Goal: Information Seeking & Learning: Compare options

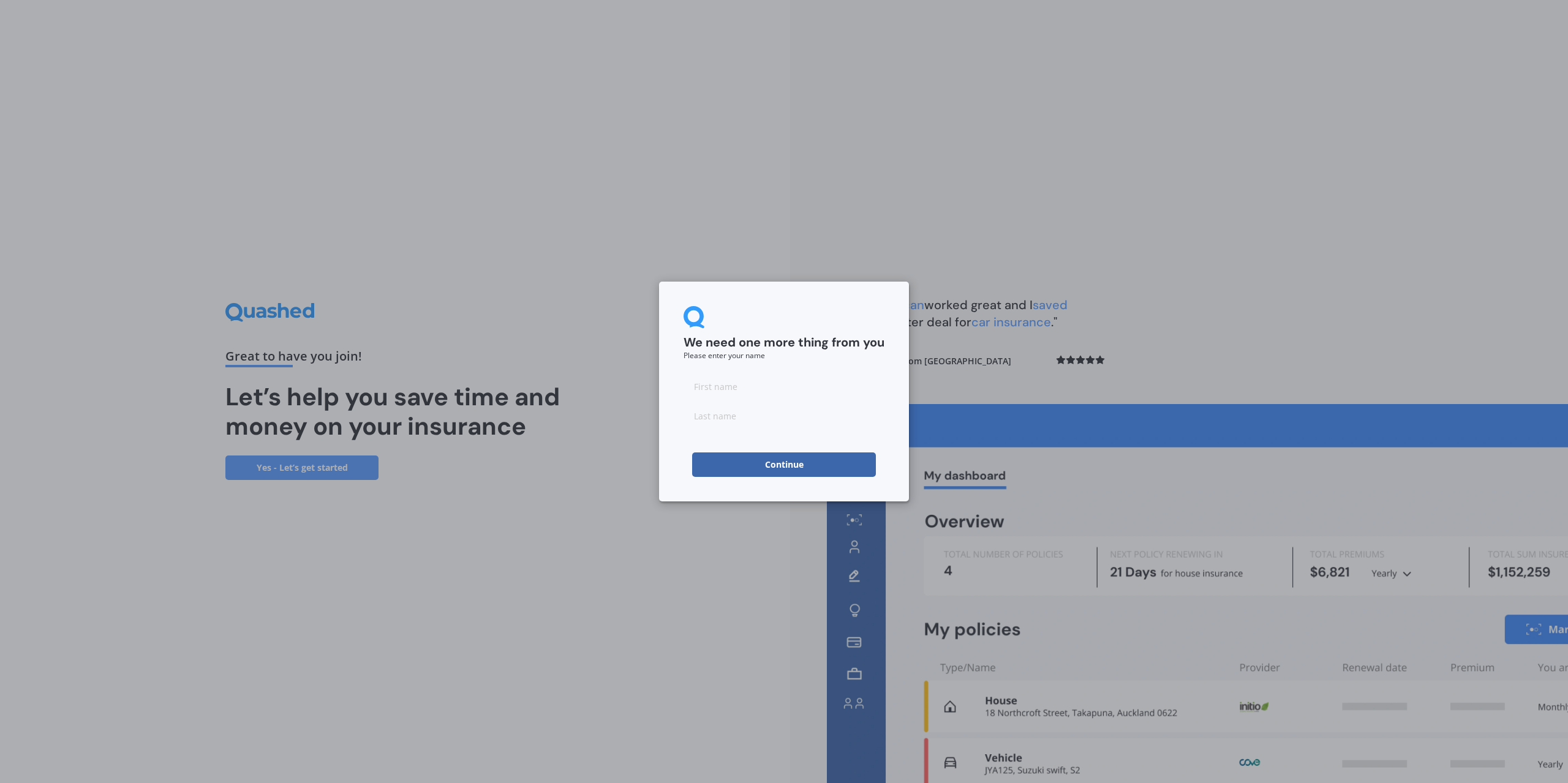
click at [733, 383] on input at bounding box center [784, 386] width 201 height 24
type input "a"
type input "Martin"
type input "Nam"
click button "Continue" at bounding box center [784, 465] width 183 height 24
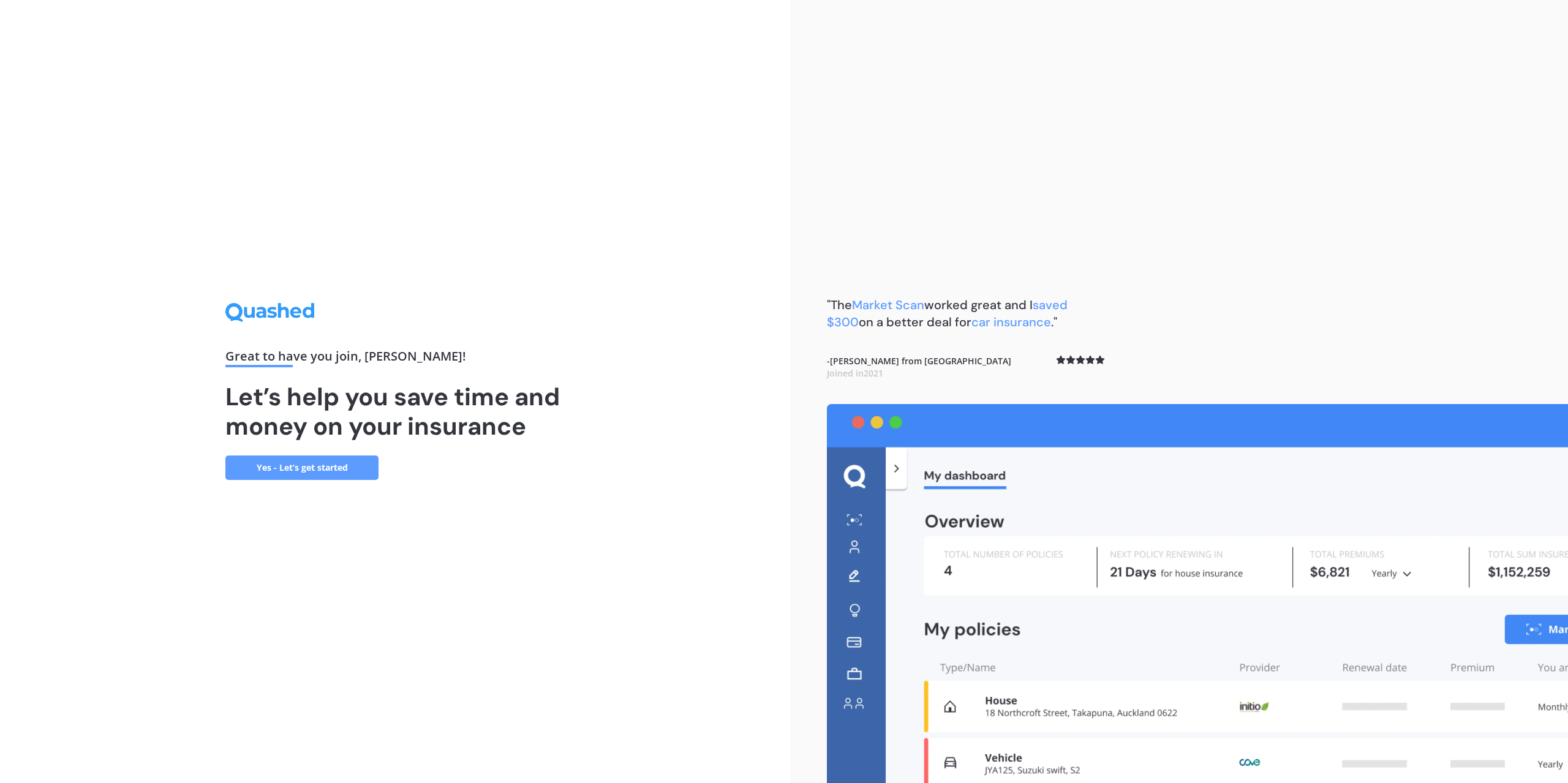
click at [1138, 287] on div ""The Market Scan worked great and I saved $300 on a better deal for car insuran…" at bounding box center [1179, 391] width 778 height 783
click at [190, 470] on div "Great to have you join , Martin ! Let’s help you save time and money on your in…" at bounding box center [395, 391] width 790 height 783
click at [223, 467] on div "Great to have you join , Martin ! Let’s help you save time and money on your in…" at bounding box center [395, 391] width 790 height 783
click at [248, 468] on link "Yes - Let’s get started" at bounding box center [302, 468] width 153 height 24
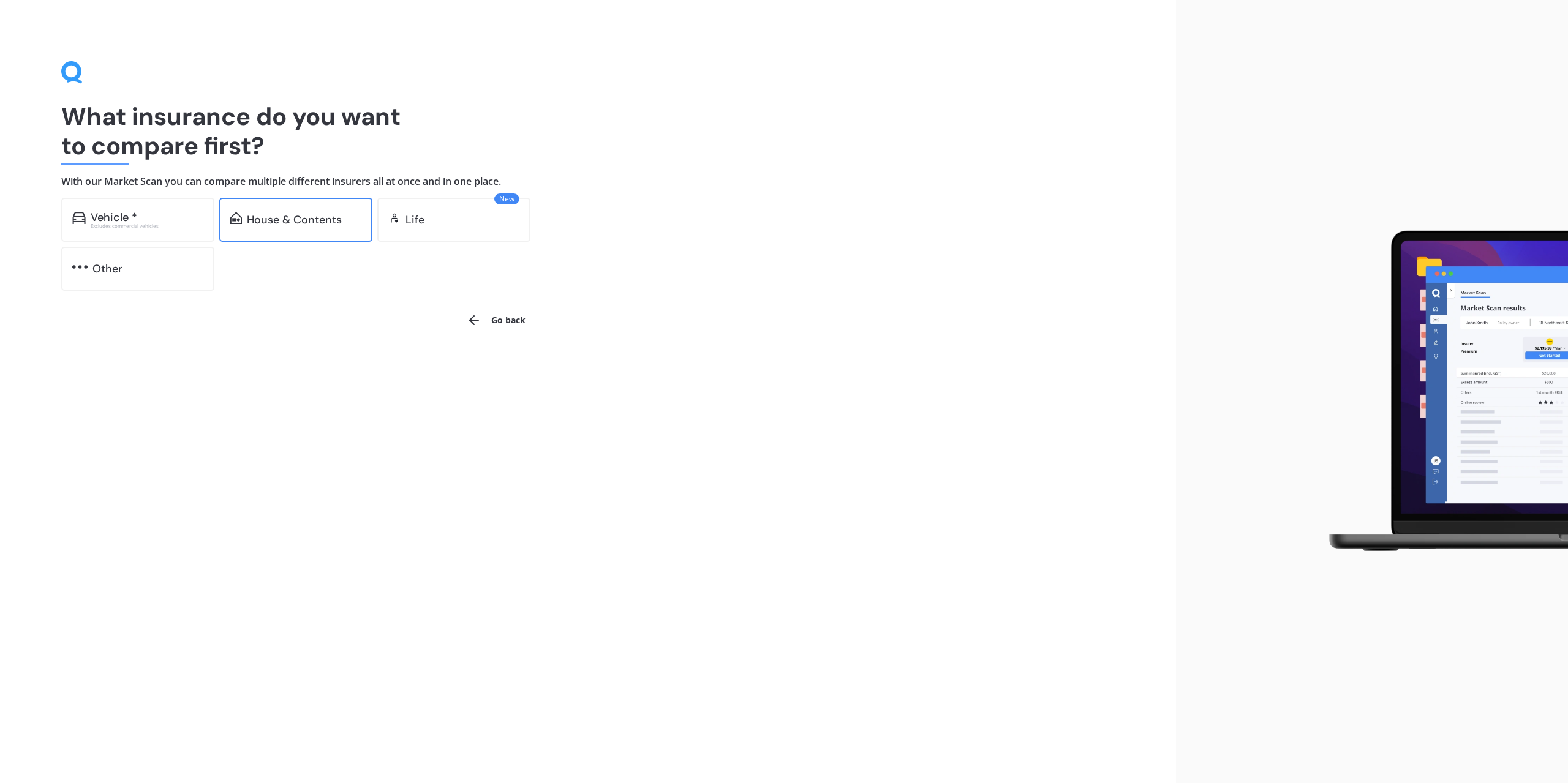
click at [308, 223] on div "House & Contents" at bounding box center [294, 219] width 95 height 12
click at [157, 230] on div "Vehicle * Excludes commercial vehicles" at bounding box center [137, 220] width 153 height 44
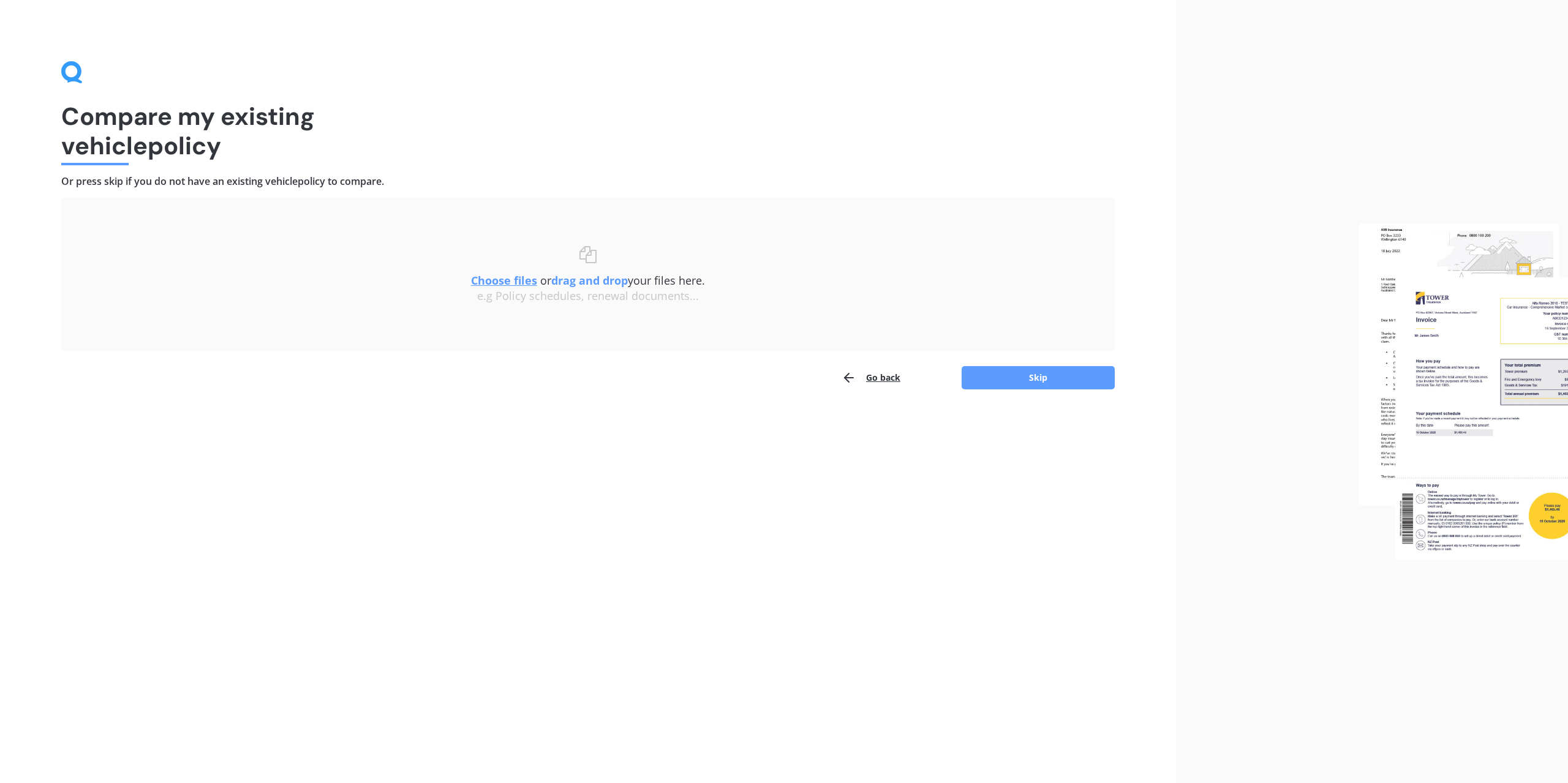
click at [1020, 366] on div "Go back Skip" at bounding box center [588, 378] width 1053 height 24
click at [1016, 378] on button "Skip" at bounding box center [1038, 377] width 153 height 24
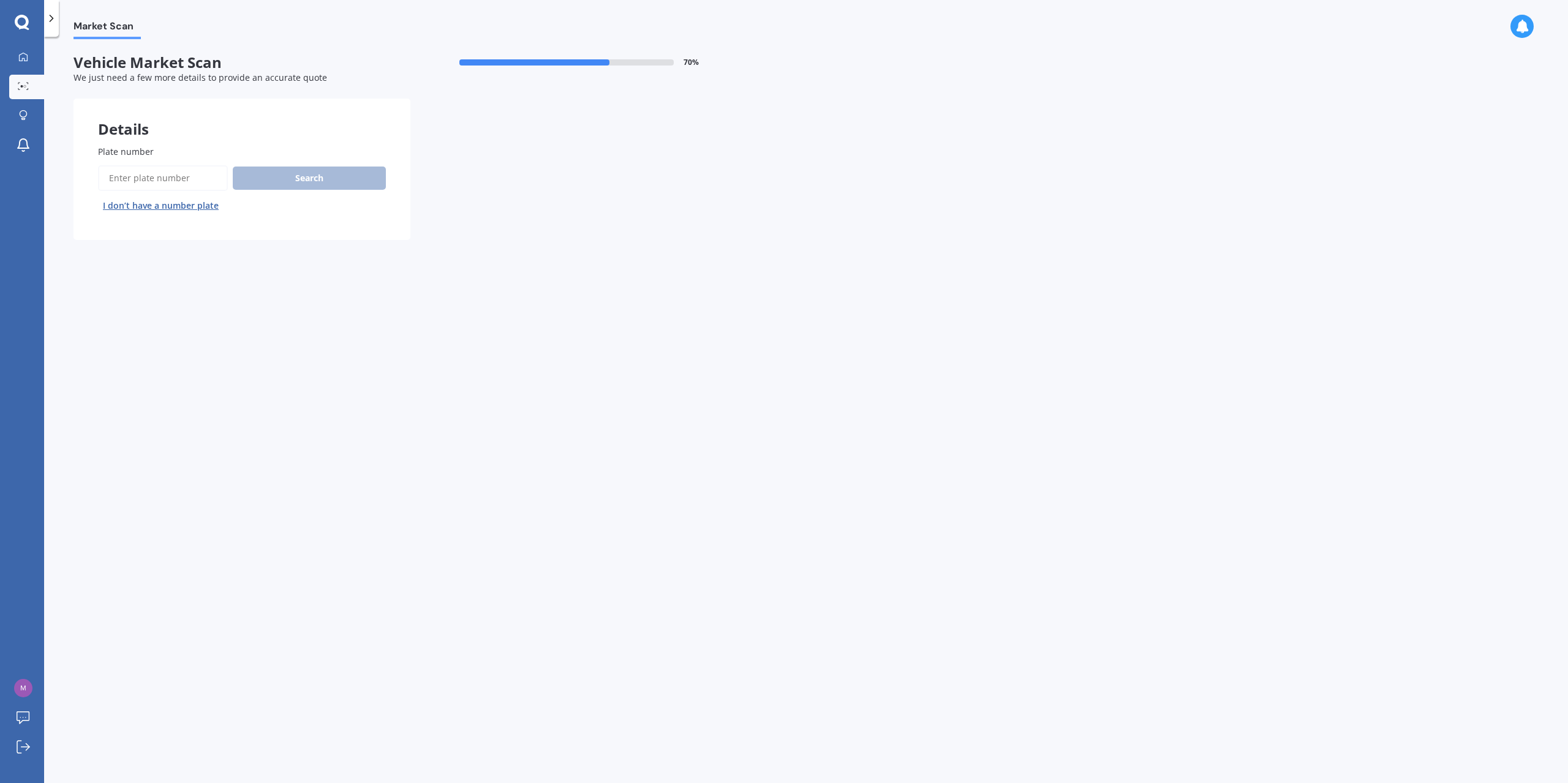
drag, startPoint x: 190, startPoint y: 179, endPoint x: 199, endPoint y: 158, distance: 22.8
click at [187, 179] on input "Plate number" at bounding box center [163, 179] width 130 height 26
type input "jst86"
click at [0, 0] on button "Next" at bounding box center [0, 0] width 0 height 0
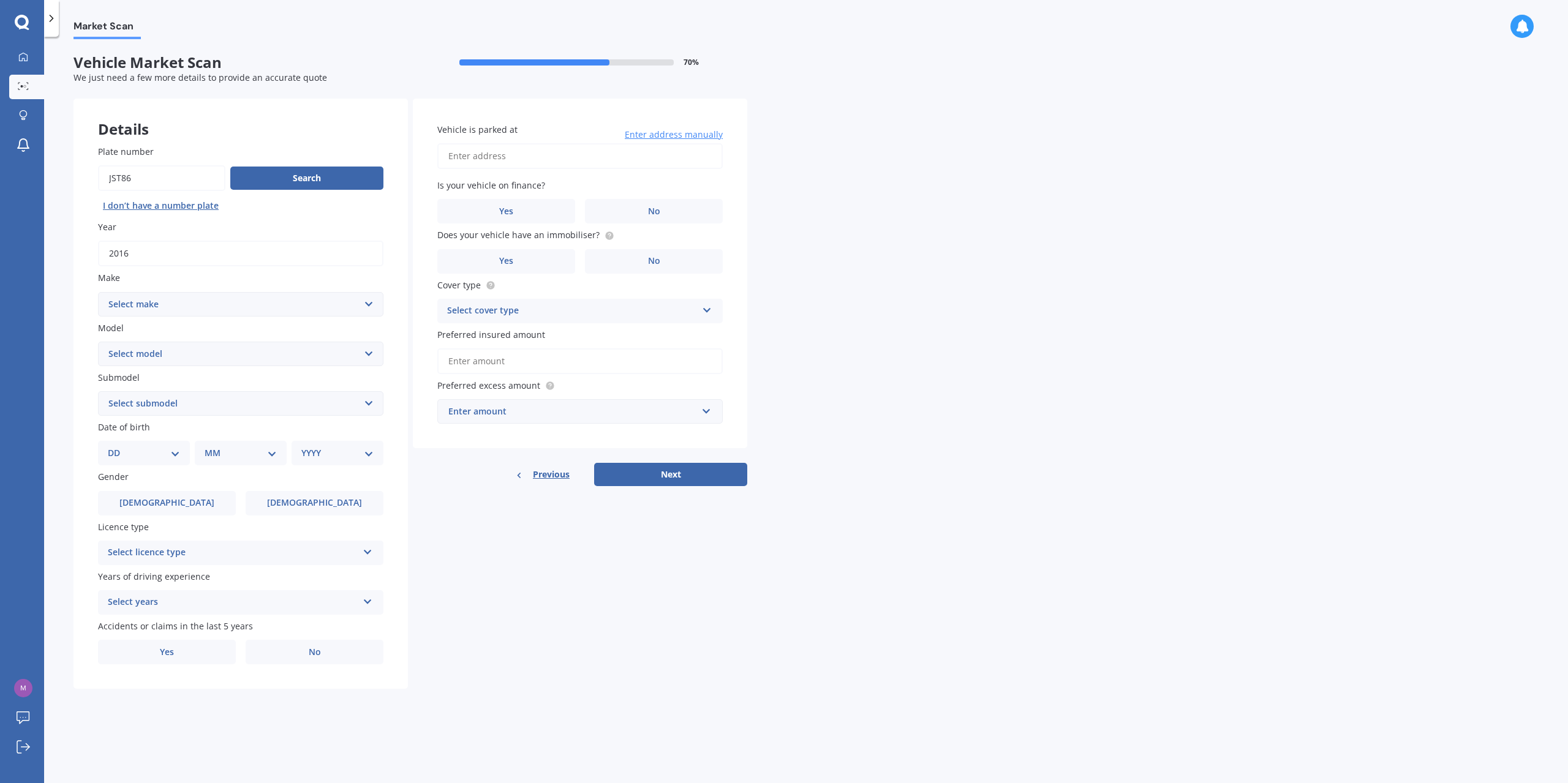
click at [605, 227] on div "Vehicle is parked at Enter address manually Is your vehicle on finance? Yes No …" at bounding box center [580, 274] width 334 height 351
click at [618, 217] on label "No" at bounding box center [654, 211] width 138 height 24
click at [0, 0] on input "No" at bounding box center [0, 0] width 0 height 0
drag, startPoint x: 643, startPoint y: 260, endPoint x: 625, endPoint y: 284, distance: 30.0
click at [643, 261] on label "No" at bounding box center [654, 261] width 138 height 24
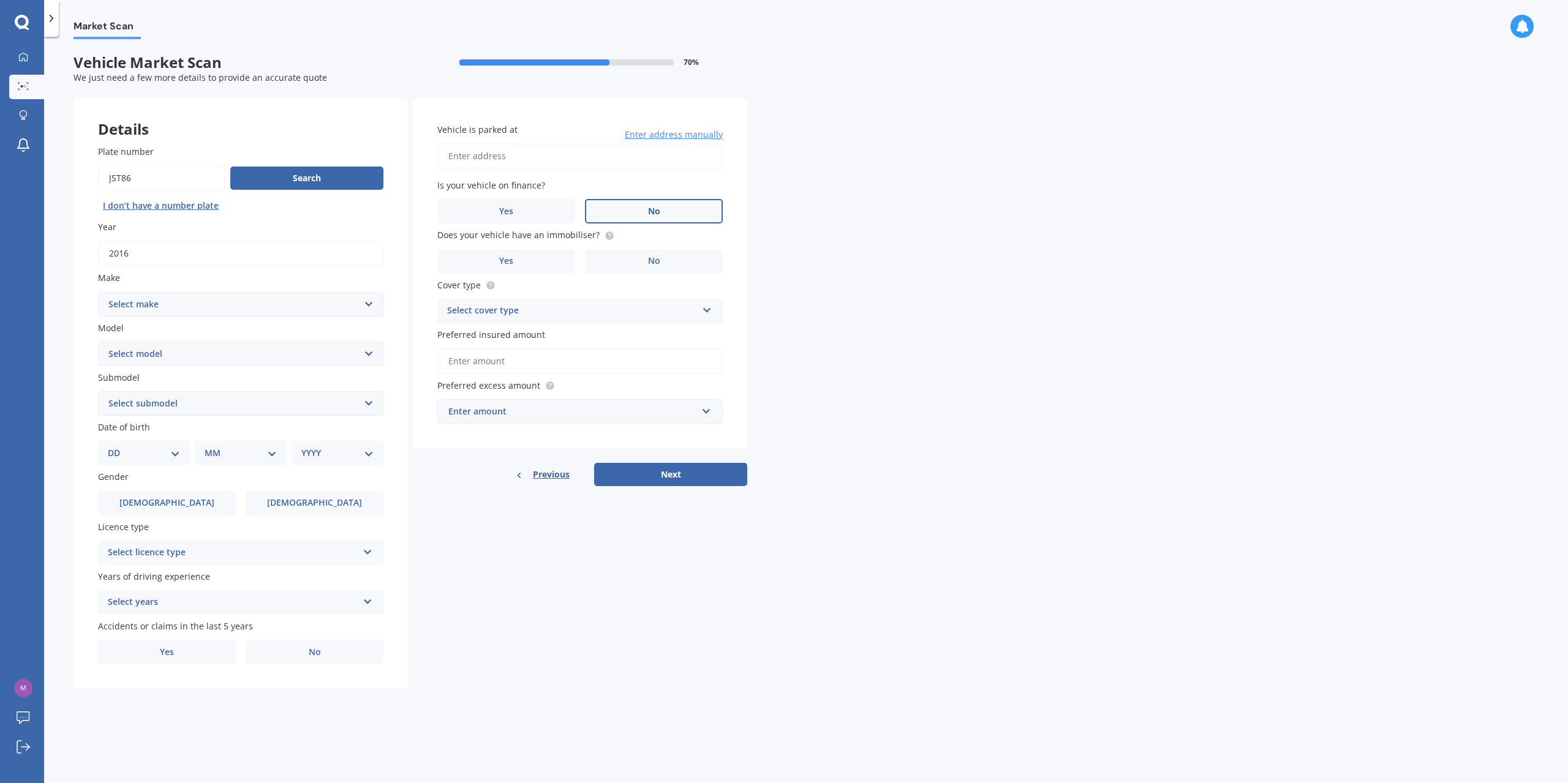
click at [0, 0] on input "No" at bounding box center [0, 0] width 0 height 0
click at [516, 175] on div "Vehicle is parked at Enter address manually Is your vehicle on finance? Yes No …" at bounding box center [580, 274] width 334 height 351
click at [517, 169] on input "Vehicle is parked at" at bounding box center [580, 157] width 286 height 26
click at [521, 164] on input "Vehicle is parked at" at bounding box center [580, 157] width 286 height 26
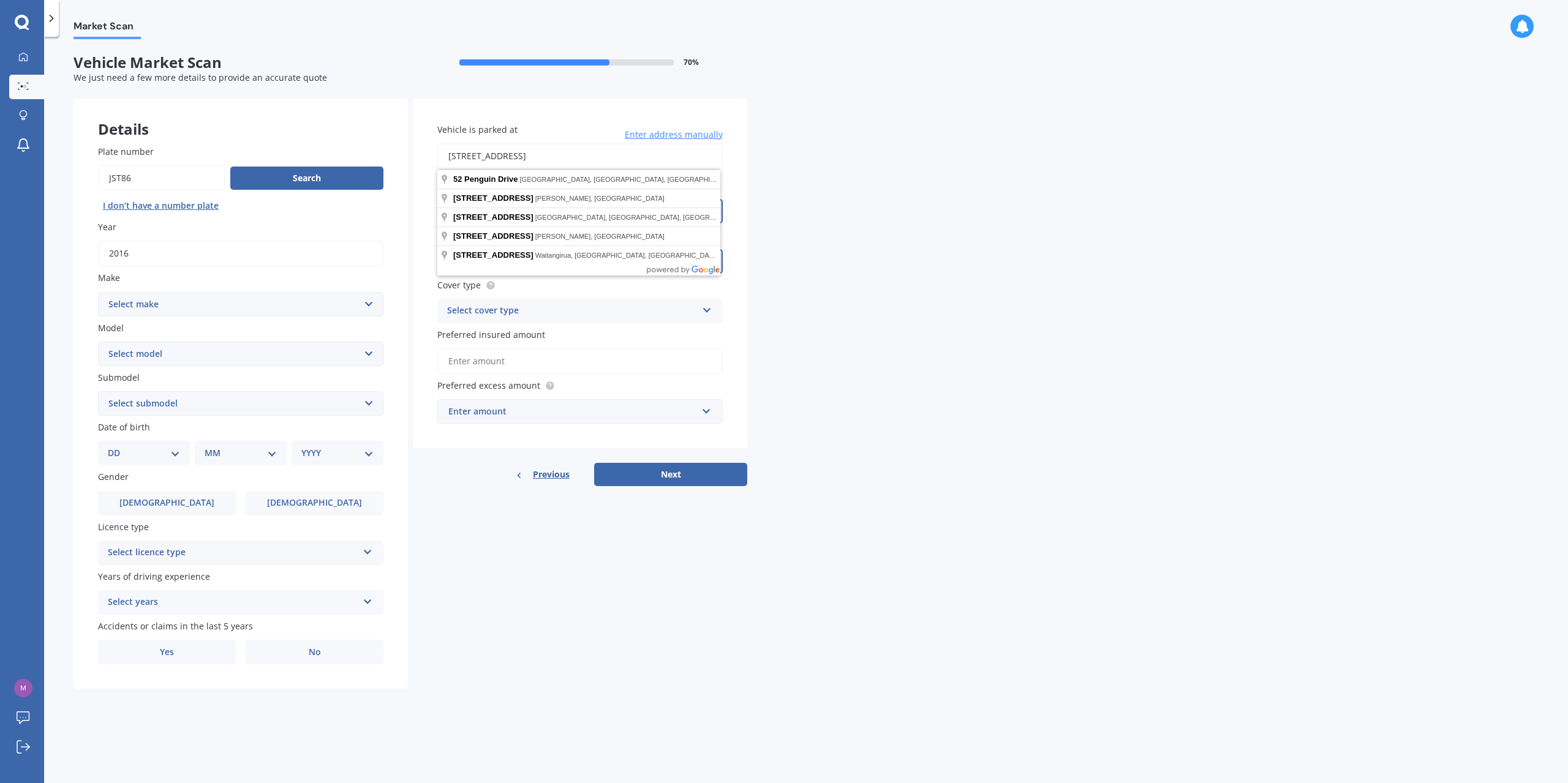
type input "52 Penguin Drive, Murrays Bay, Auckland 0630"
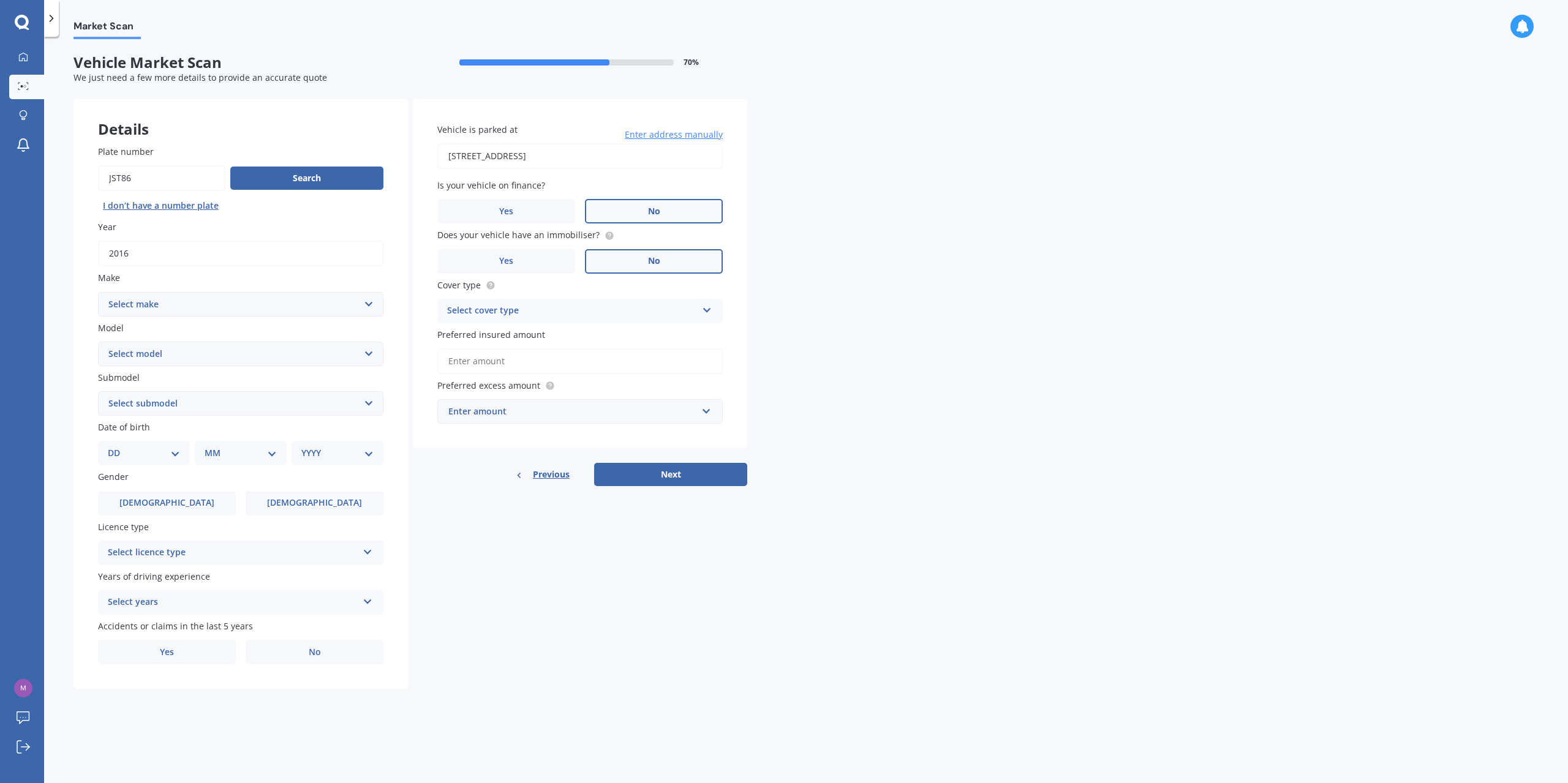
click at [481, 463] on div "Previous Next" at bounding box center [580, 475] width 334 height 24
click at [508, 329] on span "Preferred insured amount" at bounding box center [491, 334] width 108 height 11
click at [508, 348] on input "Preferred insured amount" at bounding box center [580, 361] width 286 height 26
click at [506, 322] on div "Select cover type Comprehensive Third Party, Fire & Theft Third Party" at bounding box center [580, 311] width 286 height 24
click at [501, 311] on div "Comprehensive" at bounding box center [572, 311] width 250 height 15
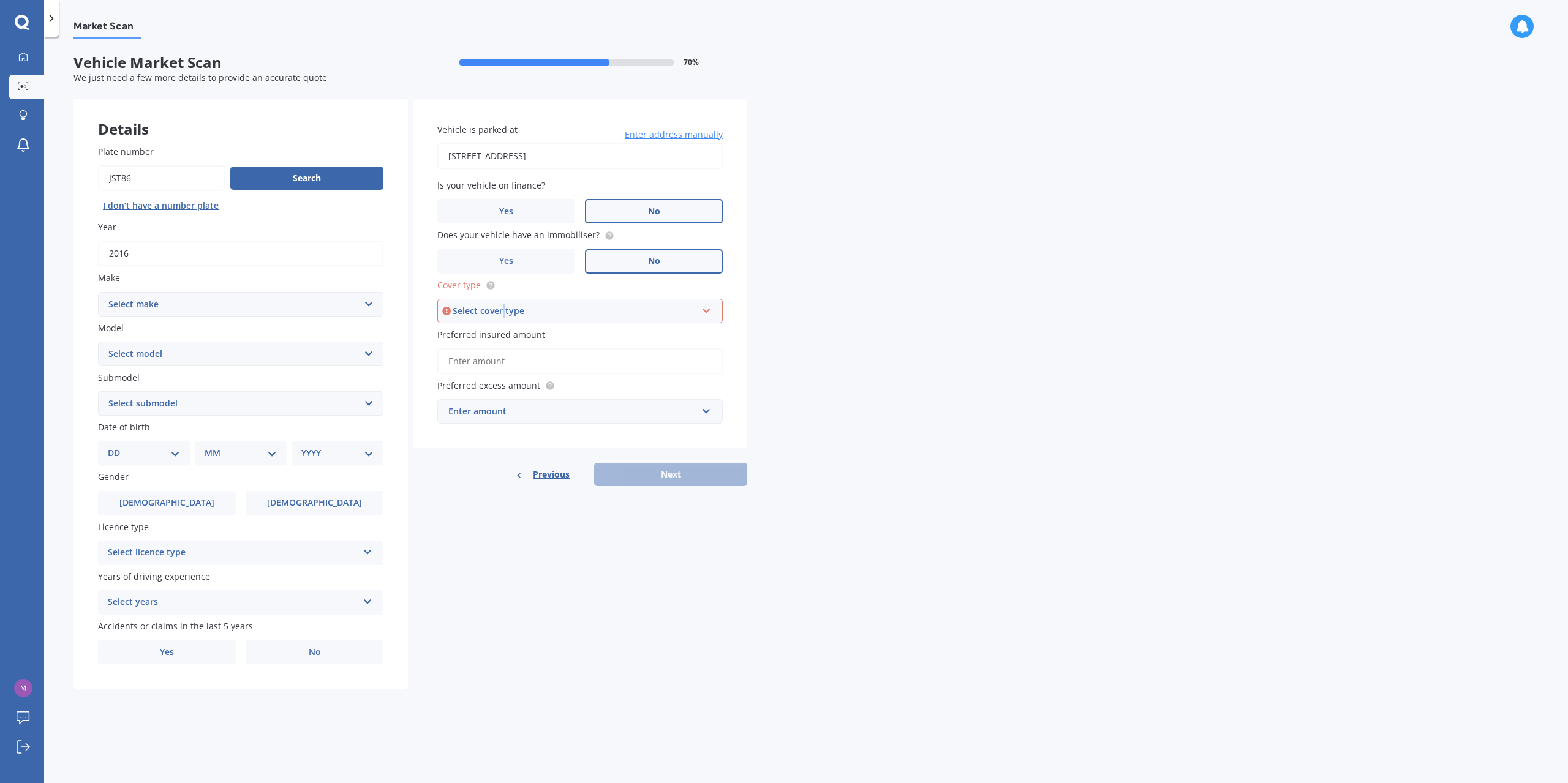
click at [501, 311] on div "Select cover type" at bounding box center [575, 311] width 243 height 14
click at [543, 384] on div "Third Party" at bounding box center [579, 378] width 283 height 22
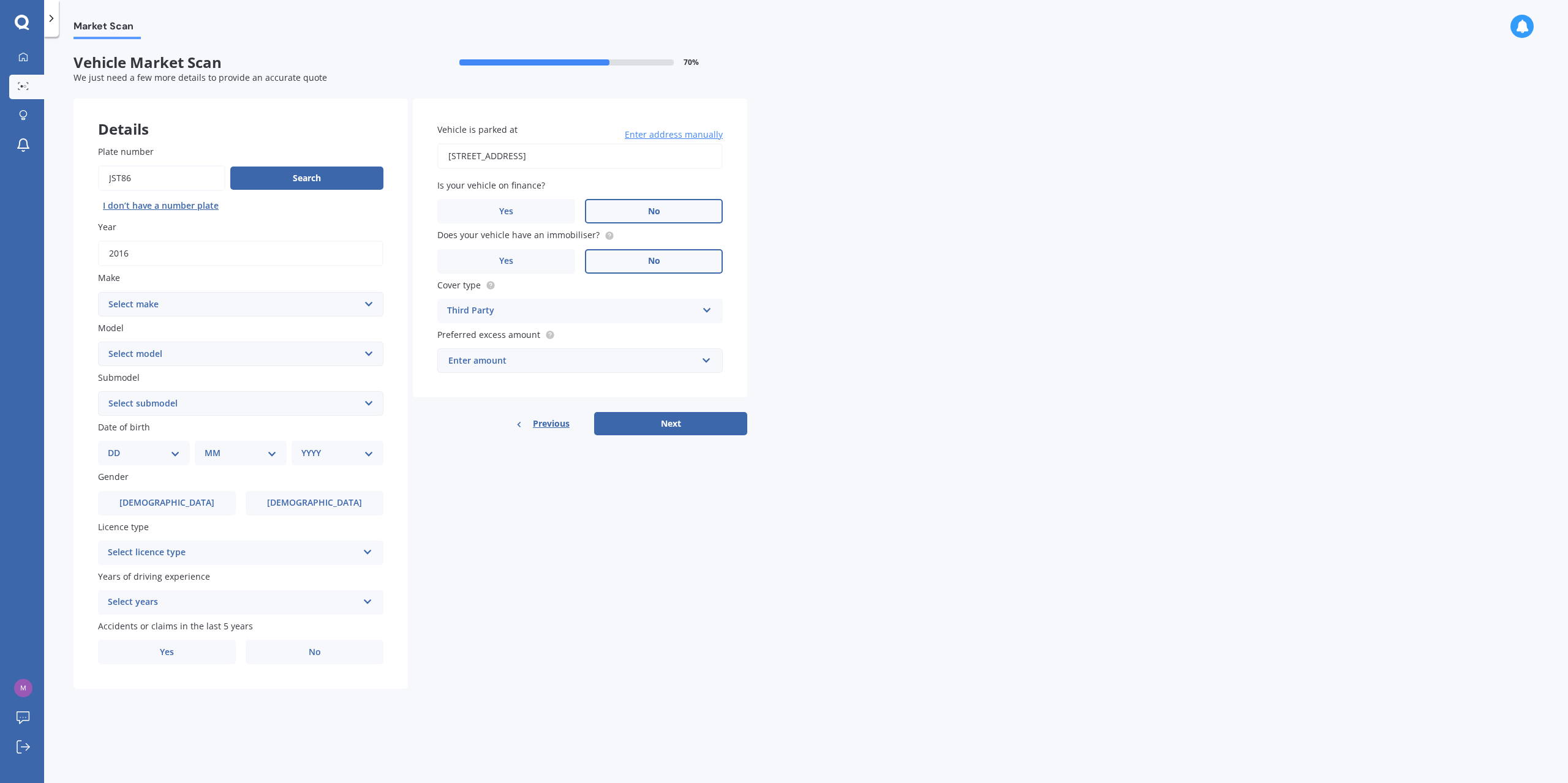
click at [447, 518] on div "Details Plate number Search I don’t have a number plate Year 2016 Make Select m…" at bounding box center [411, 394] width 674 height 591
click at [480, 390] on div "Vehicle is parked at 52 Penguin Drive, Murrays Bay, Auckland 0630 Enter address…" at bounding box center [580, 248] width 334 height 299
click at [486, 321] on div "Third Party Comprehensive Third Party, Fire & Theft Third Party" at bounding box center [580, 311] width 286 height 24
click at [491, 311] on div "Third Party" at bounding box center [572, 311] width 250 height 15
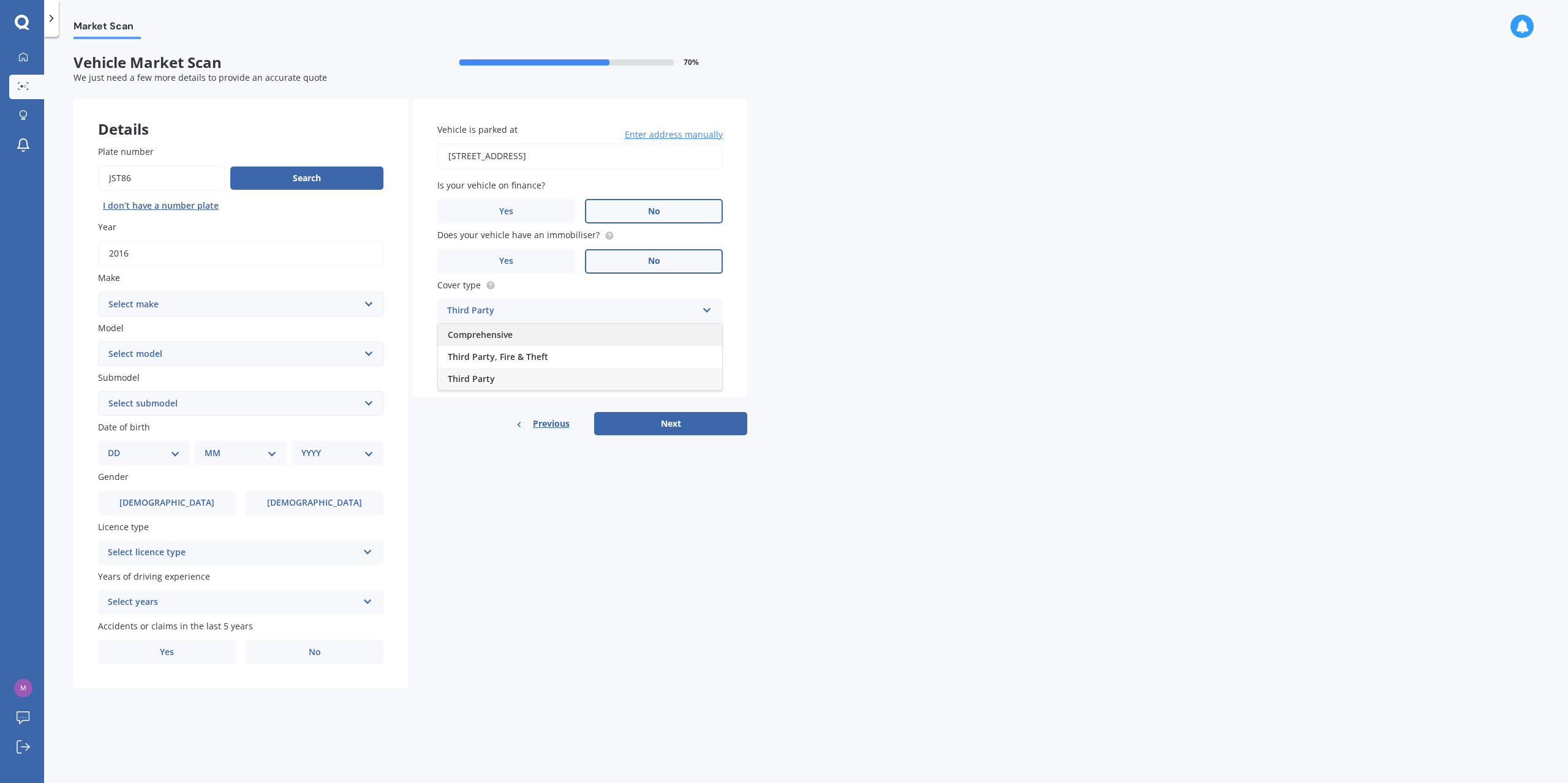
click at [493, 331] on span "Comprehensive" at bounding box center [480, 334] width 65 height 11
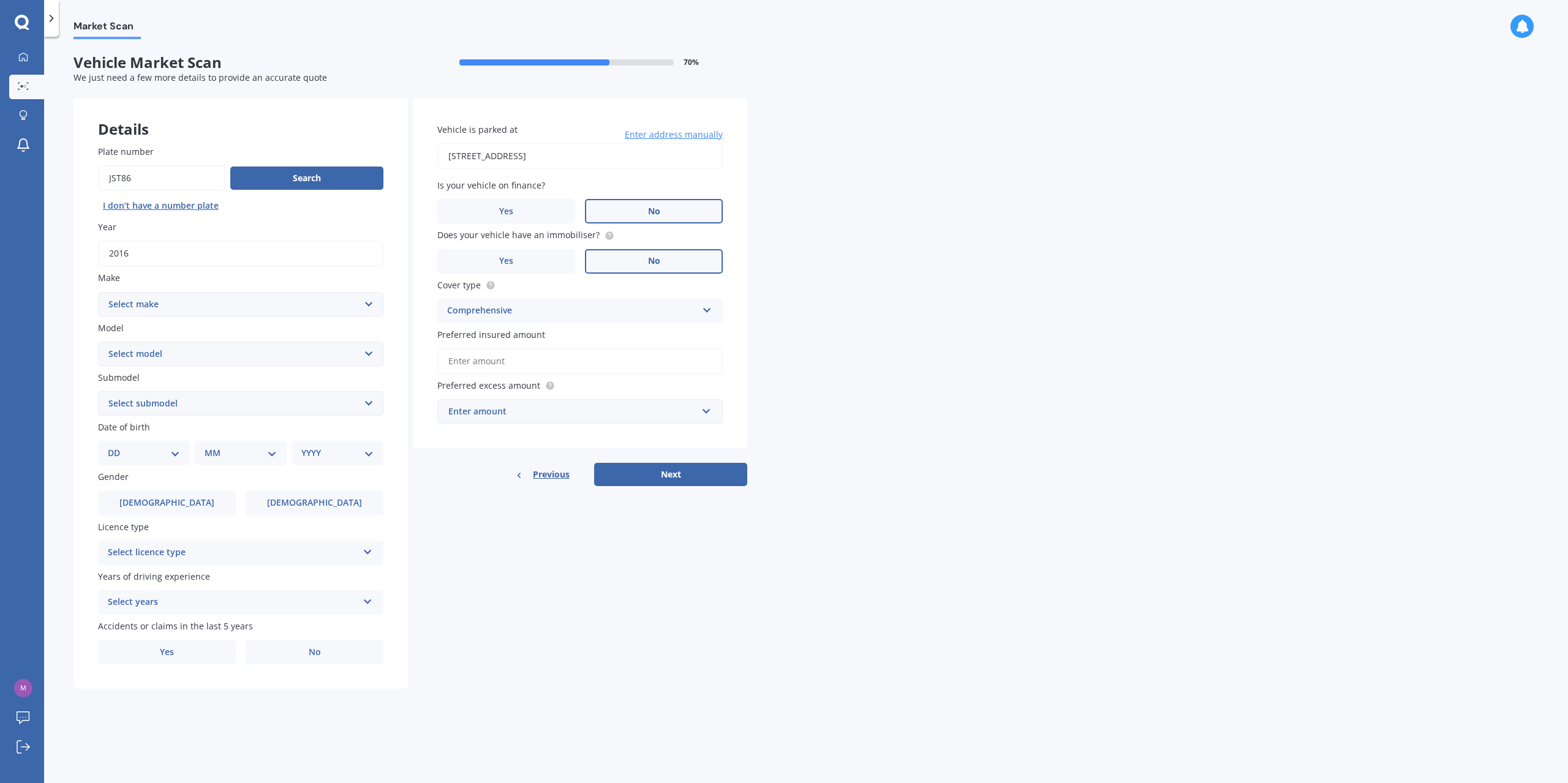
click at [461, 473] on div "Previous Next" at bounding box center [580, 475] width 334 height 24
click at [490, 368] on input "Preferred insured amount" at bounding box center [580, 361] width 286 height 26
click at [493, 450] on div "Vehicle is parked at 52 Penguin Drive, Murrays Bay, Auckland 0630 Enter address…" at bounding box center [580, 293] width 334 height 389
click at [452, 417] on div "Enter amount" at bounding box center [572, 411] width 248 height 14
click at [484, 455] on div "$400" at bounding box center [580, 457] width 284 height 23
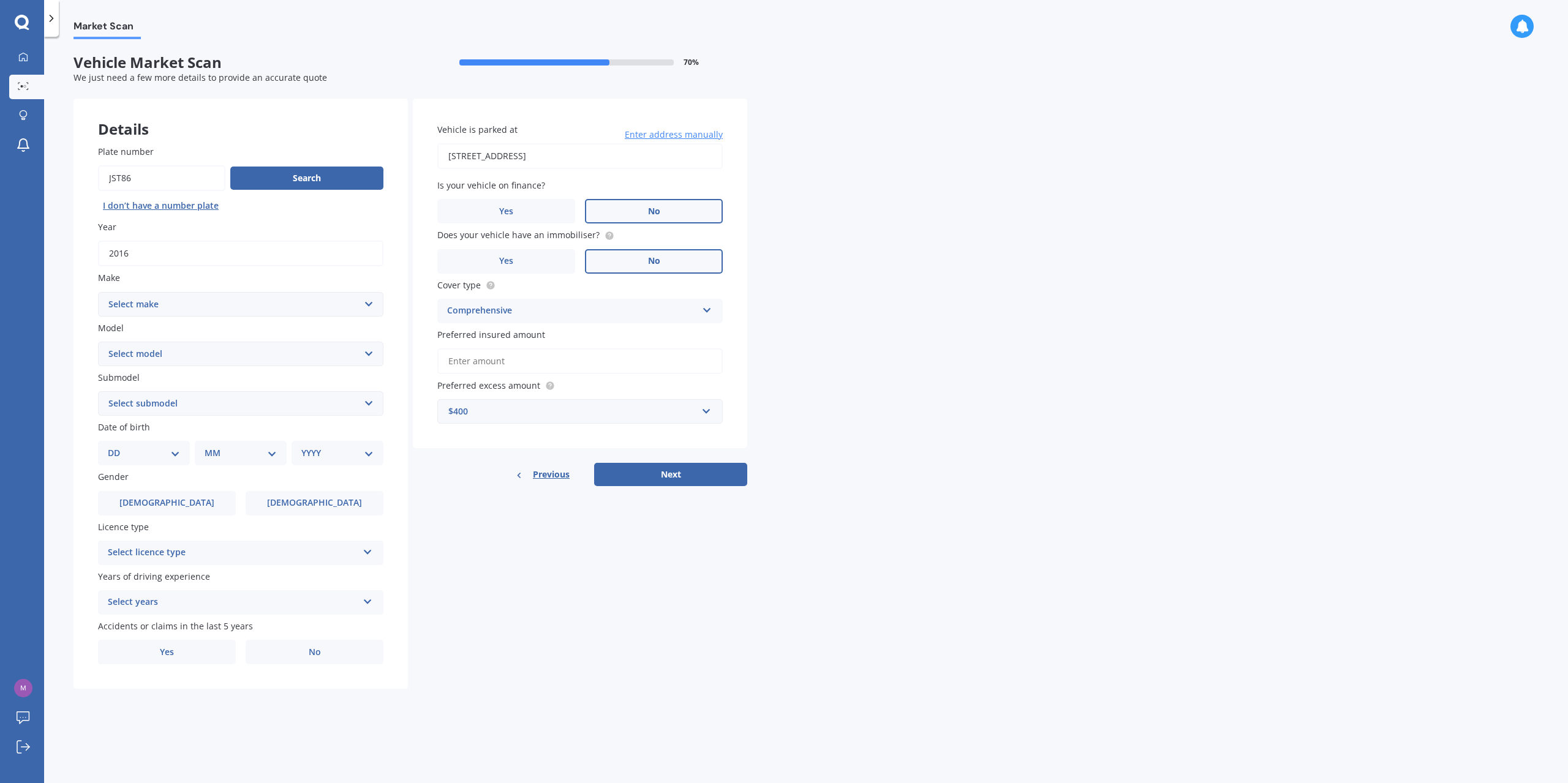
drag, startPoint x: 478, startPoint y: 491, endPoint x: 497, endPoint y: 484, distance: 20.2
click at [476, 492] on div "Details Plate number Search I don’t have a number plate Year 2016 Make Select m…" at bounding box center [411, 394] width 674 height 591
click at [303, 523] on label "Licence type" at bounding box center [239, 527] width 281 height 13
click at [290, 549] on div "Select licence type" at bounding box center [233, 553] width 250 height 15
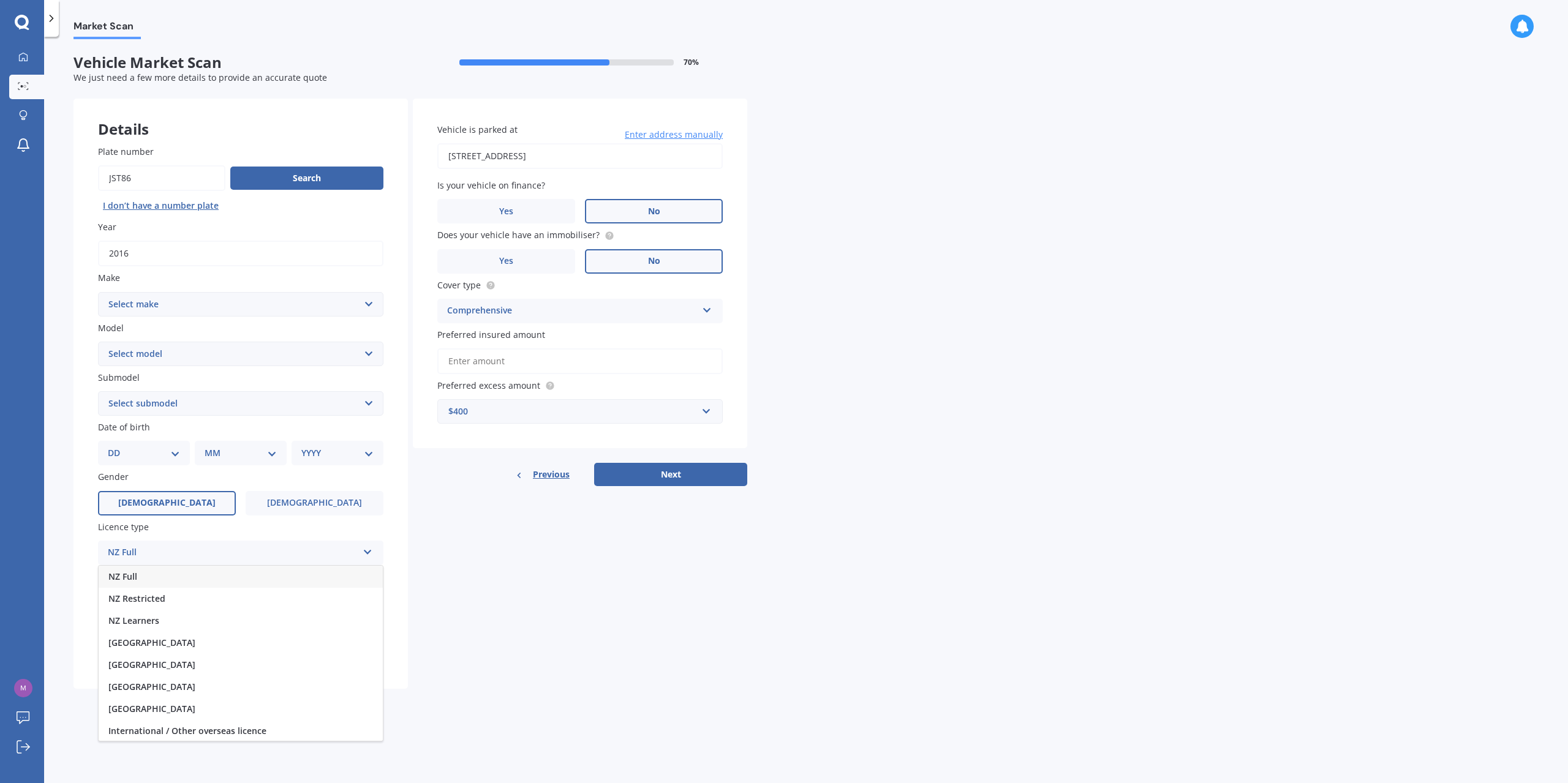
click at [199, 496] on label "Male" at bounding box center [167, 503] width 138 height 24
click at [0, 0] on input "Male" at bounding box center [0, 0] width 0 height 0
click at [121, 436] on div "Date of birth DD 01 02 03 04 05 06 07 08 09 10 11 12 13 14 15 16 17 18 19 20 21…" at bounding box center [241, 443] width 286 height 45
click at [142, 316] on div "Plate number Search I don’t have a number plate Year 2016 Make Select make AC A…" at bounding box center [241, 405] width 334 height 569
click at [144, 311] on select "Select make AC ALFA ROMEO ASTON MARTIN AUDI AUSTIN BEDFORD Bentley BMW BYD CADI…" at bounding box center [241, 304] width 286 height 24
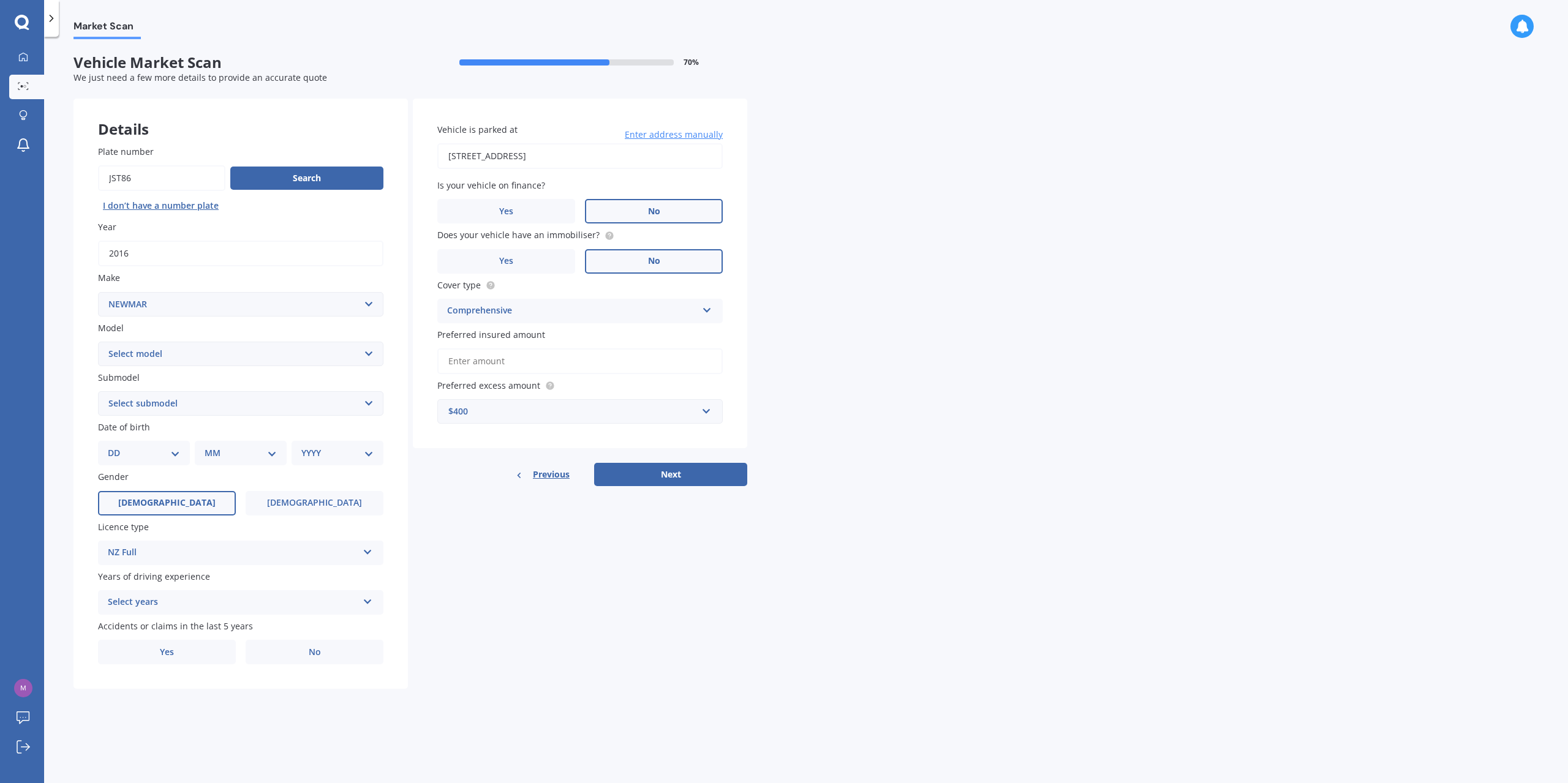
click at [213, 269] on div "Plate number Search I don’t have a number plate Year 2016 Make Select make AC A…" at bounding box center [241, 405] width 334 height 569
drag, startPoint x: 199, startPoint y: 296, endPoint x: 194, endPoint y: 303, distance: 8.6
click at [194, 303] on select "Select make AC ALFA ROMEO ASTON MARTIN AUDI AUSTIN BEDFORD Bentley BMW BYD CADI…" at bounding box center [241, 304] width 286 height 24
select select "MERCEDES BENZ"
click at [98, 292] on select "Select make AC ALFA ROMEO ASTON MARTIN AUDI AUSTIN BEDFORD Bentley BMW BYD CADI…" at bounding box center [241, 304] width 286 height 24
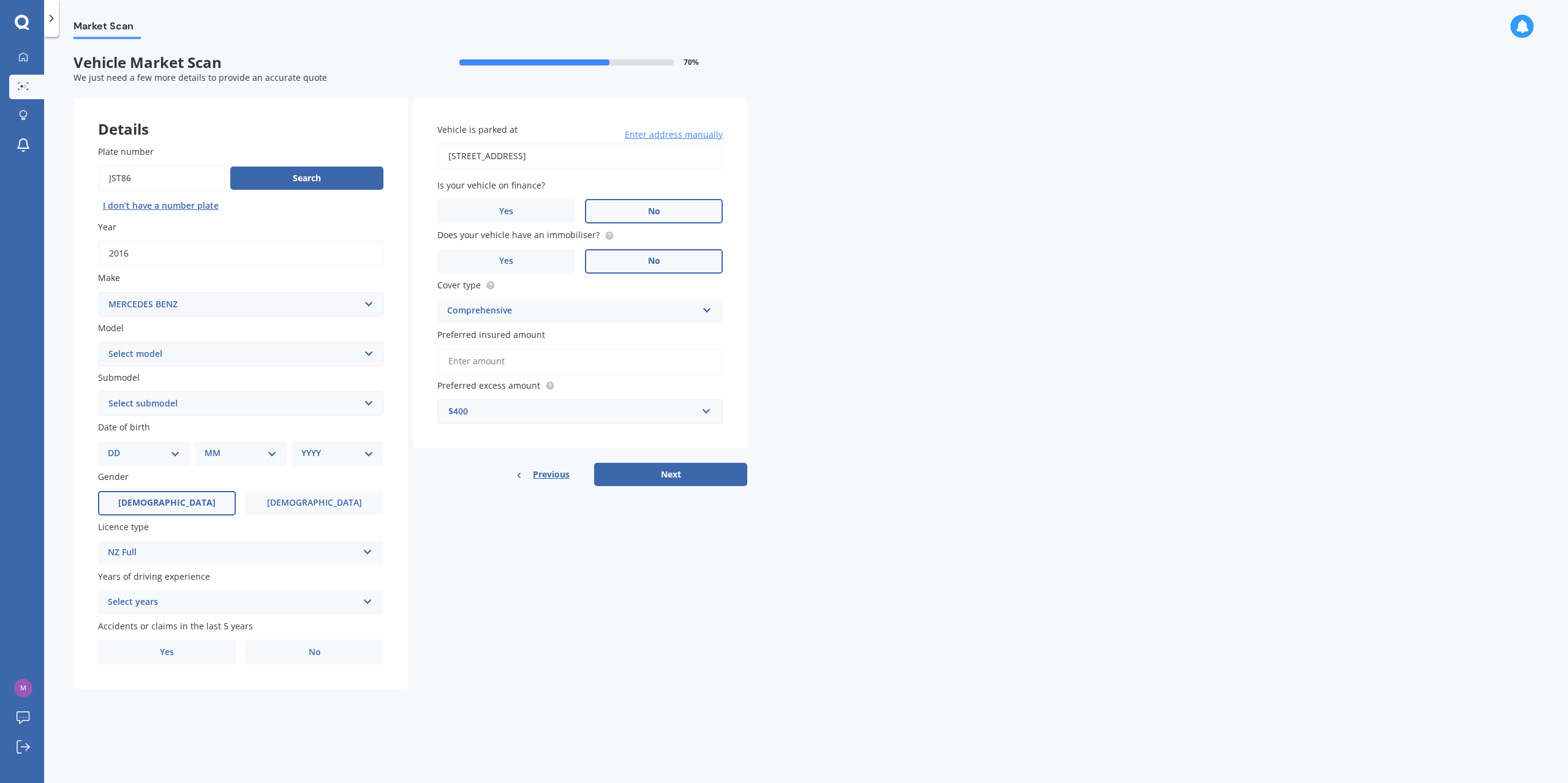
click at [148, 361] on select "Select model Country Star" at bounding box center [241, 354] width 286 height 24
click at [98, 342] on select "Select model 190 200 220 230 240 250 260 280 300 320 350 380 400 420 450 500 55…" at bounding box center [241, 354] width 286 height 24
click at [159, 403] on select "Select submodel E220D2.0DT/9AT" at bounding box center [241, 403] width 286 height 24
click at [187, 366] on div "Plate number Search I don’t have a number plate Year 2016 Make Select make AC A…" at bounding box center [241, 405] width 334 height 569
click at [192, 356] on select "Select model 190 200 220 230 240 250 260 280 300 320 350 380 400 420 450 500 55…" at bounding box center [241, 354] width 286 height 24
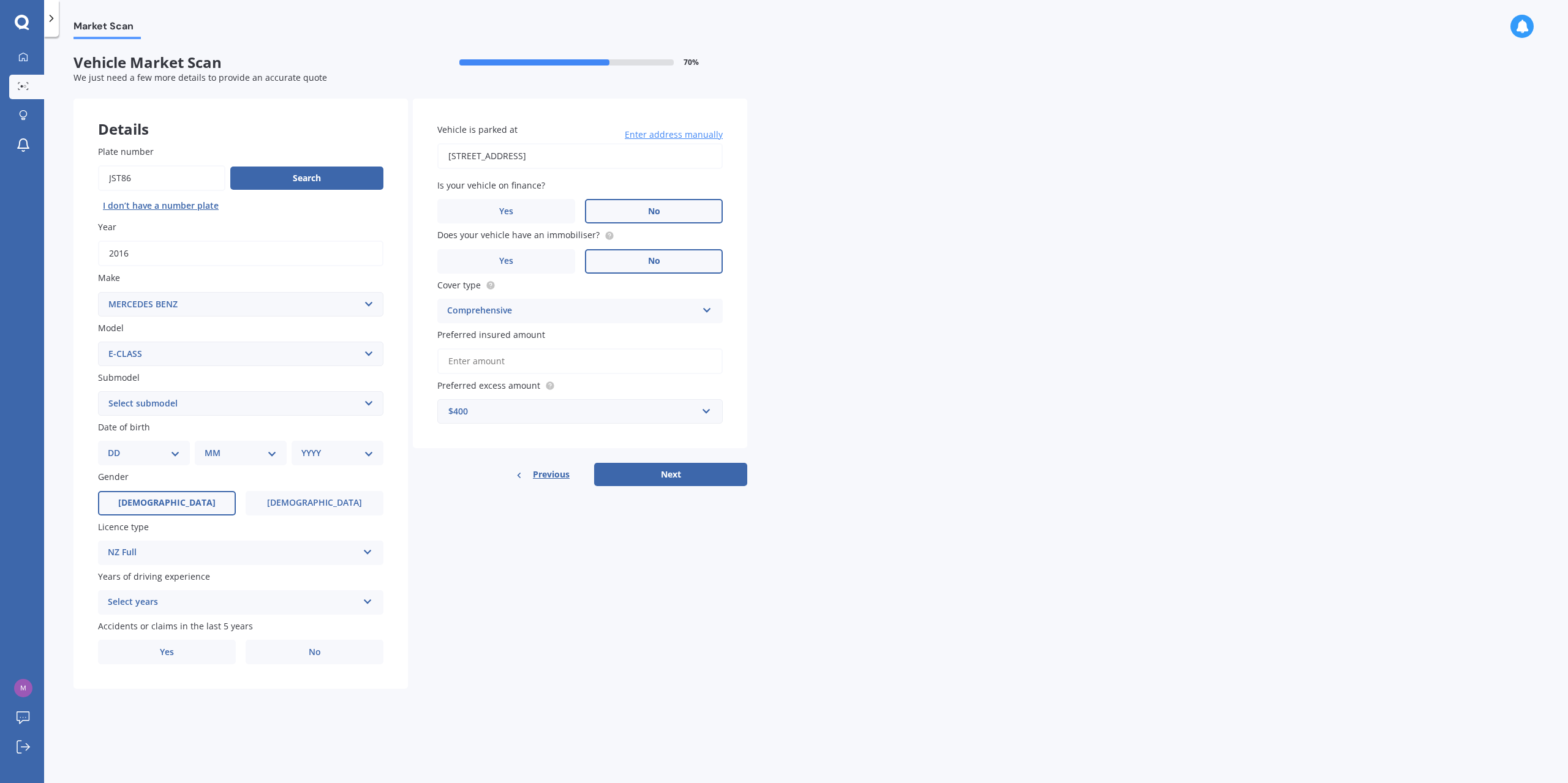
select select "E"
click at [98, 342] on select "Select model 190 200 220 230 240 250 260 280 300 320 350 380 400 420 450 500 55…" at bounding box center [241, 354] width 286 height 24
click at [139, 389] on div "Submodel Select submodel E220D2.0DT/9AT" at bounding box center [241, 393] width 286 height 45
click at [145, 399] on select "Select submodel 200 2.0.OPT/9AT 200K 220 220 Cabriolet 220 Coupe 230 240 250 26…" at bounding box center [241, 403] width 286 height 24
click at [98, 391] on select "Select submodel 200 2.0.OPT/9AT 200K 220 220 Cabriolet 220 Coupe 230 240 250 26…" at bounding box center [241, 403] width 286 height 24
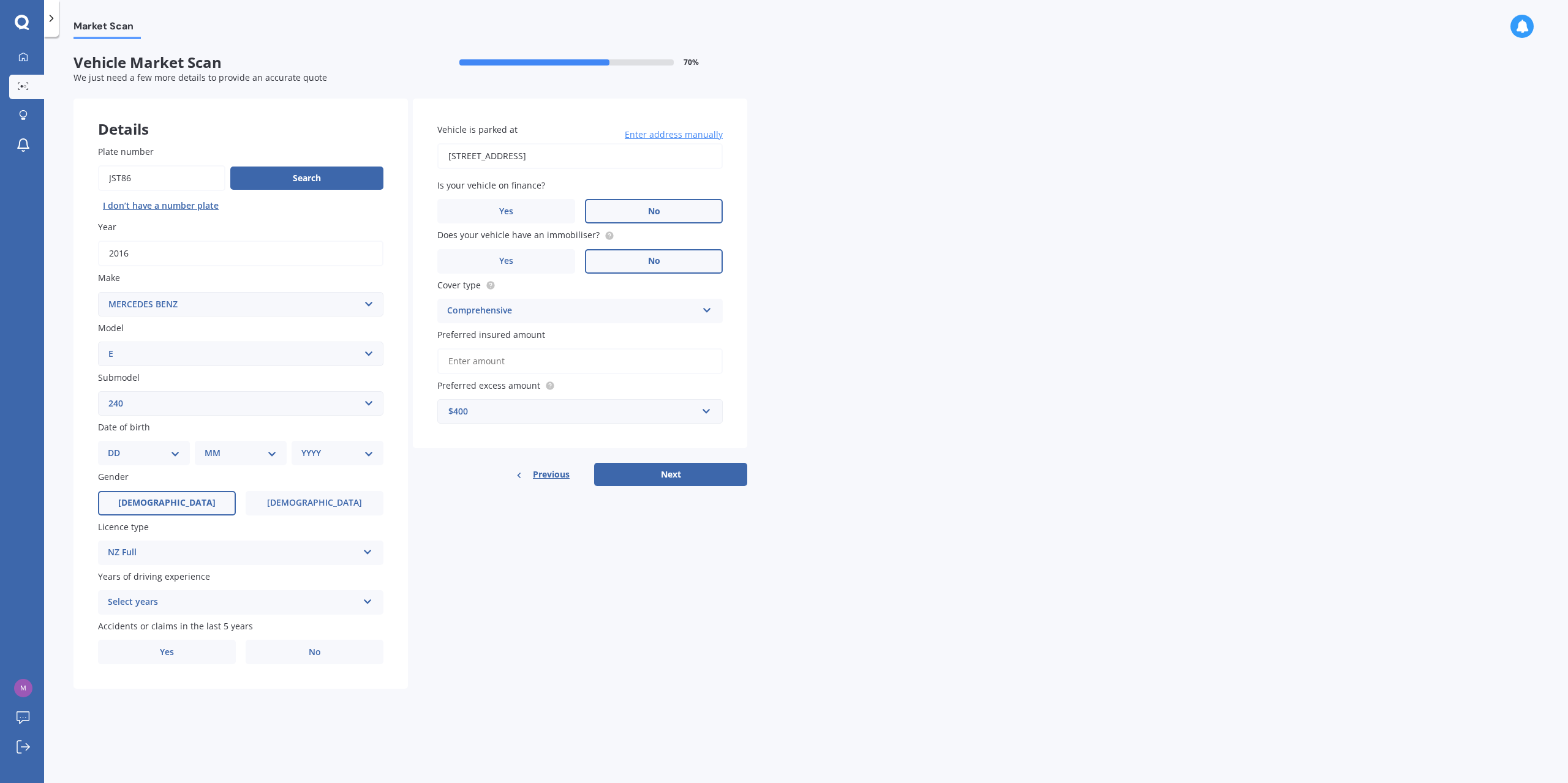
click at [502, 526] on div "Details Plate number Search I don’t have a number plate Year 2016 Make Select m…" at bounding box center [411, 394] width 674 height 591
click at [195, 417] on div "Plate number Search I don’t have a number plate Year 2016 Make Select make AC A…" at bounding box center [241, 405] width 334 height 569
click at [185, 403] on select "Select submodel 200 2.0.OPT/9AT 200K 220 220 Cabriolet 220 Coupe 230 240 250 26…" at bounding box center [241, 403] width 286 height 24
select select "250"
click at [98, 391] on select "Select submodel 200 2.0.OPT/9AT 200K 220 220 Cabriolet 220 Coupe 230 240 250 26…" at bounding box center [241, 403] width 286 height 24
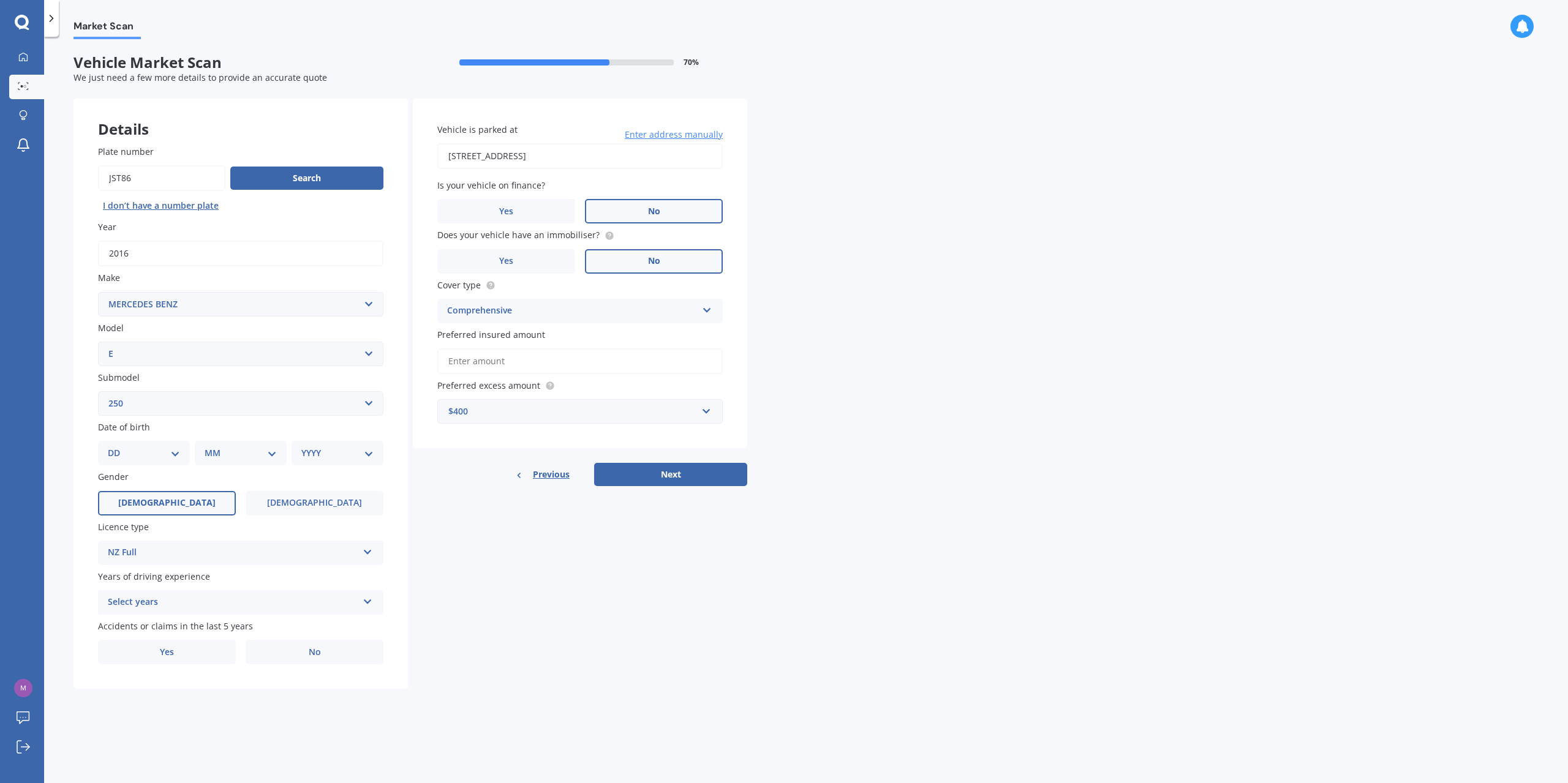
click at [125, 460] on div "DD 01 02 03 04 05 06 07 08 09 10 11 12 13 14 15 16 17 18 19 20 21 22 23 24 25 2…" at bounding box center [144, 453] width 92 height 24
click at [130, 458] on select "DD 01 02 03 04 05 06 07 08 09 10 11 12 13 14 15 16 17 18 19 20 21 22 23 24 25 2…" at bounding box center [144, 453] width 72 height 14
select select "04"
click at [118, 446] on select "DD 01 02 03 04 05 06 07 08 09 10 11 12 13 14 15 16 17 18 19 20 21 22 23 24 25 2…" at bounding box center [144, 453] width 72 height 14
click at [215, 463] on div "Plate number Search I don’t have a number plate Year 2016 Make Select make AC A…" at bounding box center [241, 405] width 334 height 569
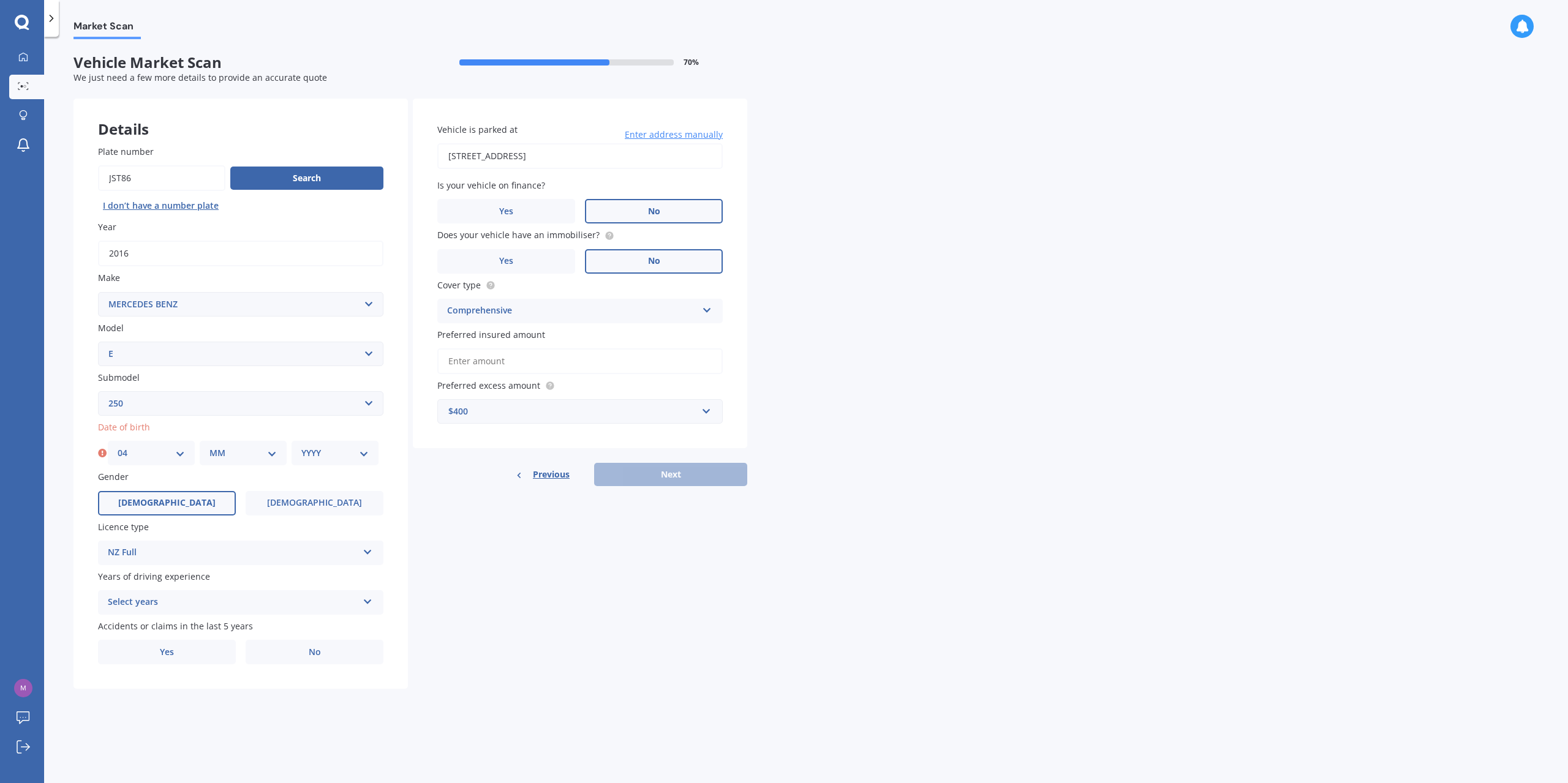
click at [226, 450] on select "MM 01 02 03 04 05 06 07 08 09 10 11 12" at bounding box center [243, 453] width 67 height 14
select select "12"
click at [209, 446] on select "MM 01 02 03 04 05 06 07 08 09 10 11 12" at bounding box center [243, 453] width 67 height 14
click at [328, 456] on select "YYYY 2025 2024 2023 2022 2021 2020 2019 2018 2017 2016 2015 2014 2013 2012 2011…" at bounding box center [334, 453] width 67 height 14
select select "1990"
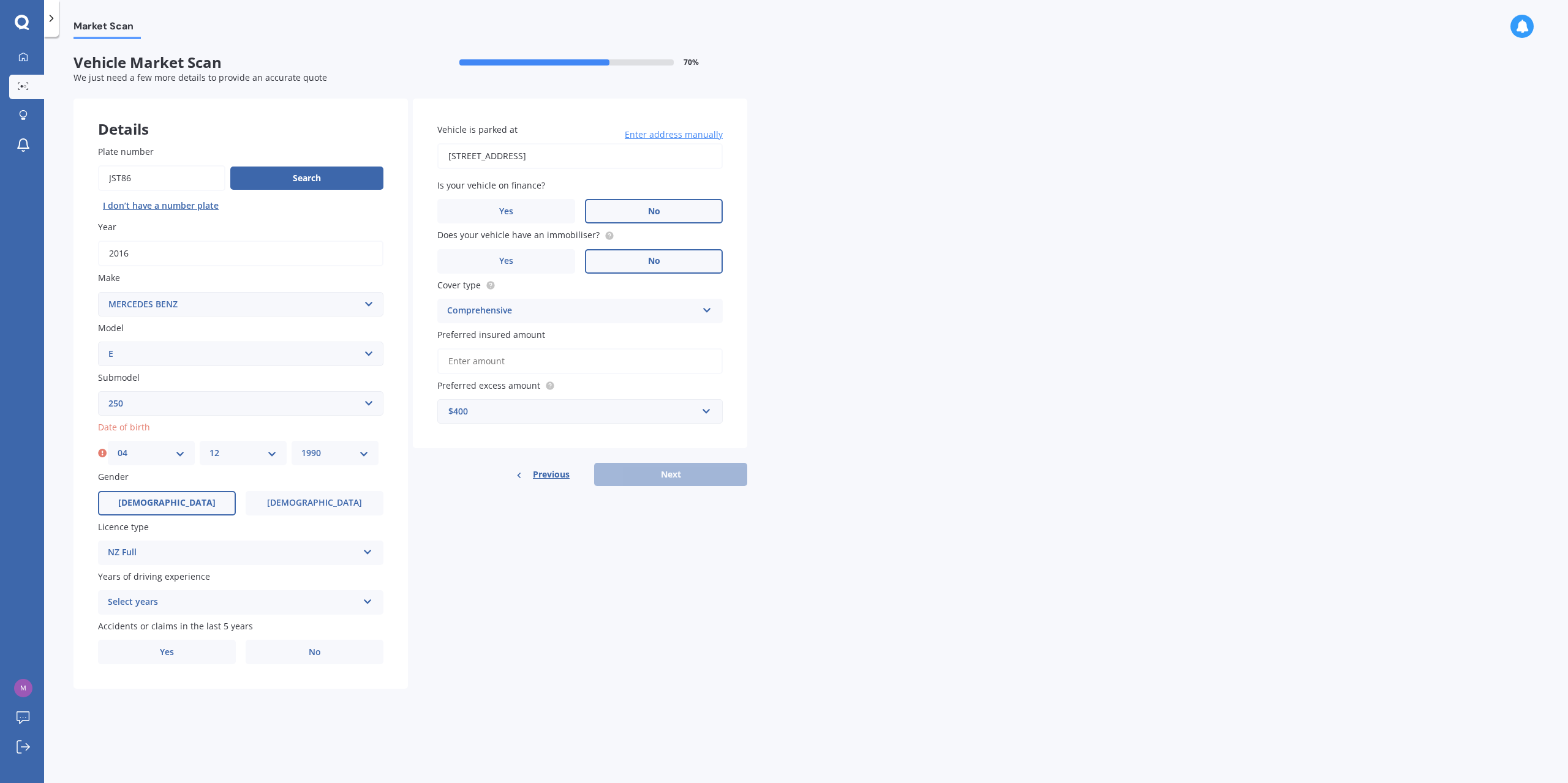
click at [301, 446] on select "YYYY 2025 2024 2023 2022 2021 2020 2019 2018 2017 2016 2015 2014 2013 2012 2011…" at bounding box center [334, 453] width 67 height 14
click at [446, 556] on div "Details Plate number Search I don’t have a number plate Year 2016 Make Select m…" at bounding box center [411, 394] width 674 height 591
click at [192, 592] on div "Select years 5 or more years 4 years 3 years 2 years 1 year" at bounding box center [241, 603] width 286 height 24
click at [192, 592] on div "5 or more years 5 or more years 4 years 3 years 2 years 1 year" at bounding box center [241, 603] width 286 height 24
click at [158, 456] on select "DD 01 02 03 04 05 06 07 08 09 10 11 12 13 14 15 16 17 18 19 20 21 22 23 24 25 2…" at bounding box center [144, 453] width 72 height 14
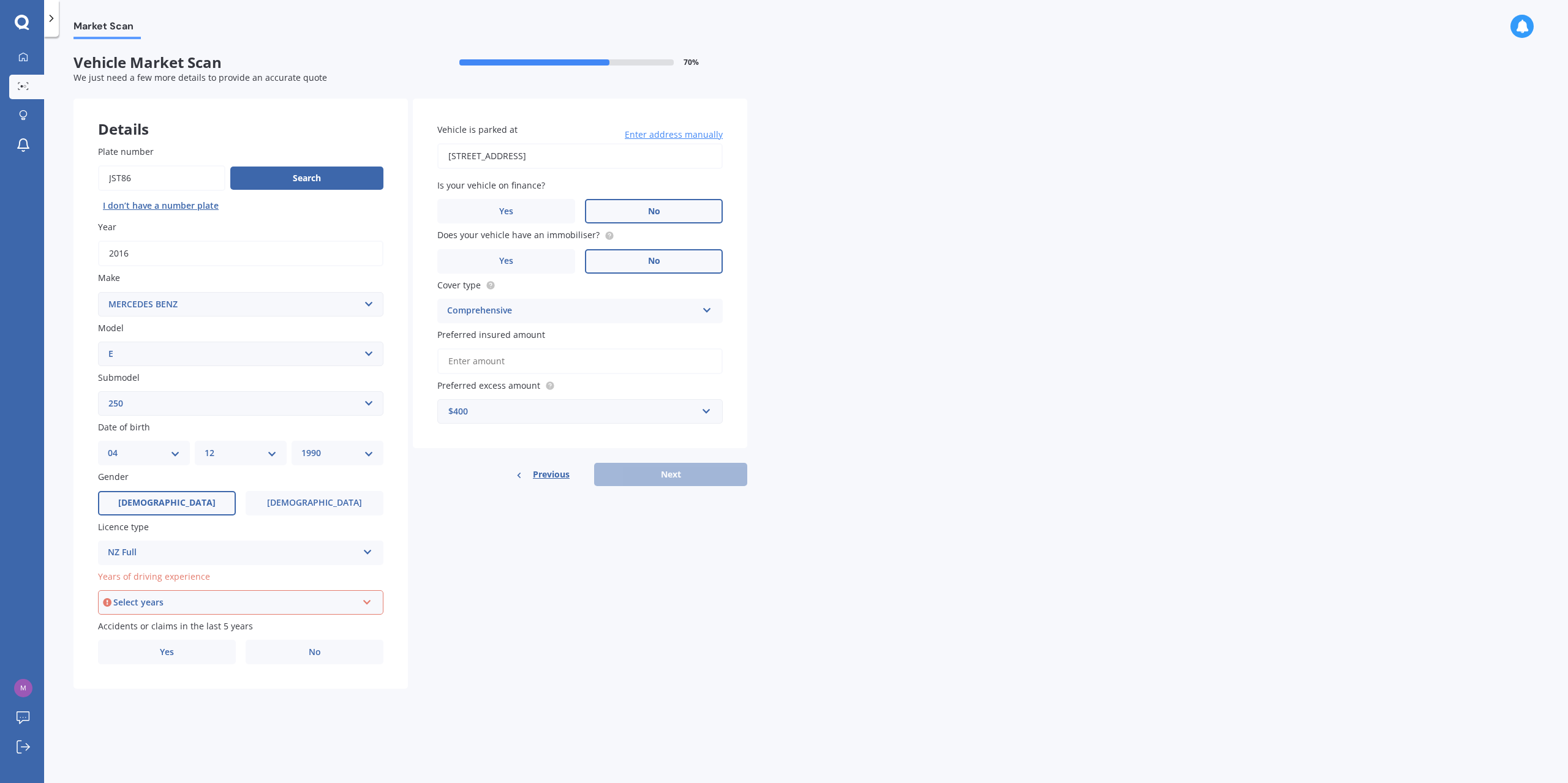
click at [108, 446] on select "DD 01 02 03 04 05 06 07 08 09 10 11 12 13 14 15 16 17 18 19 20 21 22 23 24 25 2…" at bounding box center [144, 453] width 72 height 14
click at [218, 456] on select "MM 01 02 03 04 05 06 07 08 09 10 11 12" at bounding box center [240, 453] width 72 height 14
select select "03"
click at [205, 446] on select "MM 01 02 03 04 05 06 07 08 09 10 11 12" at bounding box center [240, 453] width 72 height 14
click at [338, 448] on select "YYYY 2025 2024 2023 2022 2021 2020 2019 2018 2017 2016 2015 2014 2013 2012 2011…" at bounding box center [337, 453] width 72 height 14
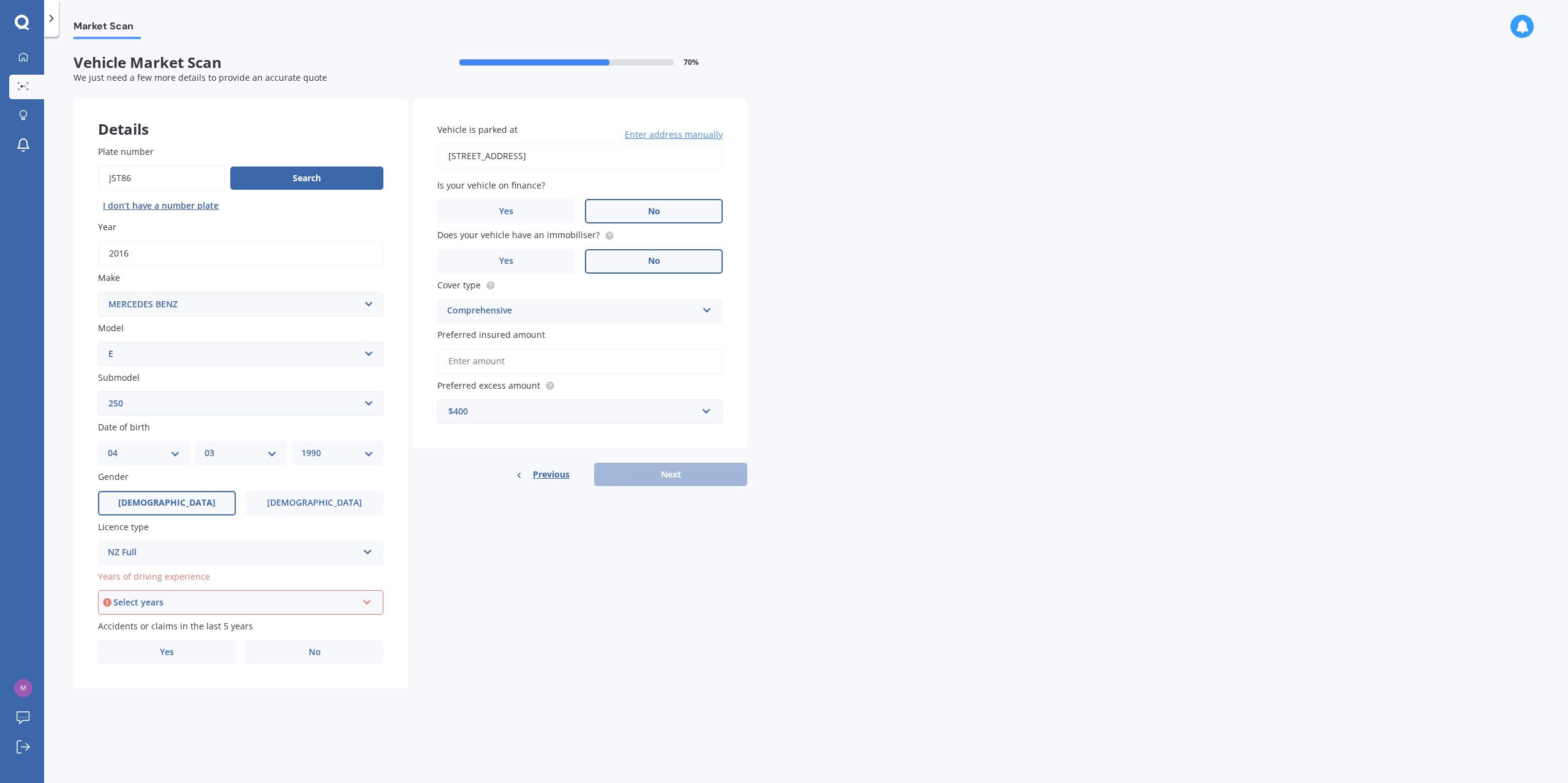
select select "1951"
click at [301, 446] on select "YYYY 2025 2024 2023 2022 2021 2020 2019 2018 2017 2016 2015 2014 2013 2012 2011…" at bounding box center [337, 453] width 72 height 14
click at [157, 610] on div "Select years 5 or more years 4 years 3 years 2 years 1 year" at bounding box center [241, 603] width 286 height 24
click at [160, 620] on span "5 or more years" at bounding box center [142, 626] width 67 height 11
click at [291, 652] on label "No" at bounding box center [315, 652] width 138 height 24
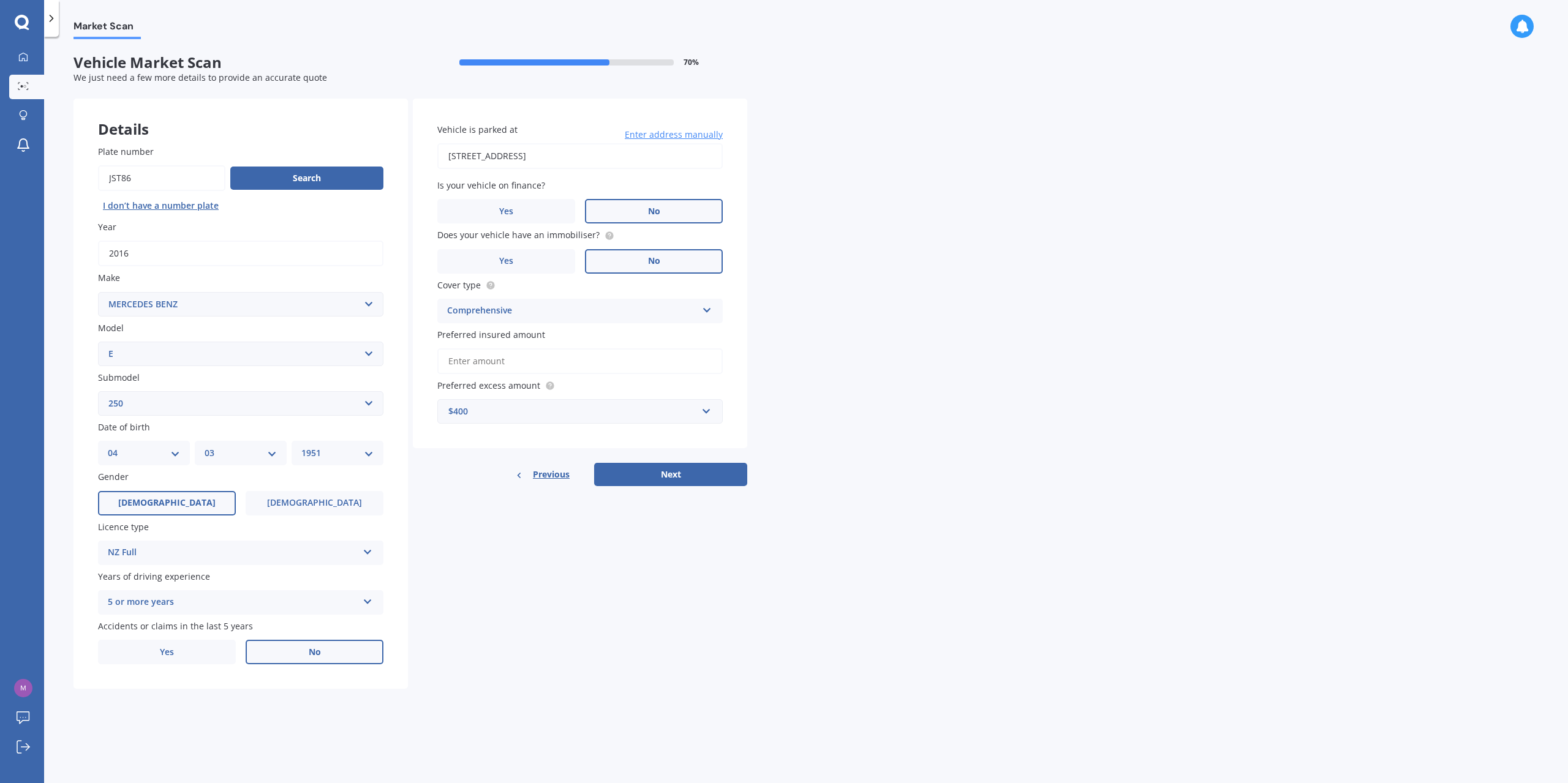
click at [0, 0] on input "No" at bounding box center [0, 0] width 0 height 0
drag, startPoint x: 512, startPoint y: 638, endPoint x: 545, endPoint y: 589, distance: 59.1
click at [515, 635] on div "Details Plate number Search I don’t have a number plate Year 2016 Make Select m…" at bounding box center [411, 394] width 674 height 591
drag, startPoint x: 581, startPoint y: 482, endPoint x: 598, endPoint y: 479, distance: 17.3
click at [582, 482] on div "Previous Next" at bounding box center [580, 475] width 334 height 24
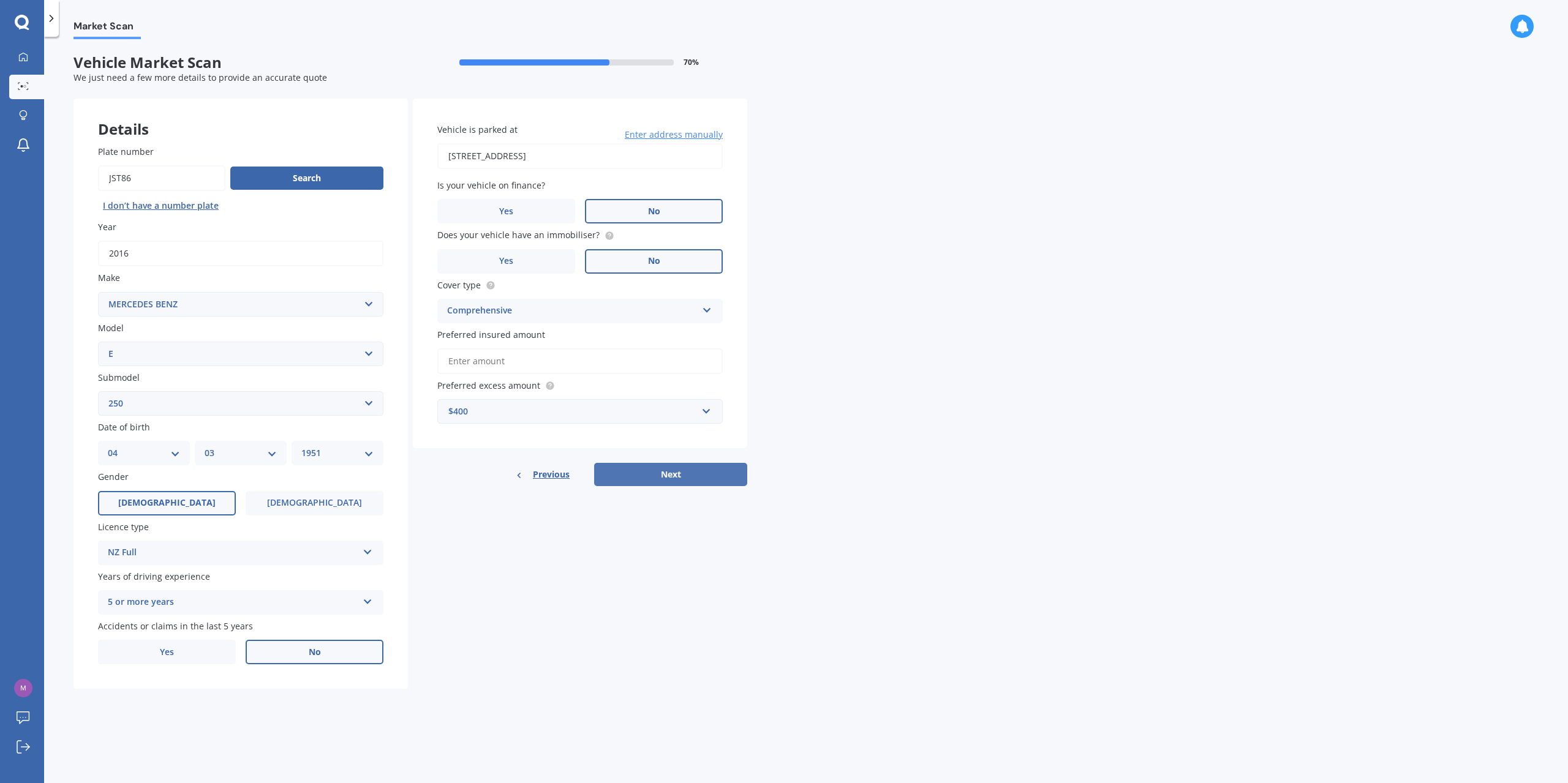
click at [643, 471] on button "Next" at bounding box center [670, 475] width 153 height 24
click at [575, 352] on input "Preferred insured amount" at bounding box center [580, 361] width 286 height 26
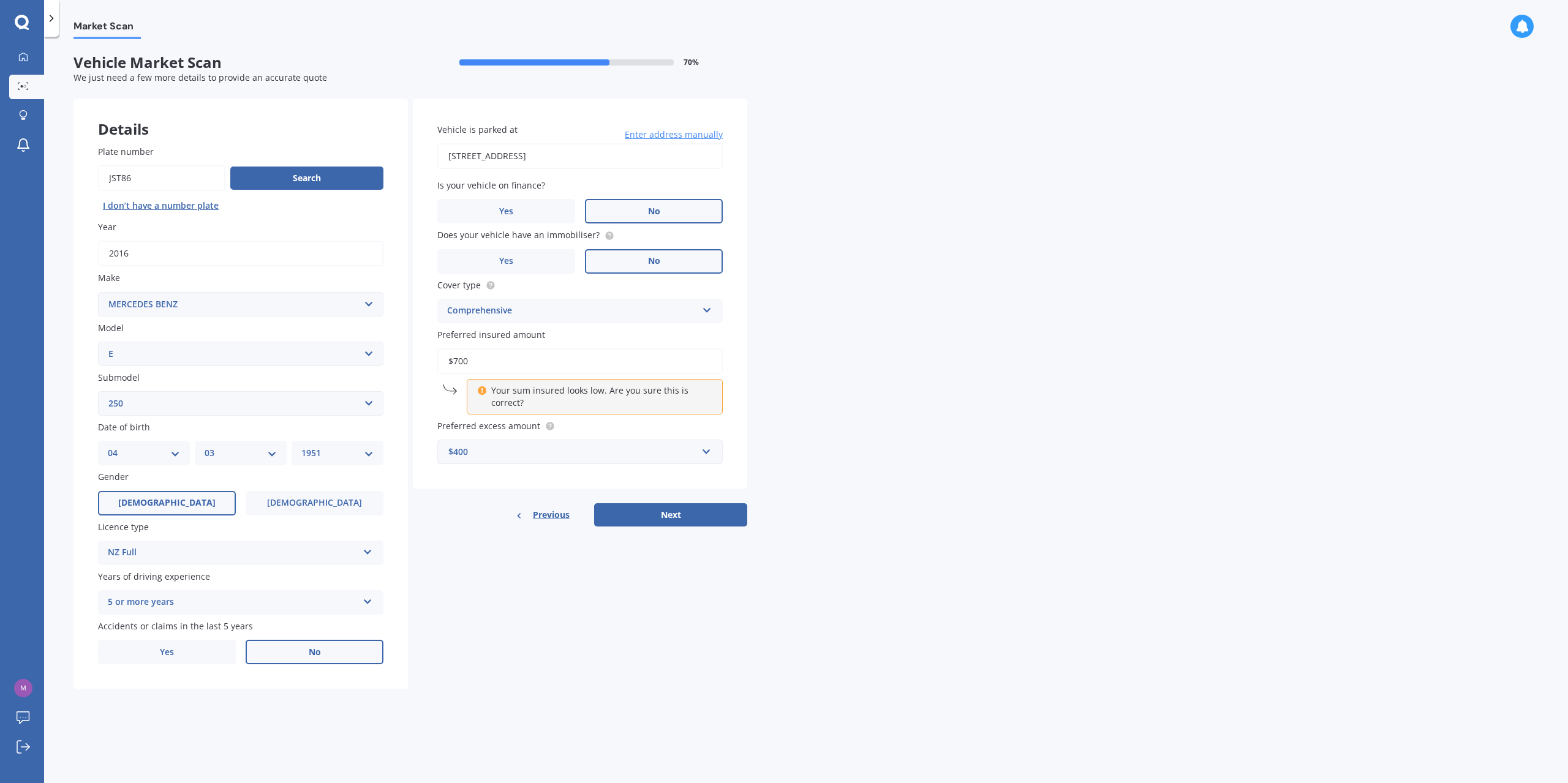
type input "$700"
click at [678, 497] on div "Vehicle is parked at 52 Penguin Drive, Murrays Bay, Auckland 0630 Enter address…" at bounding box center [580, 313] width 334 height 428
click at [670, 510] on button "Next" at bounding box center [670, 514] width 153 height 24
select select "04"
select select "03"
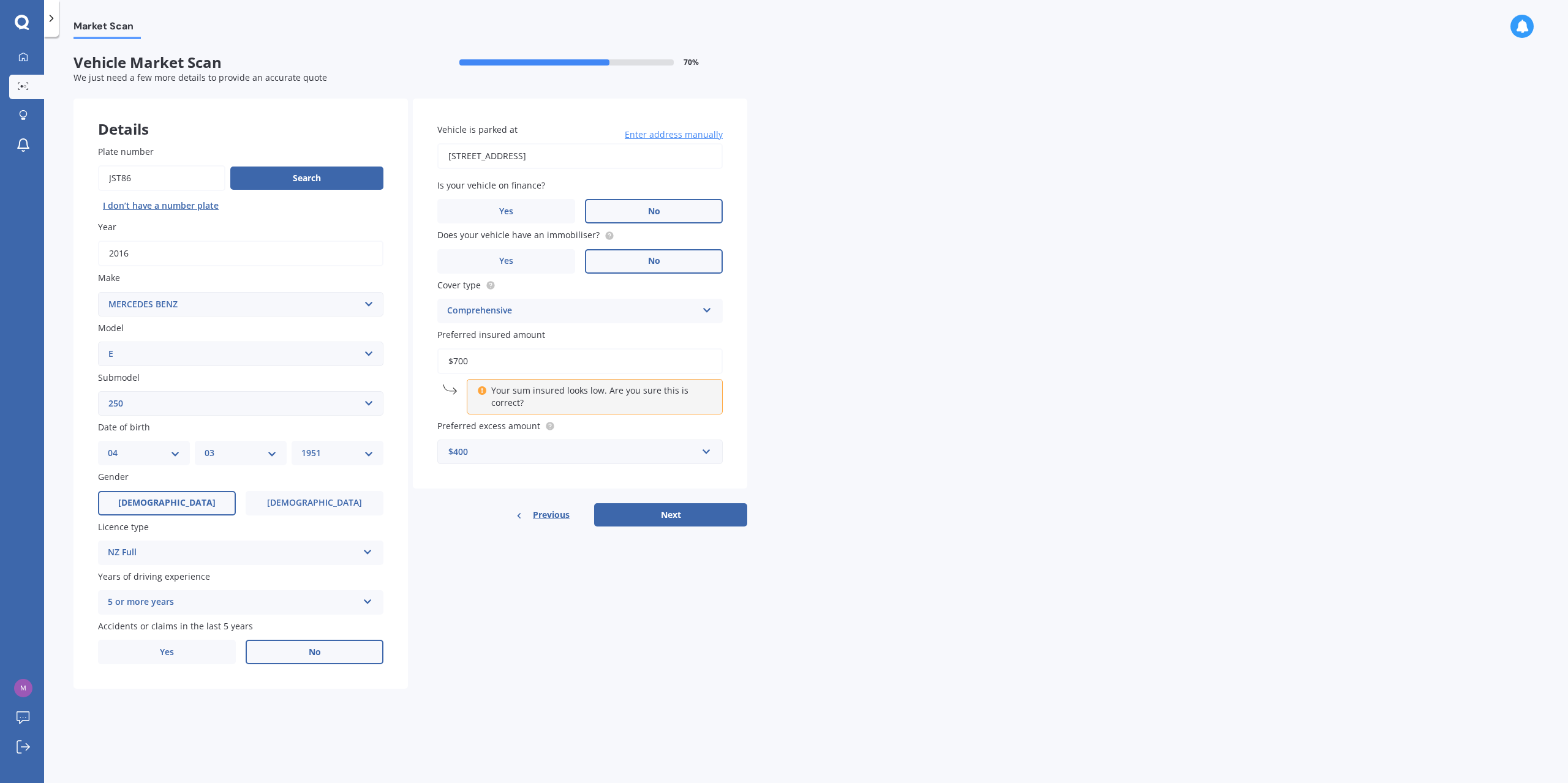
select select "1951"
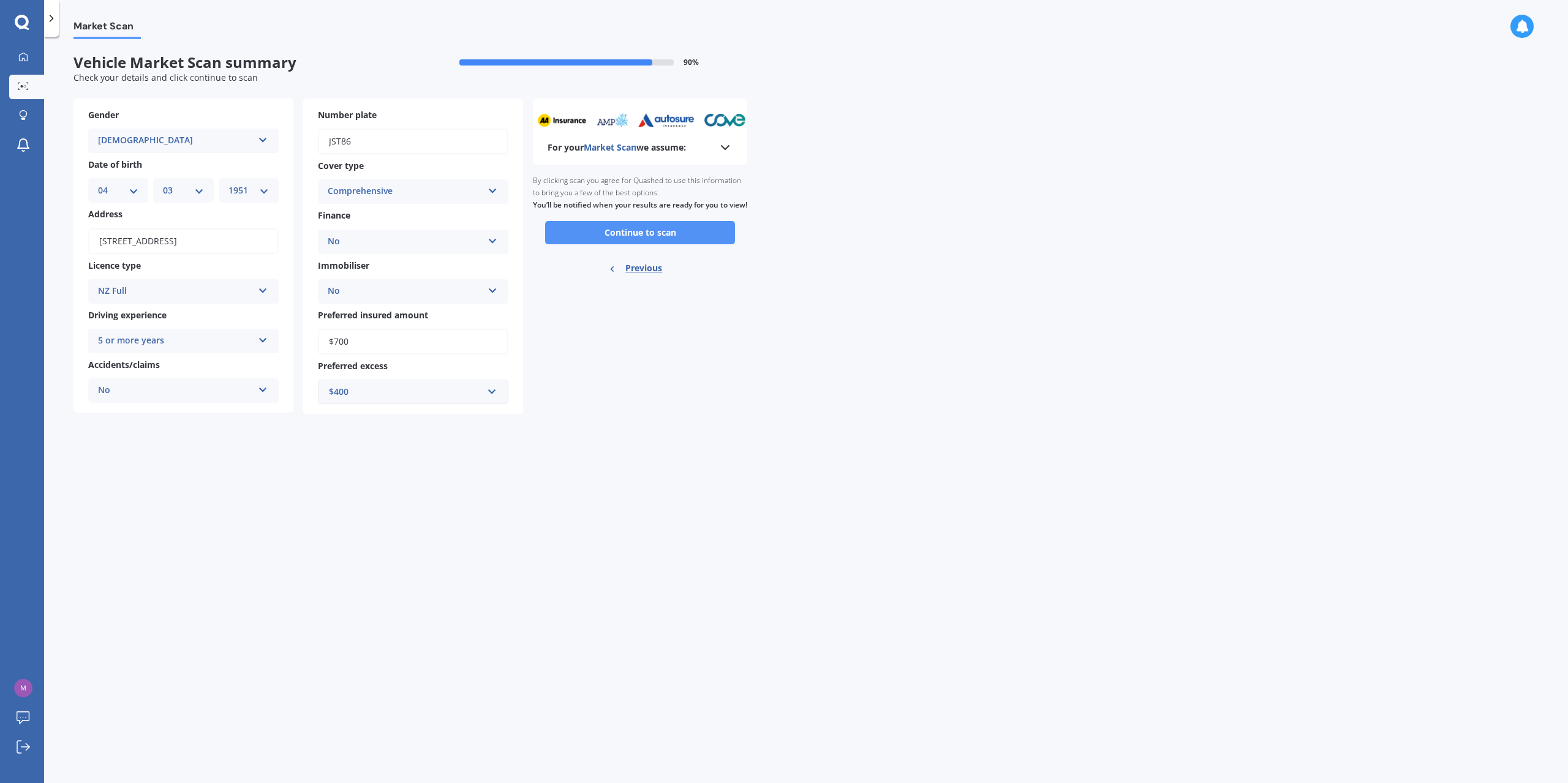
click at [625, 244] on button "Continue to scan" at bounding box center [640, 232] width 190 height 24
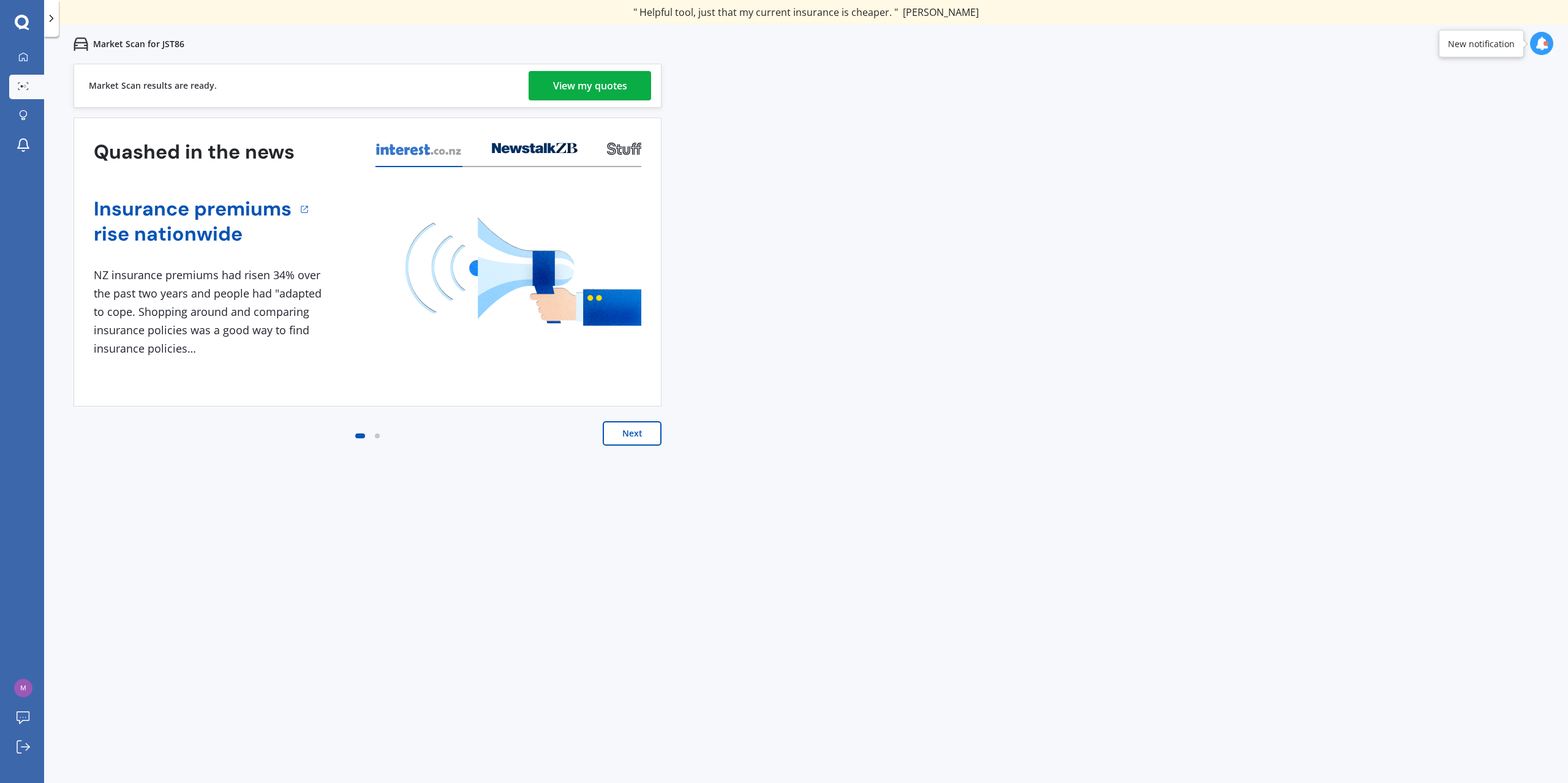
click at [601, 77] on div "View my quotes" at bounding box center [590, 86] width 74 height 29
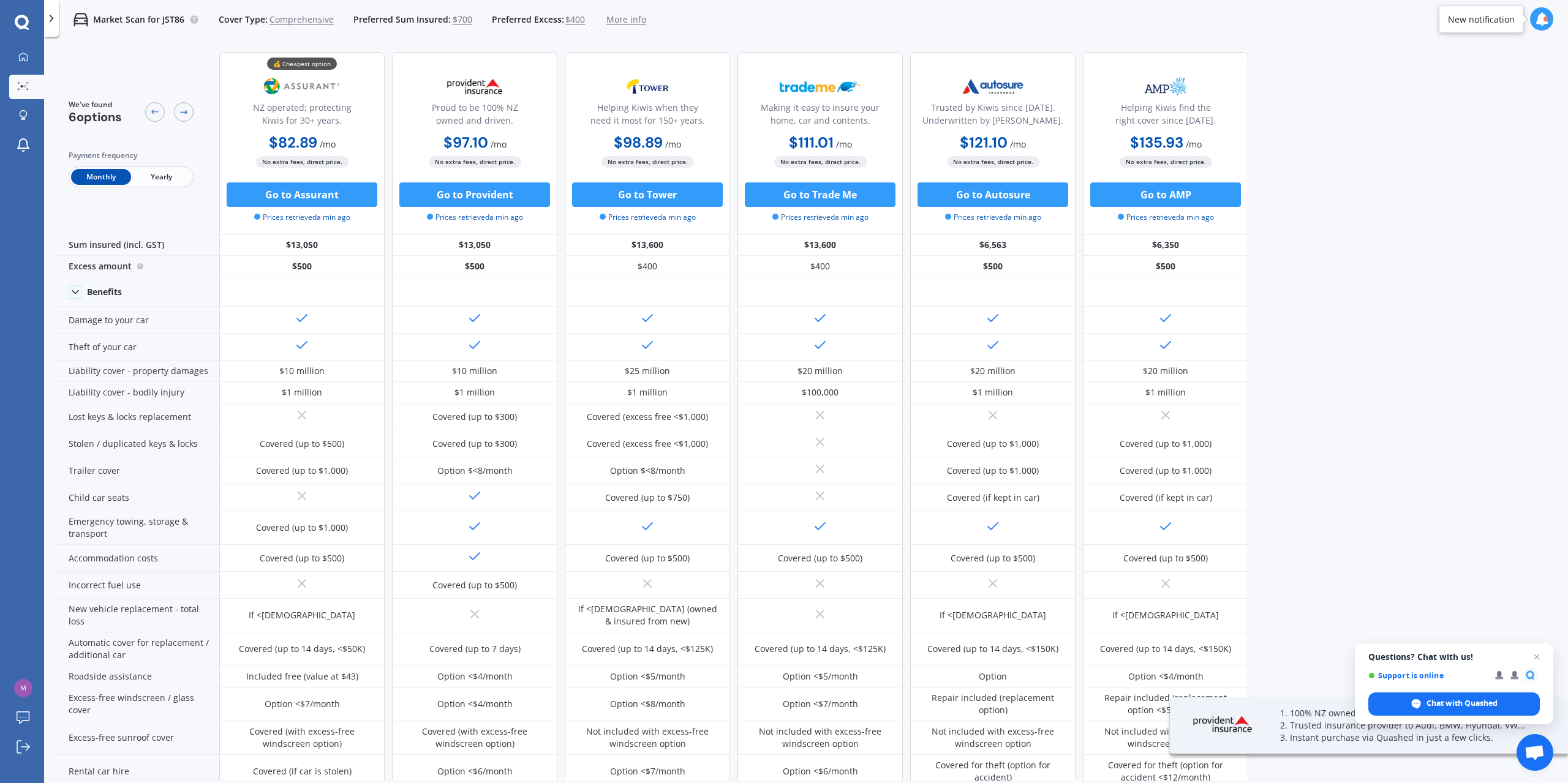
click at [1373, 312] on div "We've found 6 options Payment frequency Monthly Yearly 💰 Cheapest option NZ ope…" at bounding box center [811, 411] width 1514 height 738
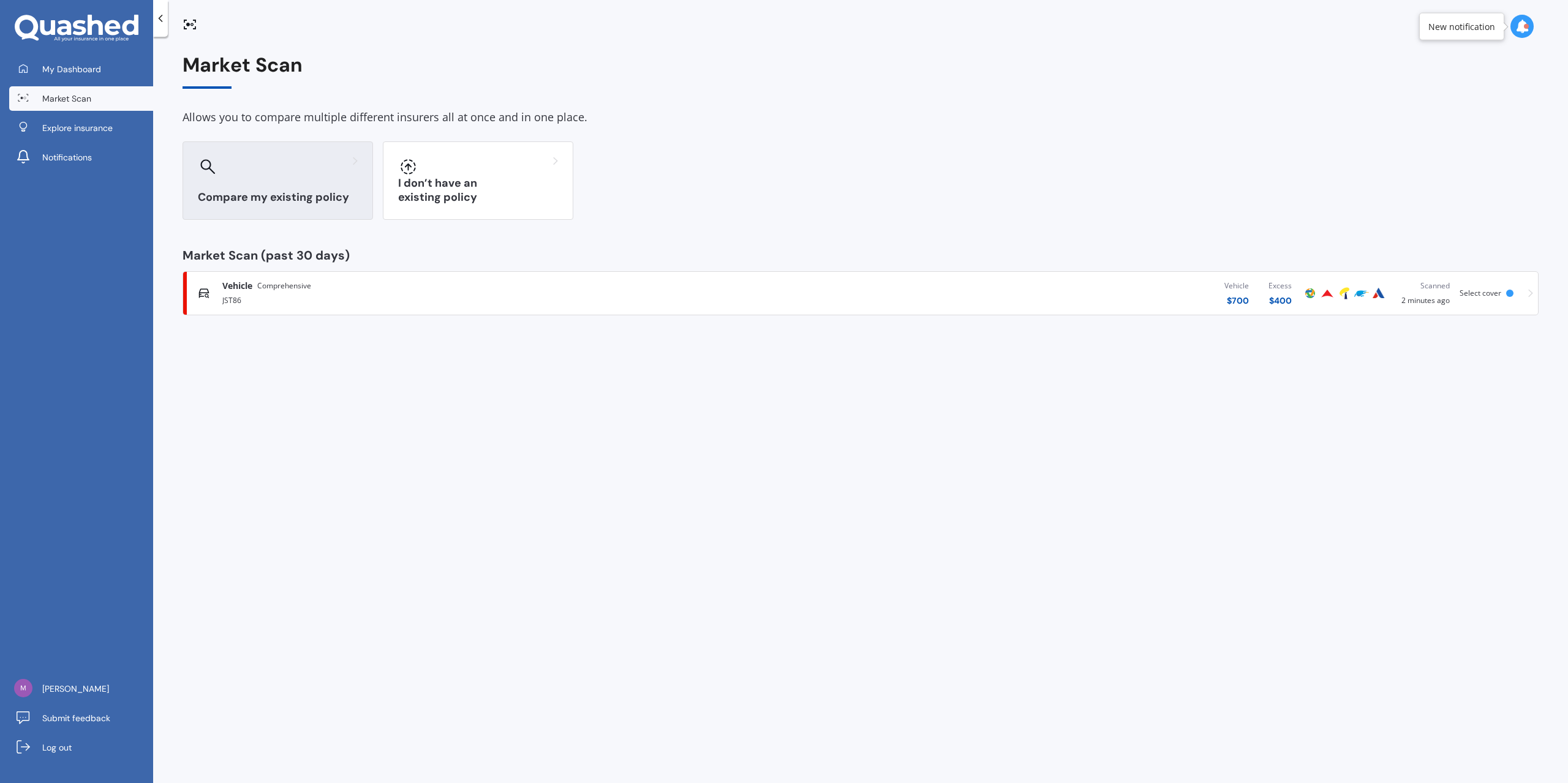
click at [278, 181] on div "Compare my existing policy" at bounding box center [278, 180] width 191 height 79
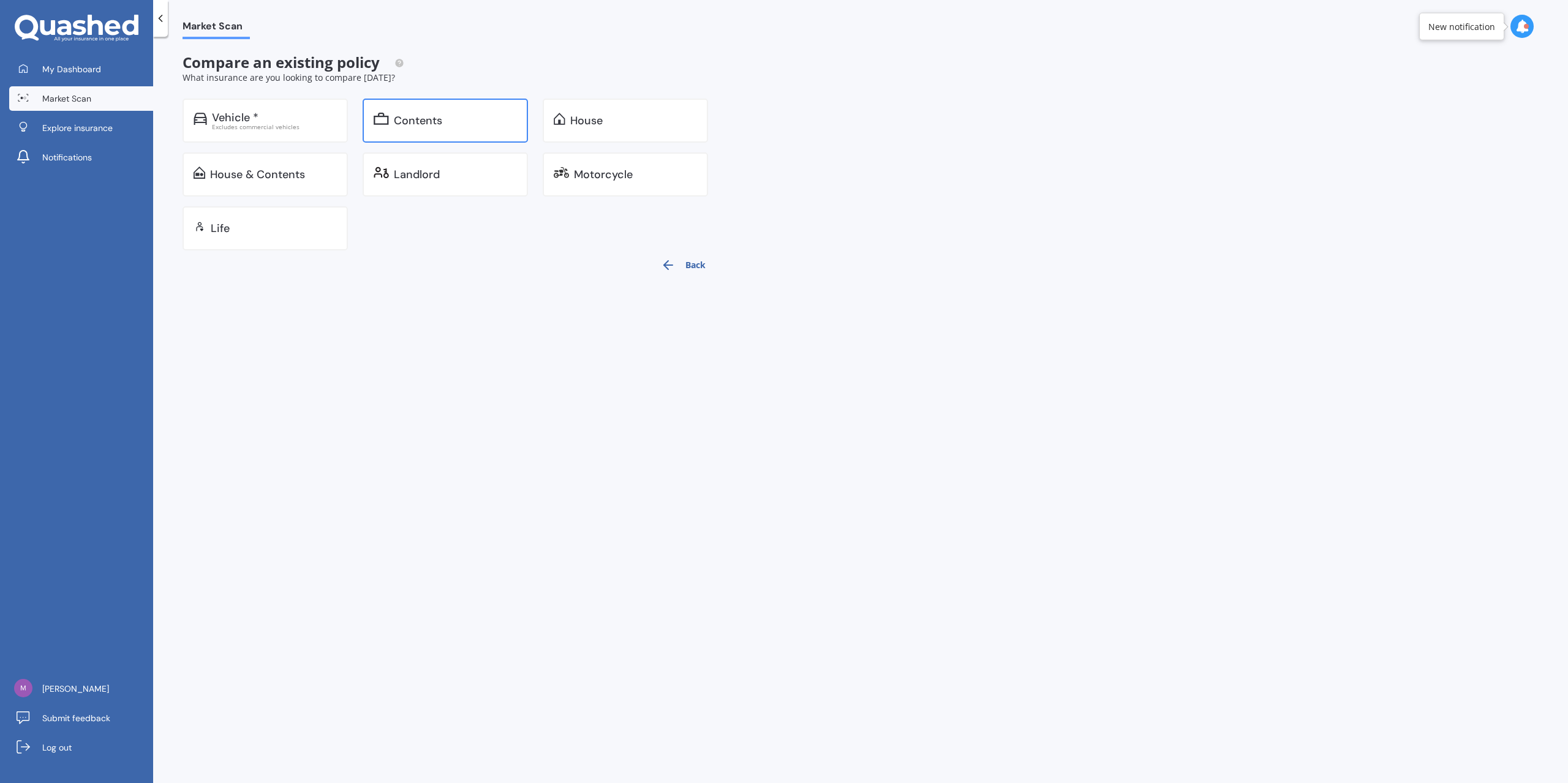
click at [442, 124] on div "Contents" at bounding box center [455, 120] width 123 height 12
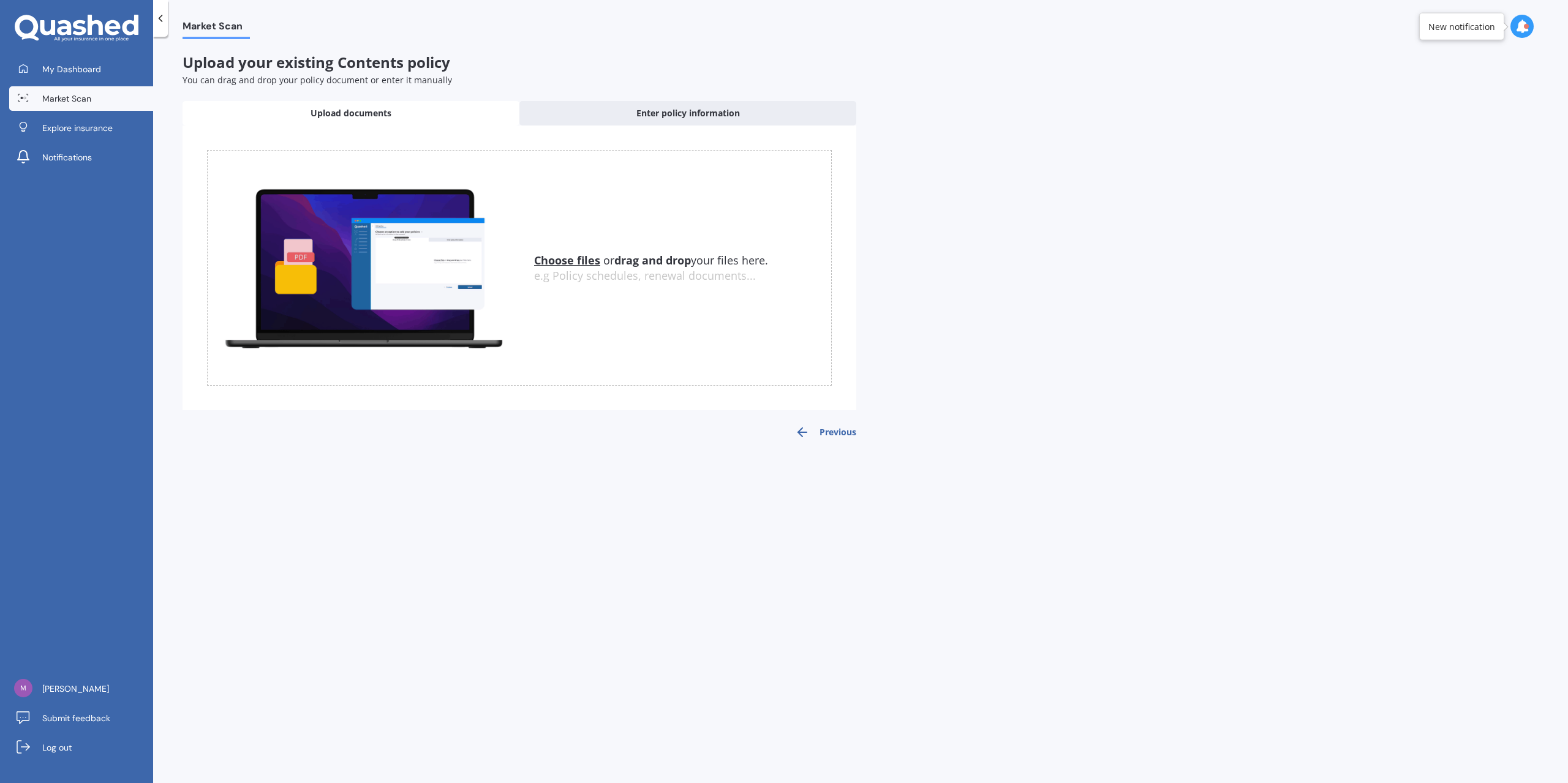
click at [130, 88] on link "Market Scan" at bounding box center [80, 98] width 144 height 24
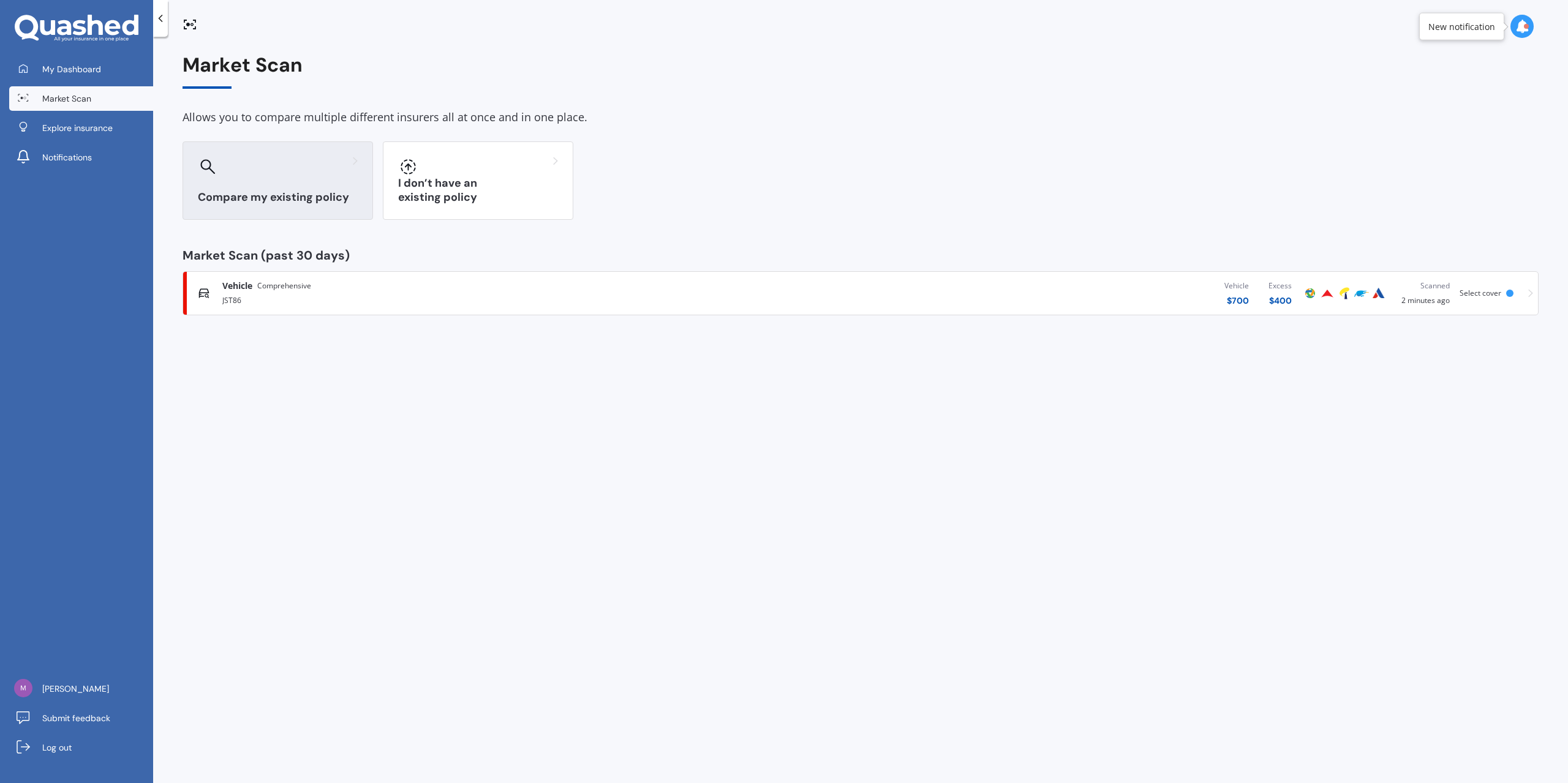
click at [312, 188] on div "Compare my existing policy" at bounding box center [278, 180] width 191 height 79
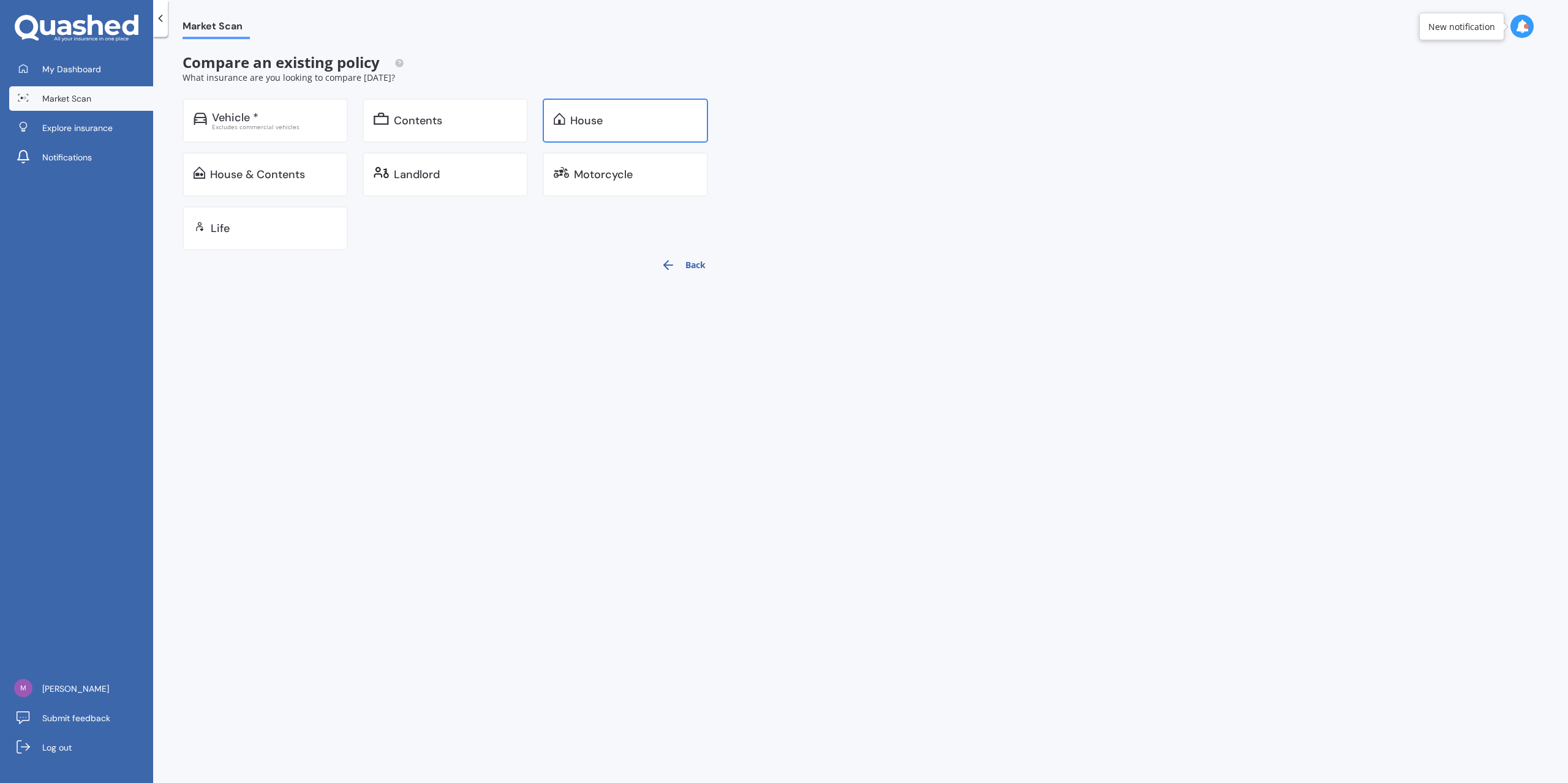
click at [603, 133] on div "House" at bounding box center [626, 121] width 166 height 44
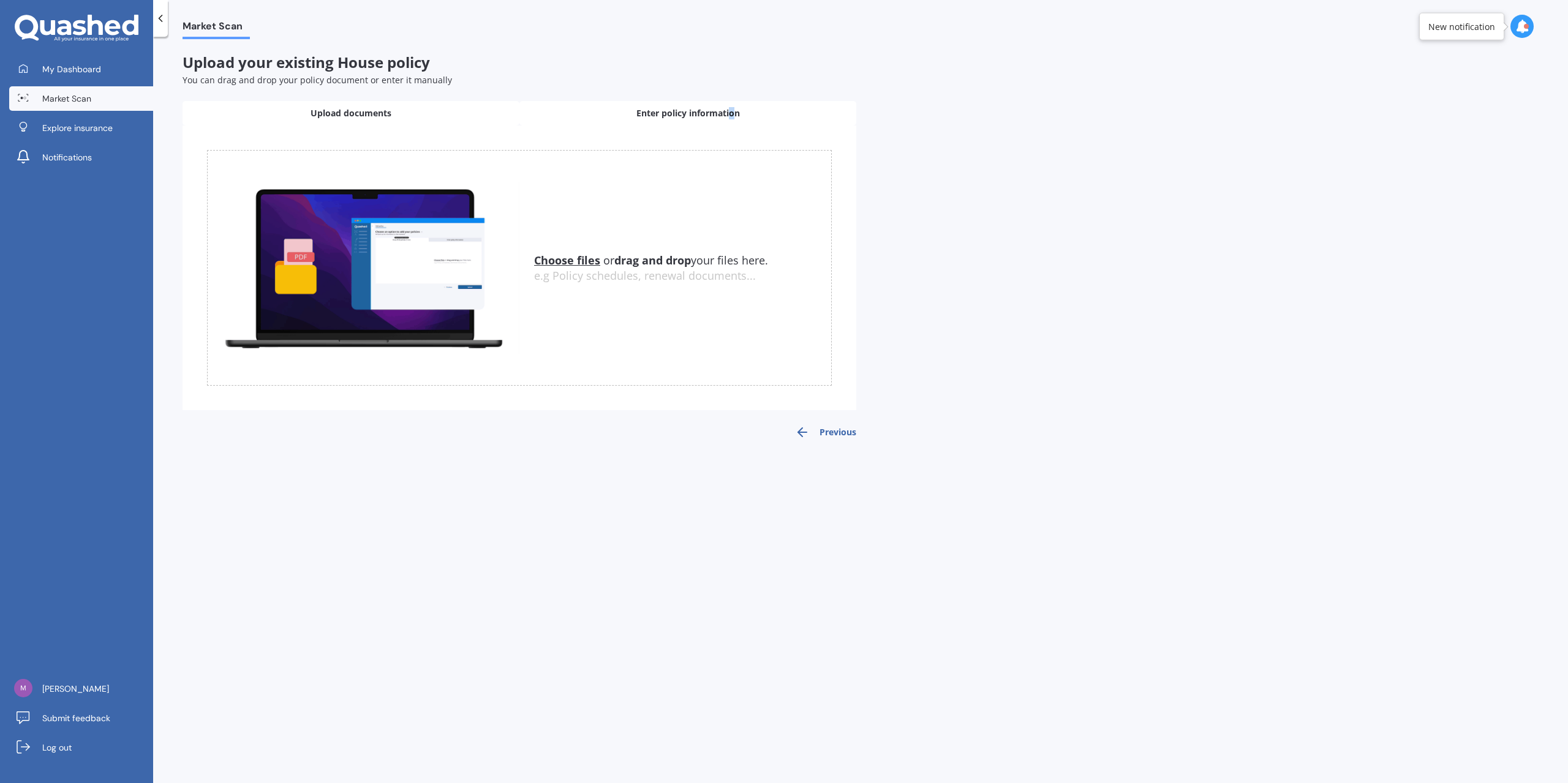
click at [730, 124] on div "Enter policy information" at bounding box center [687, 114] width 337 height 24
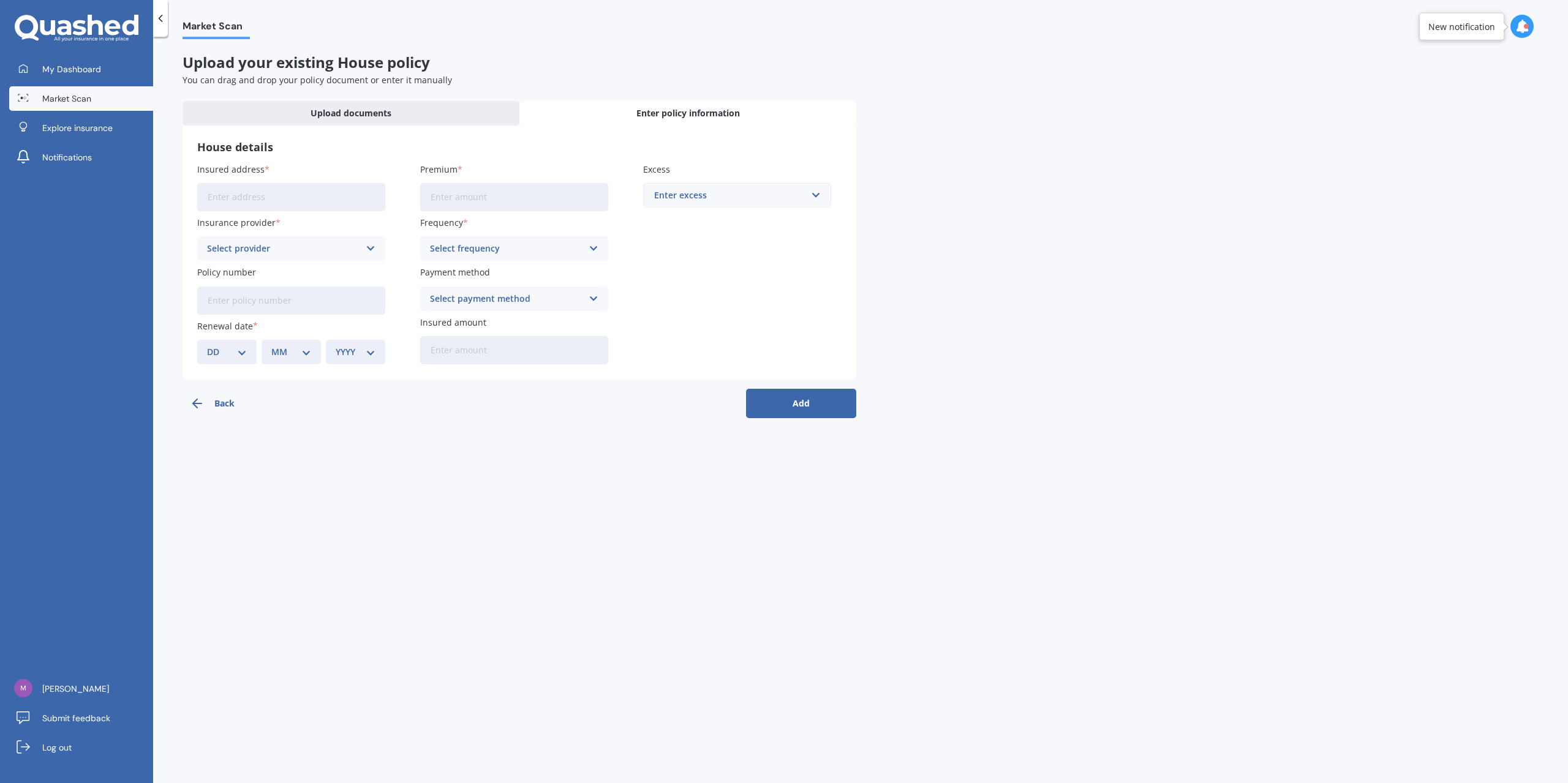
click at [311, 201] on input "Insured address" at bounding box center [291, 197] width 188 height 28
type input "[STREET_ADDRESS]"
click at [472, 191] on input "Premium" at bounding box center [515, 197] width 188 height 28
click at [336, 260] on div "Select provider AA AMI AMP ANZ ASB Ando BNZ Co-Operative Bank FMG Initio Kiwiba…" at bounding box center [291, 248] width 188 height 24
click at [346, 243] on div "AA" at bounding box center [283, 248] width 153 height 14
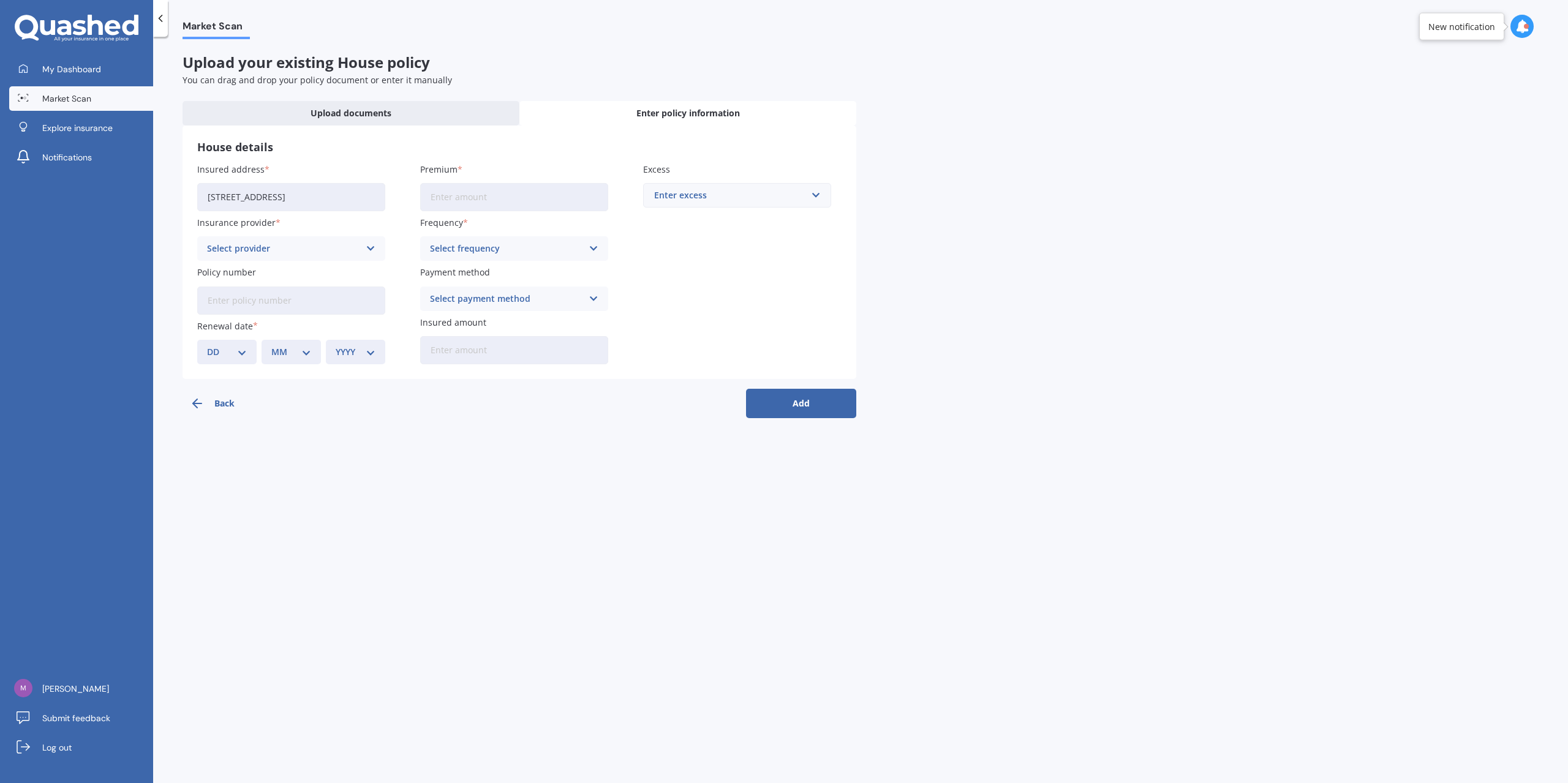
click at [337, 252] on div "Select provider" at bounding box center [283, 248] width 153 height 14
click at [289, 361] on div "ASB" at bounding box center [291, 360] width 187 height 22
click at [300, 321] on label "Policy number" at bounding box center [289, 322] width 183 height 13
click at [300, 336] on input "Policy number" at bounding box center [291, 350] width 188 height 28
click at [306, 308] on div "Select policy type Home Insurance" at bounding box center [291, 299] width 188 height 24
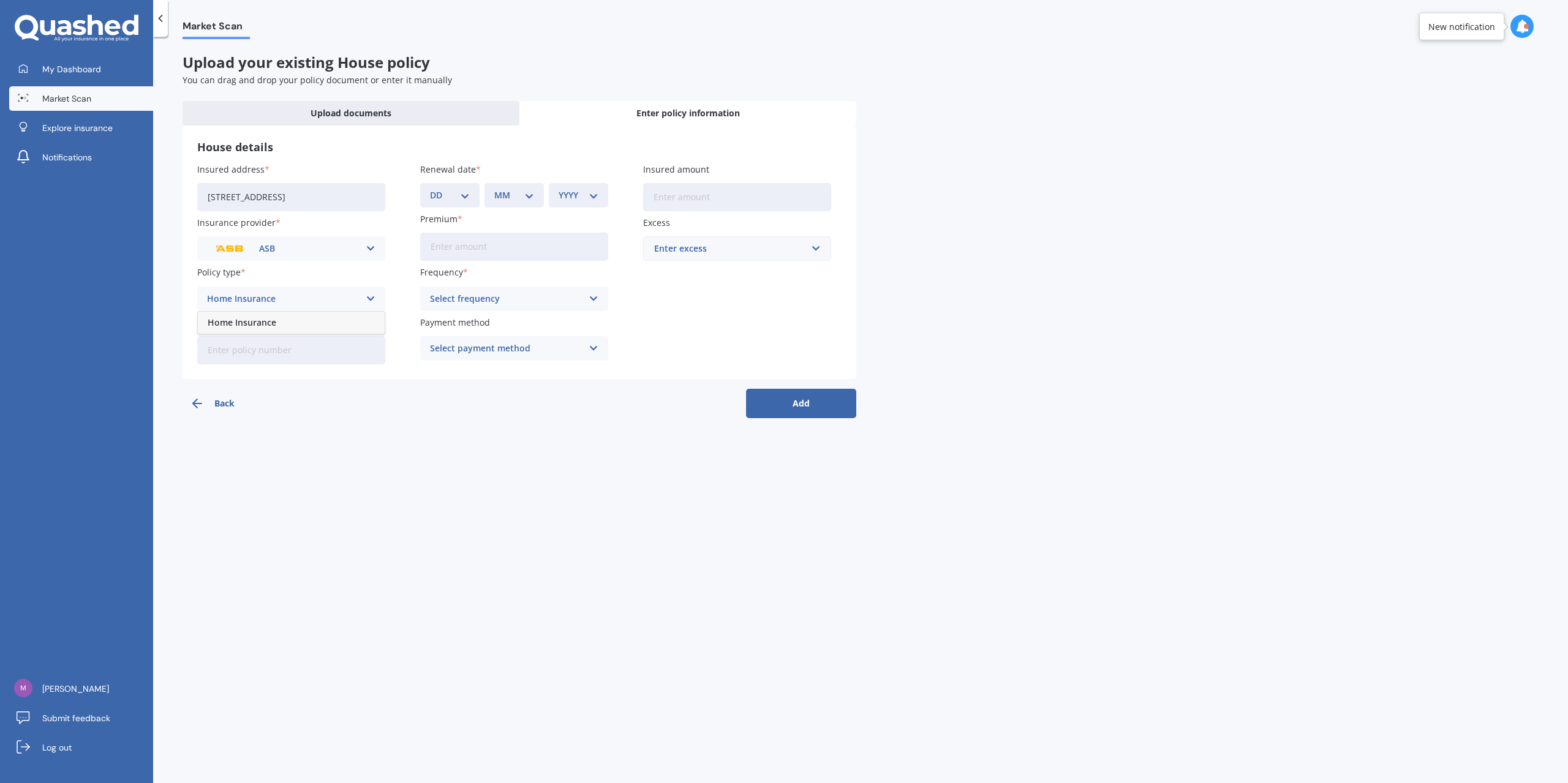
click at [304, 330] on div "Home Insurance" at bounding box center [291, 322] width 187 height 22
drag, startPoint x: 443, startPoint y: 213, endPoint x: 461, endPoint y: 191, distance: 28.4
click at [446, 211] on div "Insured address 52 Penguin Drive, Murrays Bay, Auckland 0630 Insurance provider…" at bounding box center [519, 264] width 644 height 201
click at [461, 191] on select "DD 01 02 03 04 05 06 07 08 09 10 11 12 13 14 15 16 17 18 19 20 21 22 23 24 25 2…" at bounding box center [450, 195] width 40 height 14
select select "04"
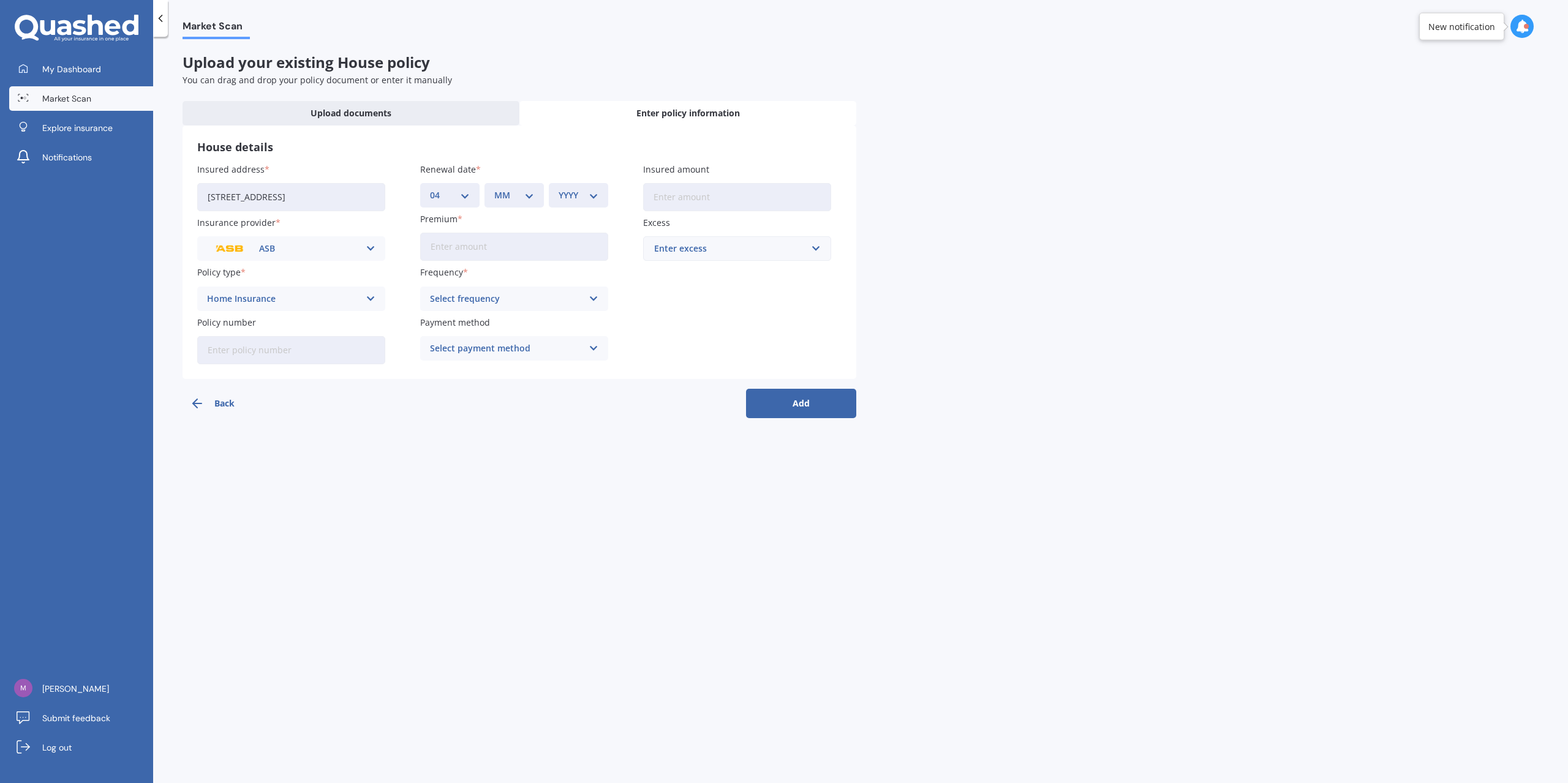
click at [430, 188] on select "DD 01 02 03 04 05 06 07 08 09 10 11 12 13 14 15 16 17 18 19 20 21 22 23 24 25 2…" at bounding box center [450, 195] width 40 height 14
click at [498, 204] on div "MM 01 02 03 04 05 06 07 08 09 10 11 12" at bounding box center [514, 196] width 59 height 24
click at [519, 191] on select "MM 01 02 03 04 05 06 07 08 09 10 11 12" at bounding box center [514, 195] width 40 height 14
select select "10"
click at [494, 188] on select "MM 01 02 03 04 05 06 07 08 09 10 11 12" at bounding box center [514, 195] width 40 height 14
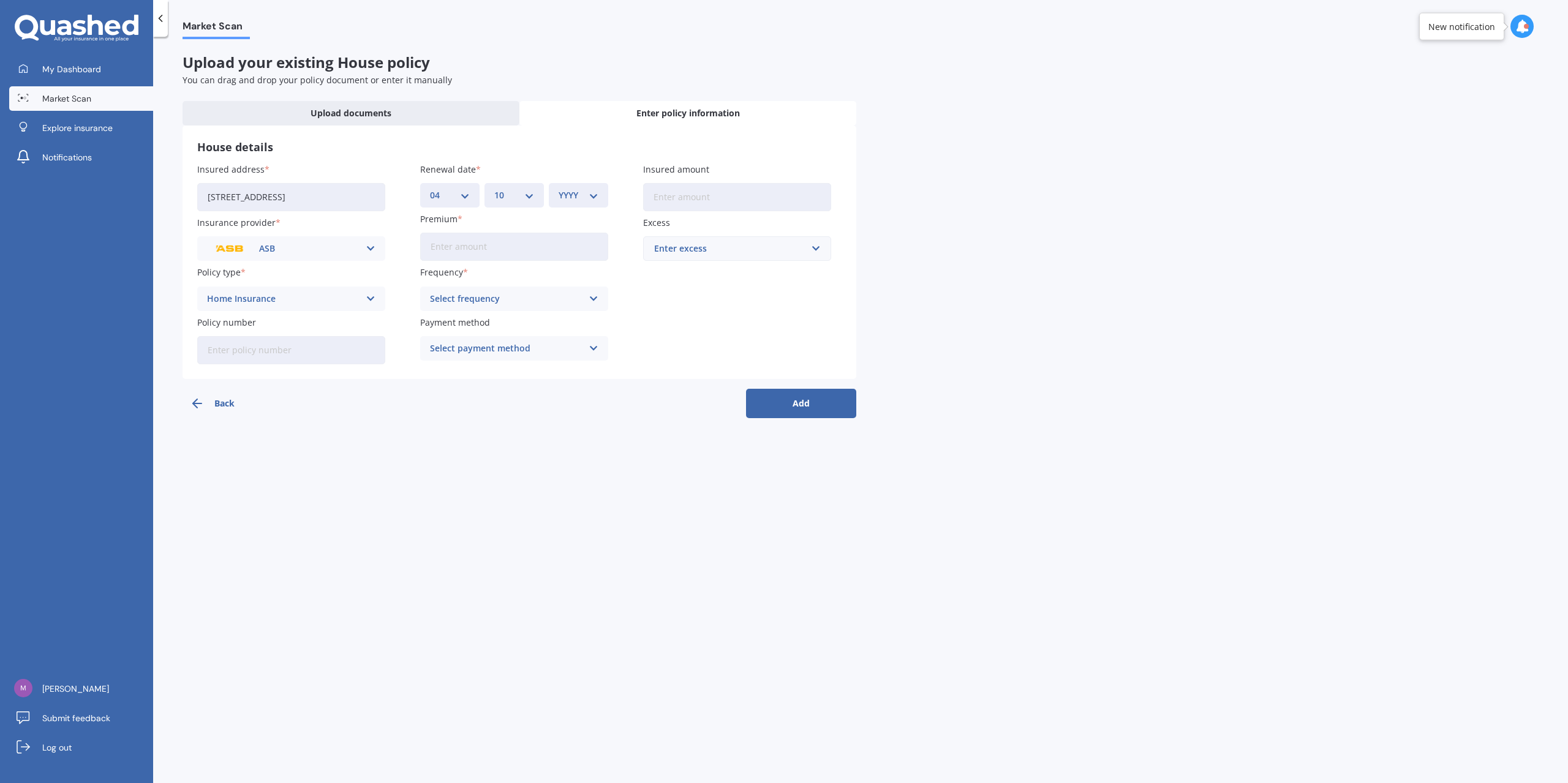
click at [586, 196] on select "YYYY 2027 2026 2025 2024 2023 2022 2021 2020 2019 2018 2017 2016 2015 2014 2013…" at bounding box center [578, 195] width 40 height 14
select select "2026"
click at [558, 188] on select "YYYY 2027 2026 2025 2024 2023 2022 2021 2020 2019 2018 2017 2016 2015 2014 2013…" at bounding box center [578, 195] width 40 height 14
click at [529, 248] on input "Premium" at bounding box center [515, 247] width 188 height 28
click at [539, 295] on div "Select frequency" at bounding box center [506, 299] width 153 height 14
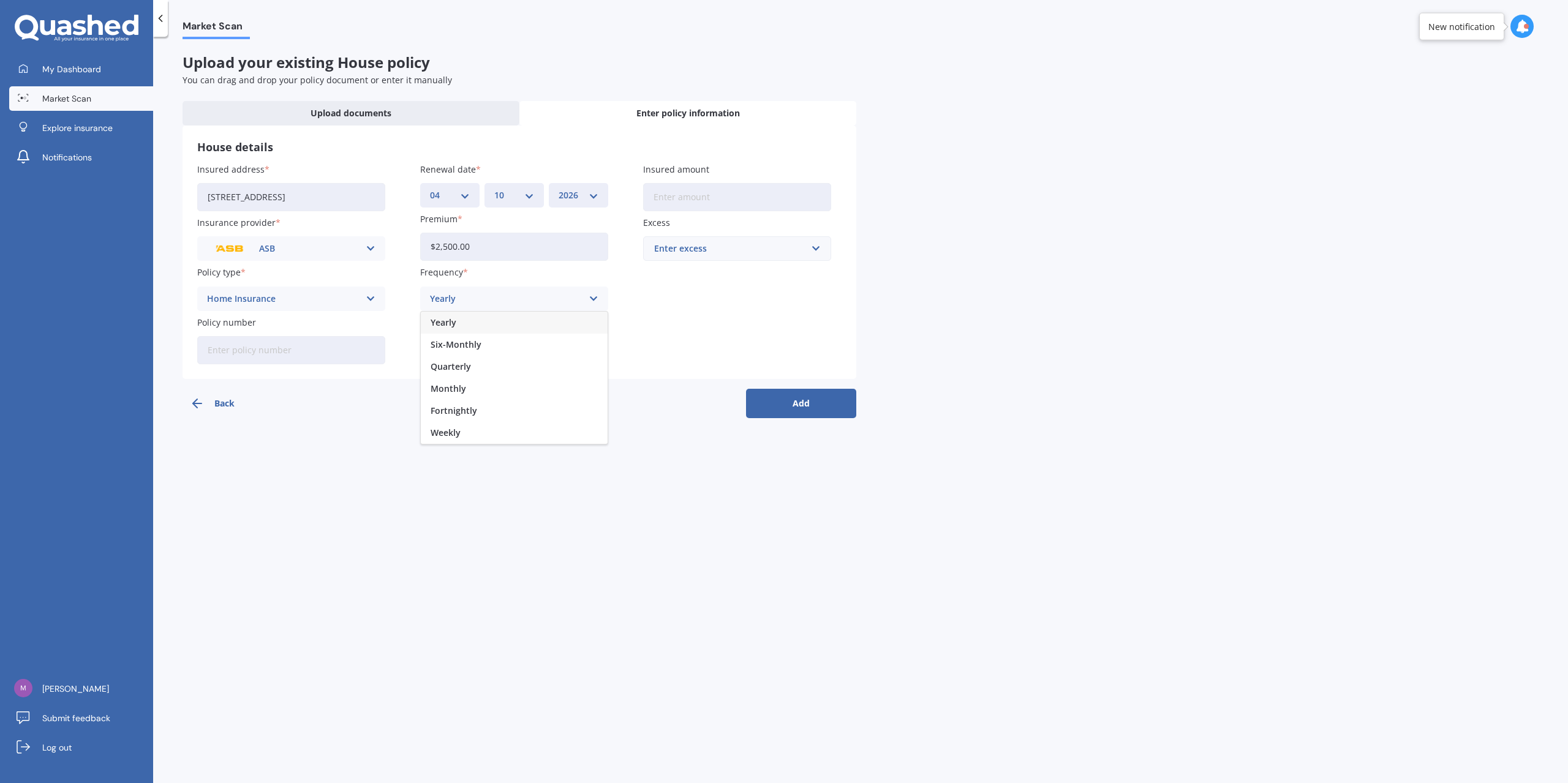
click at [542, 321] on div "Yearly" at bounding box center [515, 322] width 187 height 22
click at [703, 310] on div "Insured address 52 Penguin Drive, Murrays Bay, Auckland 0630 Insurance provider…" at bounding box center [519, 264] width 644 height 201
drag, startPoint x: 495, startPoint y: 256, endPoint x: 383, endPoint y: 258, distance: 112.0
click at [383, 258] on div "Insured address 52 Penguin Drive, Murrays Bay, Auckland 0630 Insurance provider…" at bounding box center [519, 264] width 644 height 201
type input "$3,000.00"
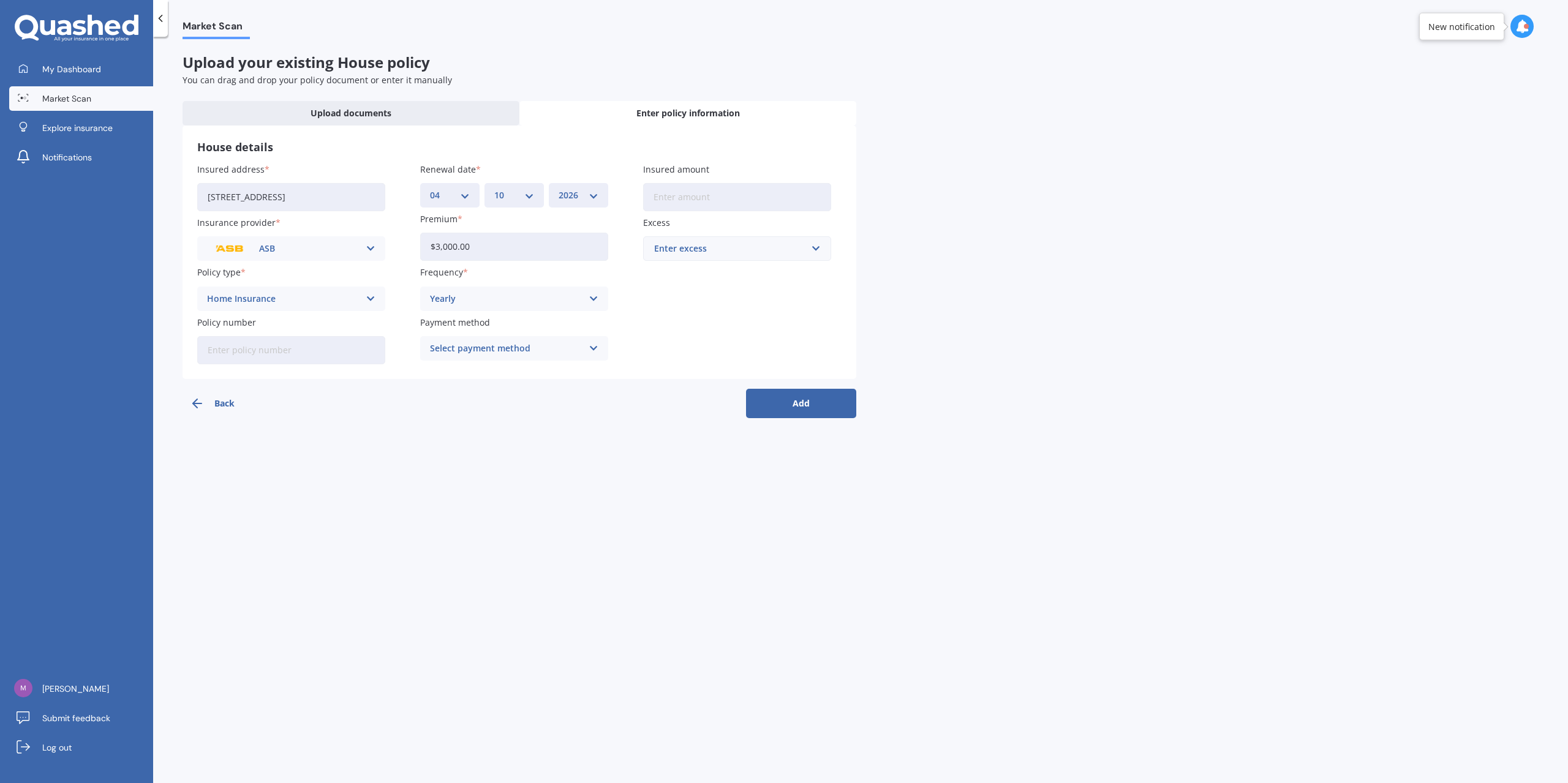
click at [726, 196] on input "Insured amount" at bounding box center [737, 197] width 188 height 28
click at [739, 234] on div "Excess Enter excess $300 $400 $500 $750 $1,000 $2,000 $2,500" at bounding box center [737, 238] width 188 height 45
click at [739, 243] on div "Enter excess" at bounding box center [730, 248] width 151 height 14
drag, startPoint x: 993, startPoint y: 256, endPoint x: 1003, endPoint y: 256, distance: 10.0
click at [1003, 256] on div "Market Scan Upload your existing House policy You can drag and drop your policy…" at bounding box center [860, 412] width 1415 height 746
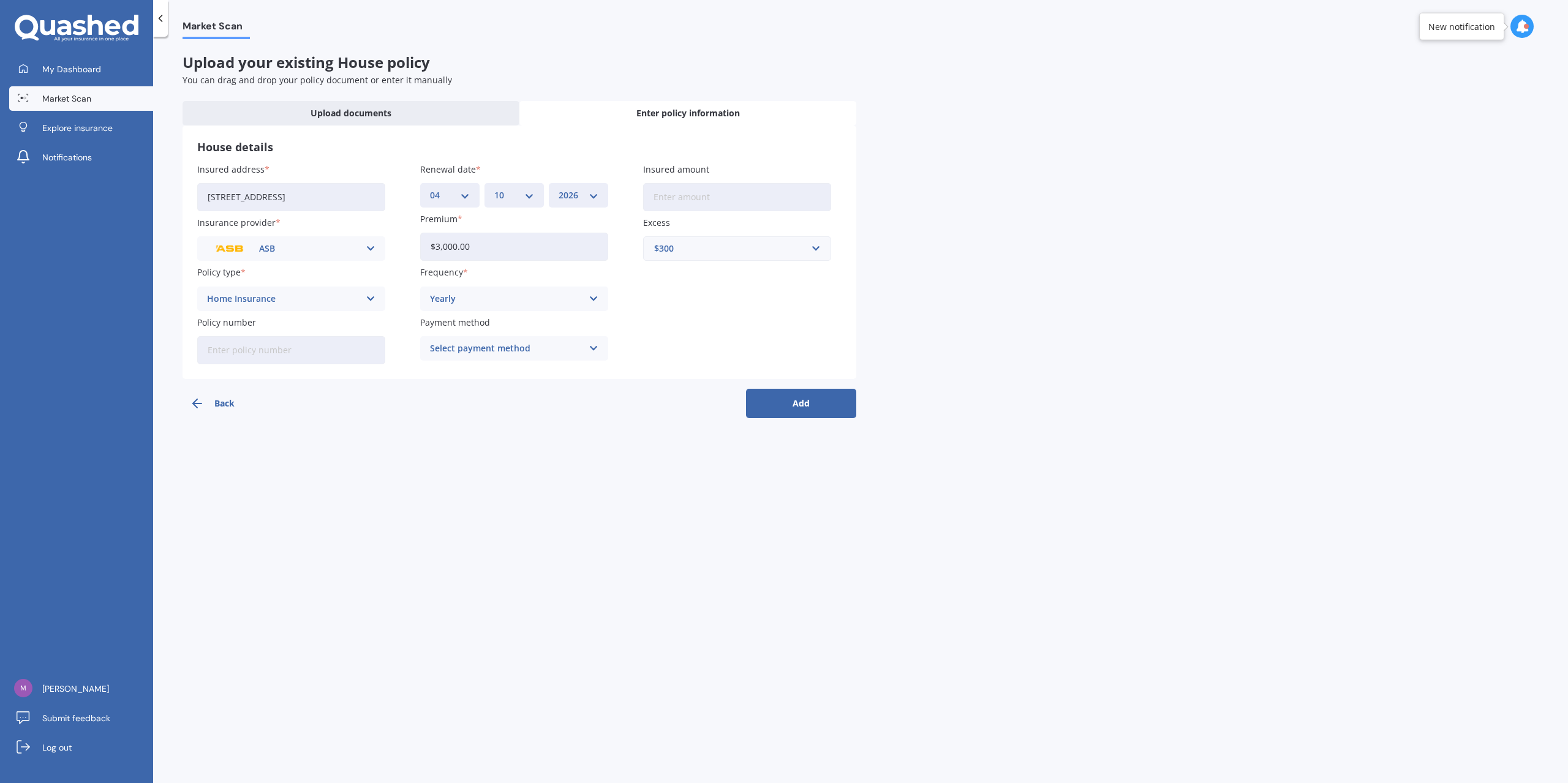
click at [555, 346] on div "Select payment method" at bounding box center [506, 348] width 153 height 14
click at [524, 413] on div "Online payment" at bounding box center [515, 416] width 187 height 22
click at [813, 395] on button "Add" at bounding box center [801, 403] width 110 height 29
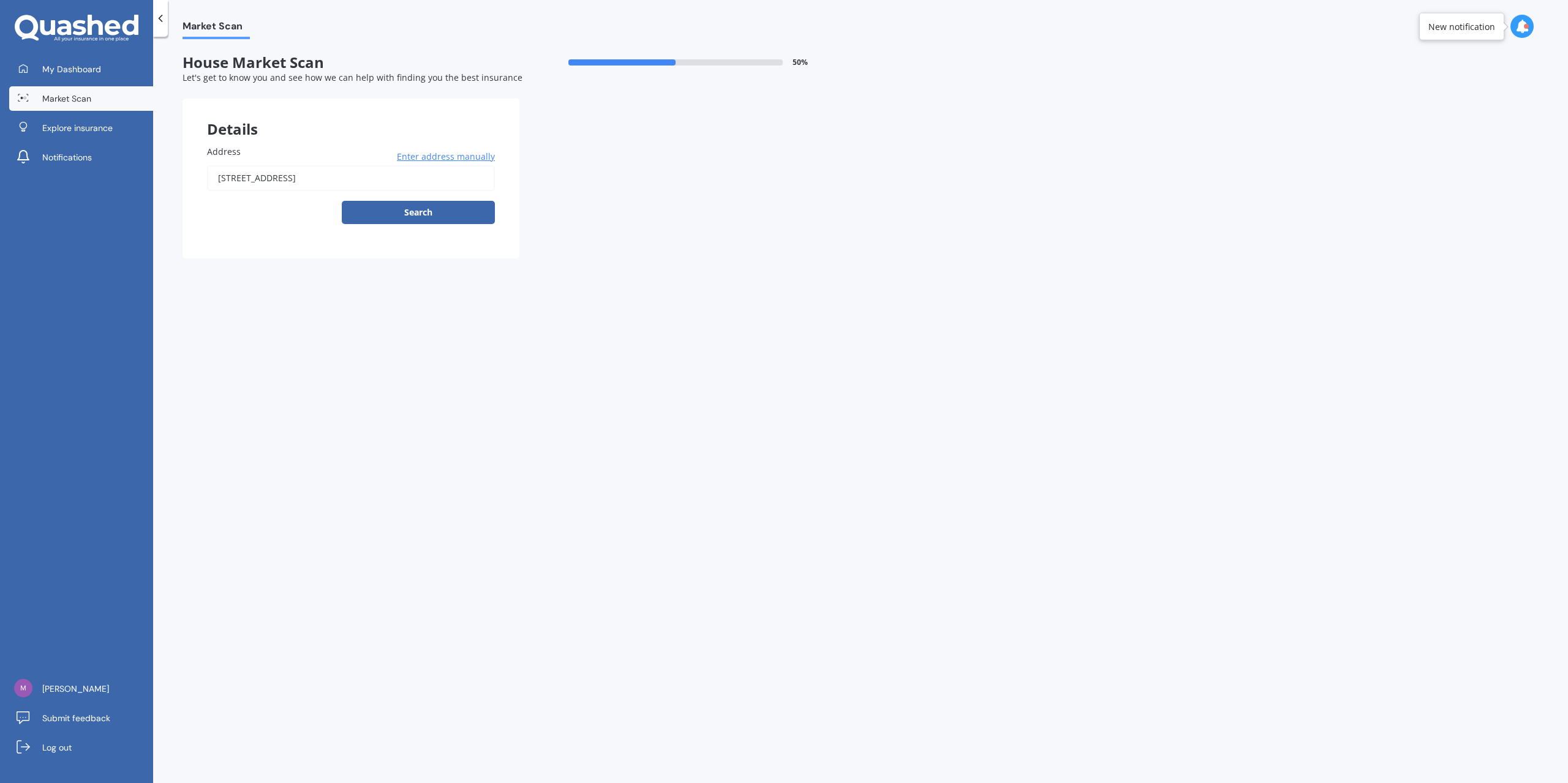
drag, startPoint x: 213, startPoint y: 170, endPoint x: 293, endPoint y: 169, distance: 80.0
click at [221, 171] on input "52 Penguin Drive, Murrays Bay, Auckland 0630" at bounding box center [351, 179] width 288 height 26
click at [433, 215] on button "Search" at bounding box center [418, 213] width 153 height 24
click at [572, 202] on div "Details Address 52 Penguin Drive, Murrays Bay, Auckland 0630 Enter address manu…" at bounding box center [519, 179] width 674 height 160
click at [433, 182] on input "52 Penguin Drive, Murrays Bay, Auckland 0630" at bounding box center [351, 179] width 288 height 26
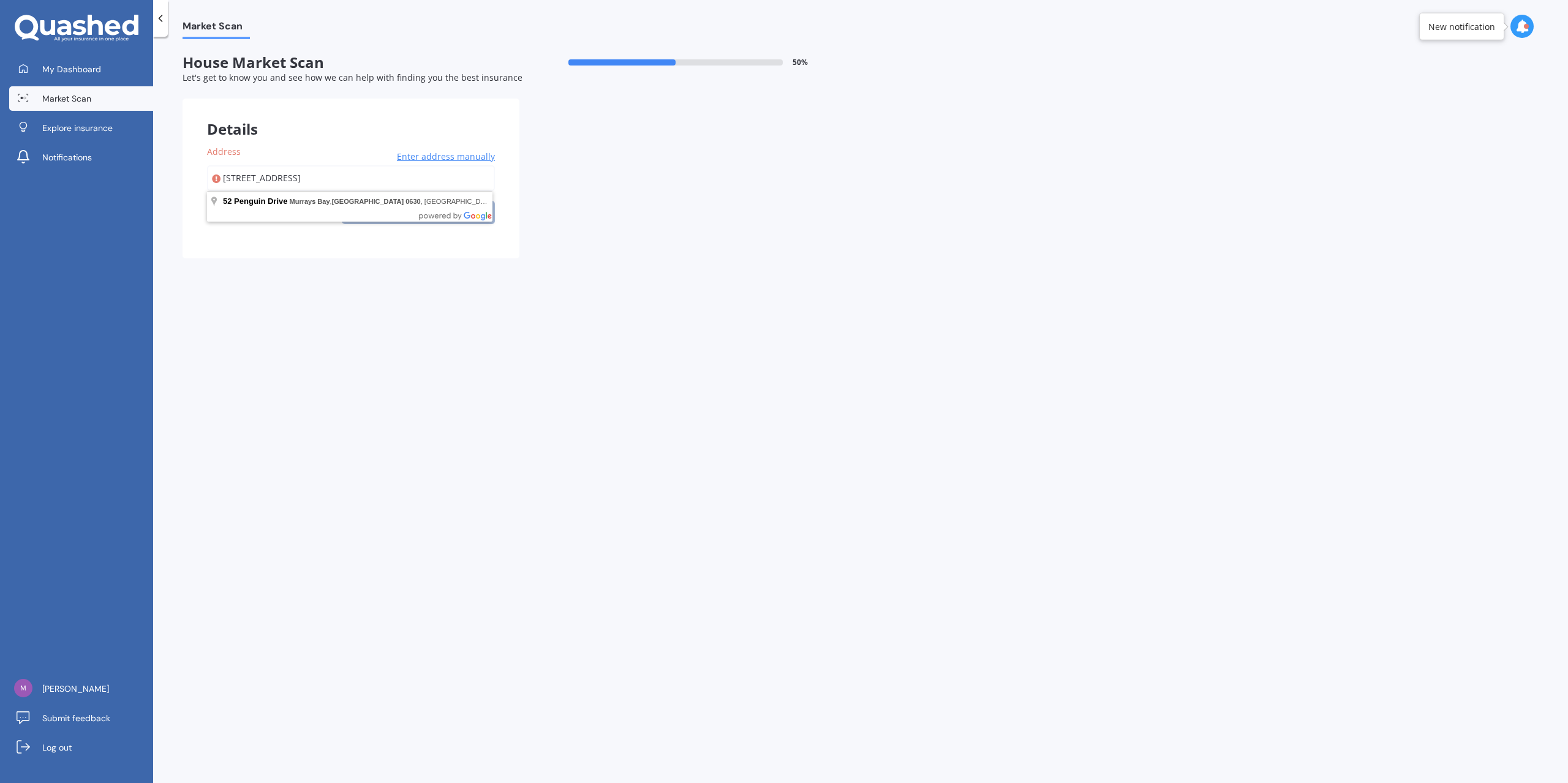
type input "52 Penguin Drive, Murrays Bay, Auckland 0630"
click at [430, 207] on div at bounding box center [519, 210] width 674 height 17
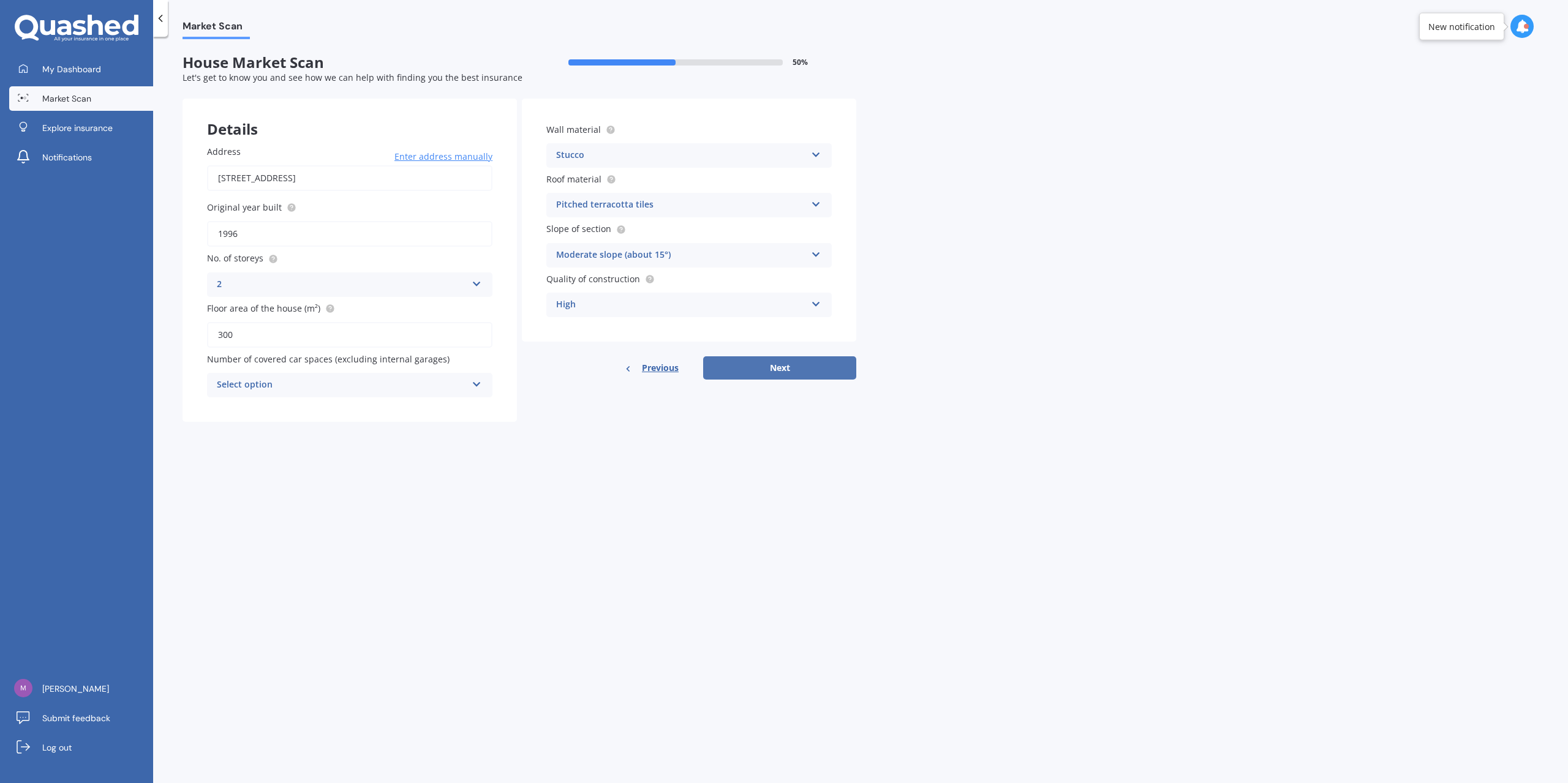
click at [751, 371] on button "Next" at bounding box center [779, 368] width 153 height 24
click at [310, 394] on div "Select option 0 1 2 3 4 5+" at bounding box center [350, 385] width 286 height 24
drag, startPoint x: 298, startPoint y: 443, endPoint x: 351, endPoint y: 436, distance: 53.5
click at [298, 444] on div "2" at bounding box center [350, 452] width 283 height 22
click at [630, 422] on form "House Market Scan 50 % Let's get to know you and see how we can help with findi…" at bounding box center [519, 243] width 674 height 378
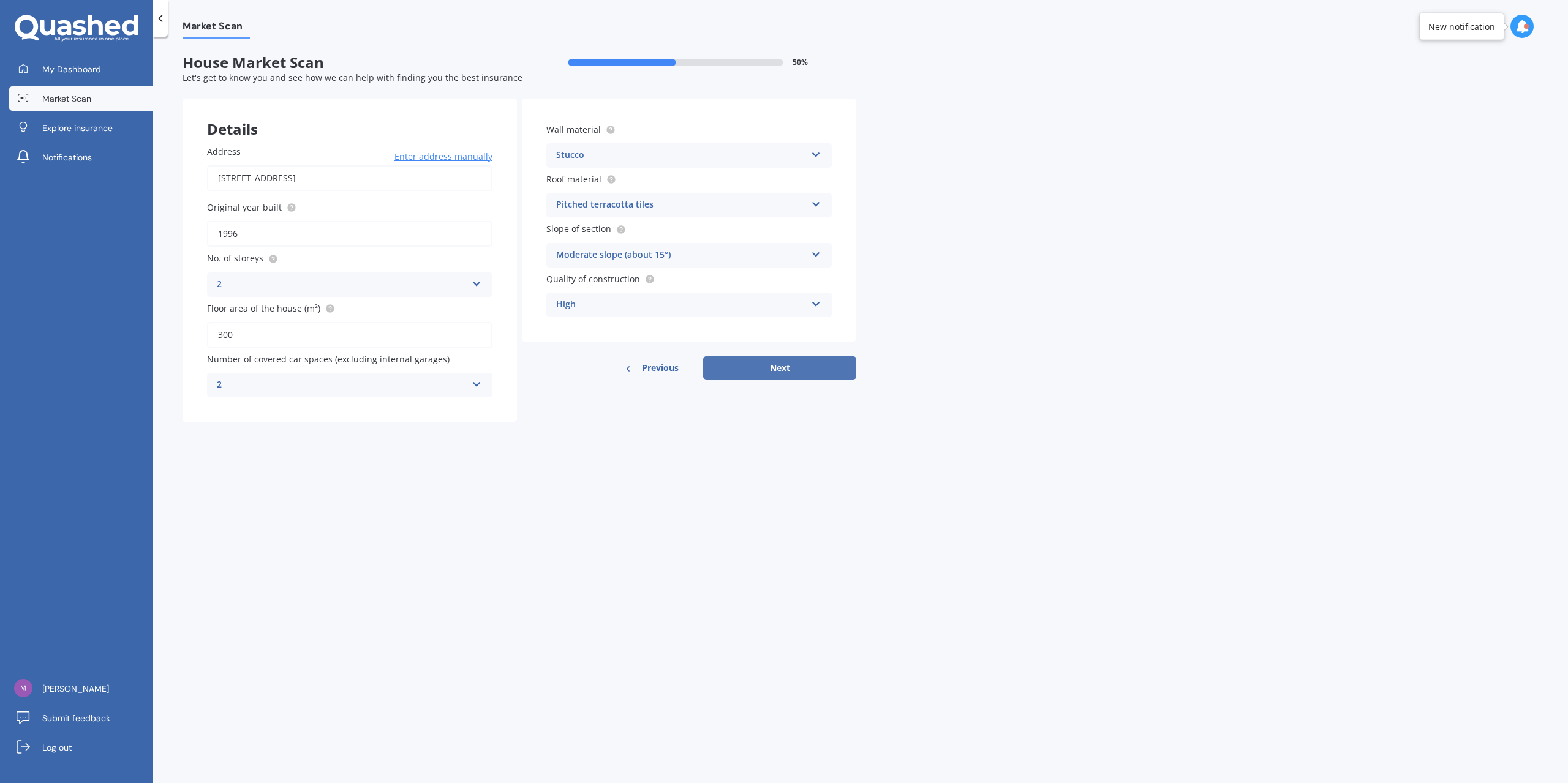
click at [790, 371] on button "Next" at bounding box center [779, 368] width 153 height 24
select select "04"
select select "03"
select select "1951"
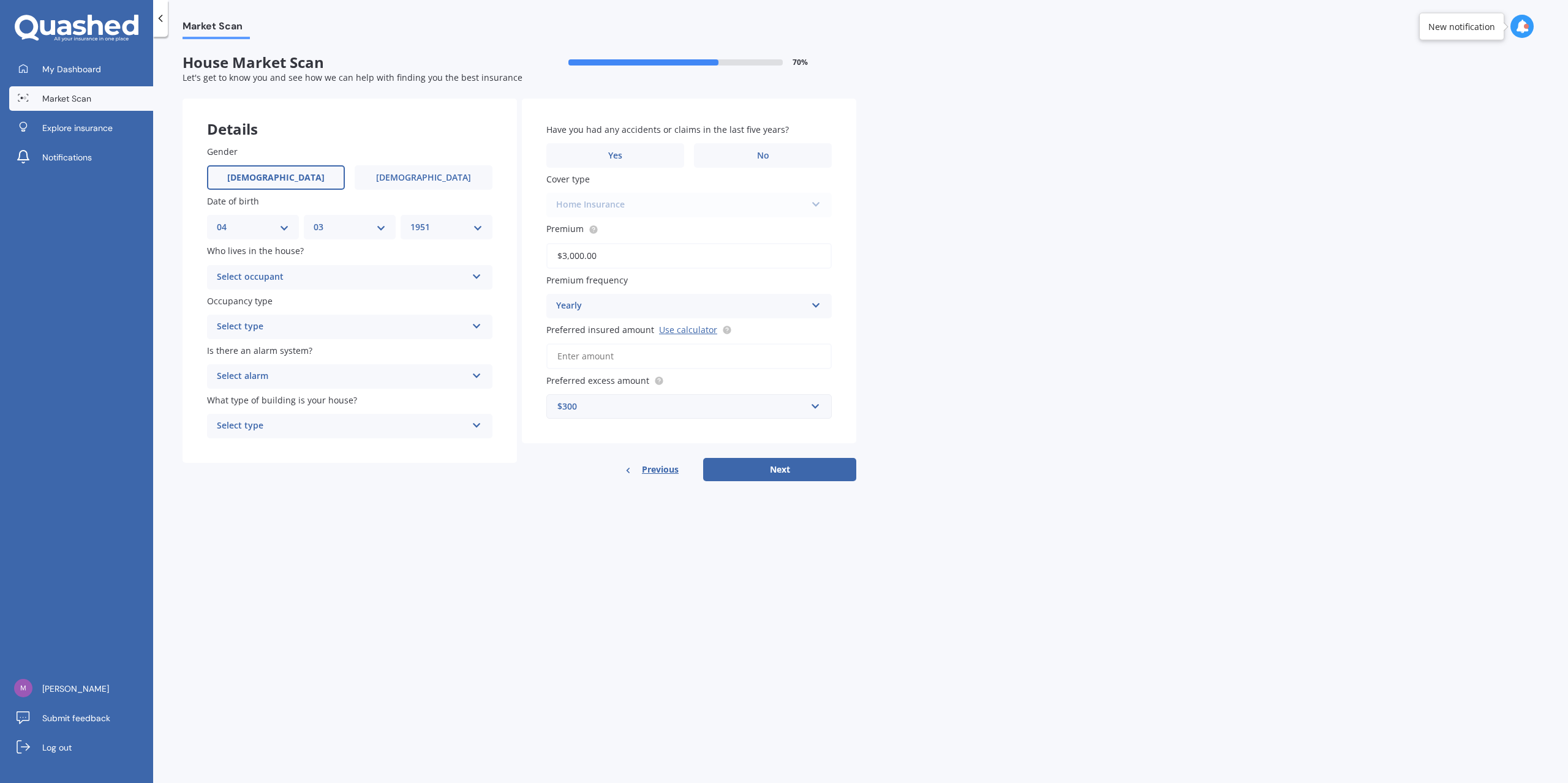
click at [773, 466] on button "Next" at bounding box center [779, 470] width 153 height 24
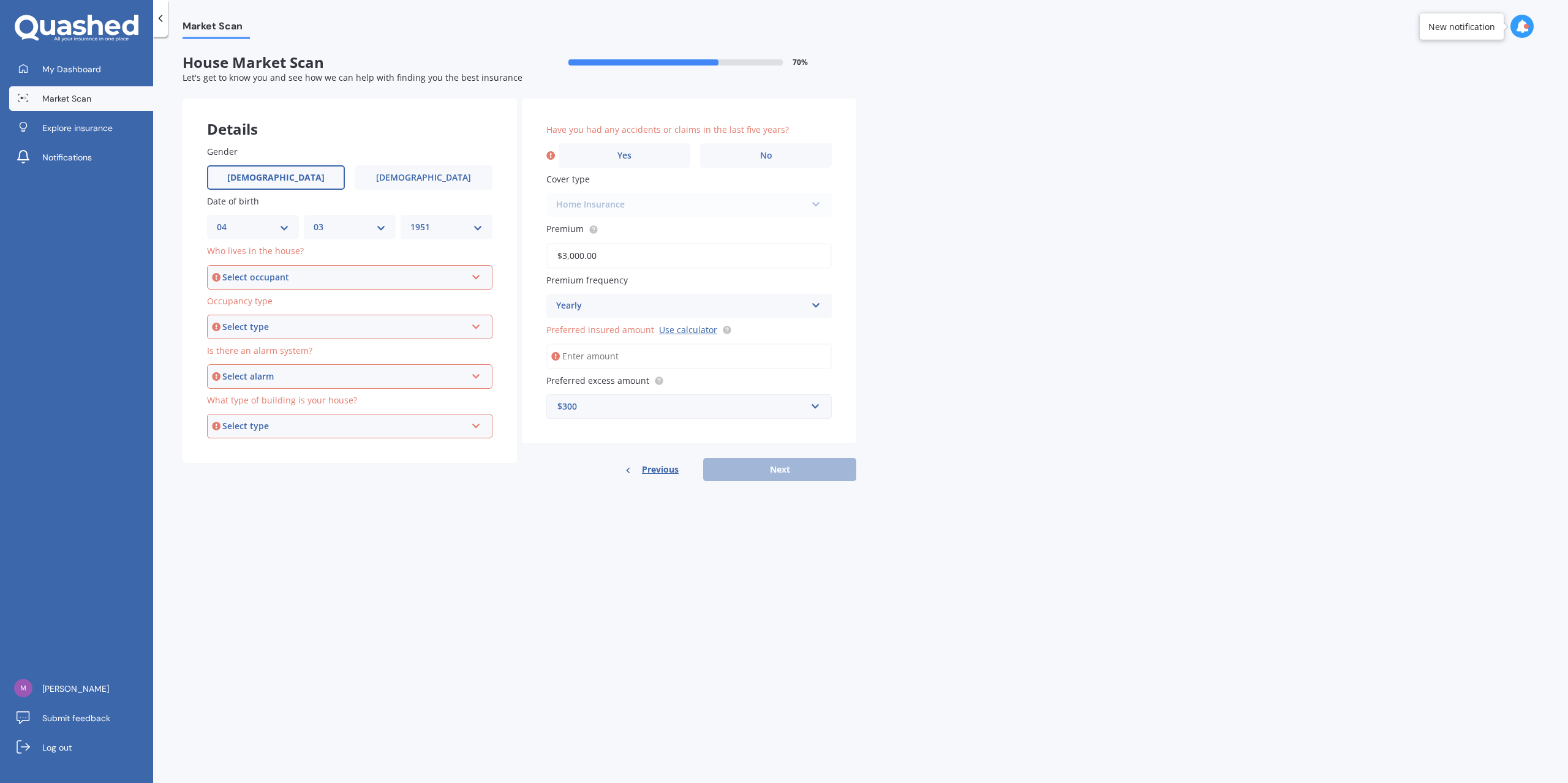
drag, startPoint x: 261, startPoint y: 218, endPoint x: 277, endPoint y: 244, distance: 30.5
click at [264, 225] on div "DD 01 02 03 04 05 06 07 08 09 10 11 12 13 14 15 16 17 18 19 20 21 22 23 24 25 2…" at bounding box center [252, 227] width 92 height 24
click at [295, 280] on div "Select occupant" at bounding box center [344, 277] width 243 height 14
click at [296, 302] on div "Owner" at bounding box center [350, 300] width 283 height 22
click at [295, 313] on div "Occupancy type Select type Permanent Holiday (without tenancy)" at bounding box center [350, 316] width 286 height 45
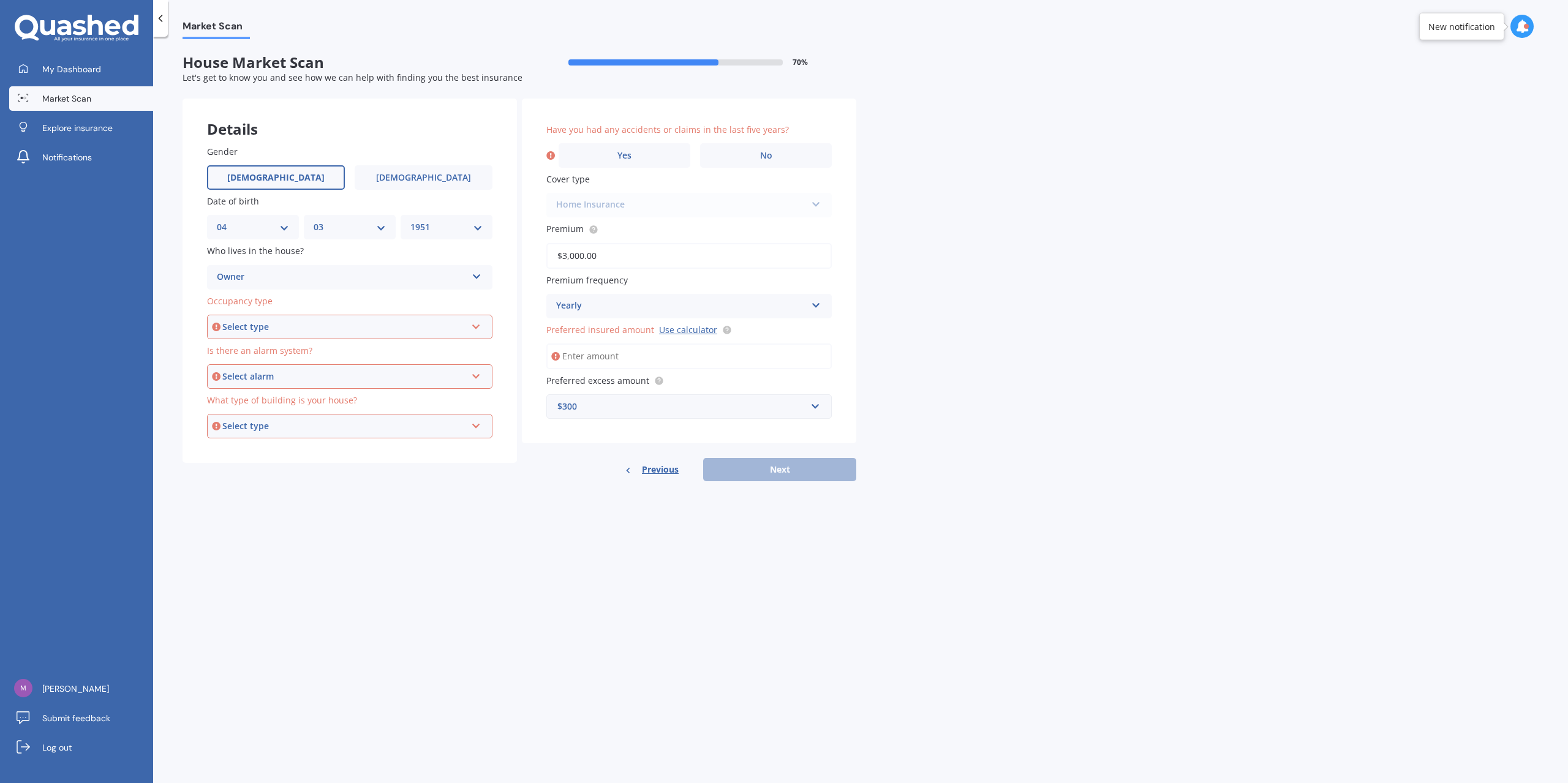
click at [296, 318] on div "Select type Permanent Holiday (without tenancy)" at bounding box center [350, 327] width 286 height 24
click at [312, 275] on div "Owner" at bounding box center [342, 277] width 250 height 15
click at [294, 311] on div "Occupancy type Permanent Permanent Holiday (without tenancy)" at bounding box center [350, 316] width 286 height 45
click at [291, 329] on div "Permanent" at bounding box center [342, 327] width 250 height 15
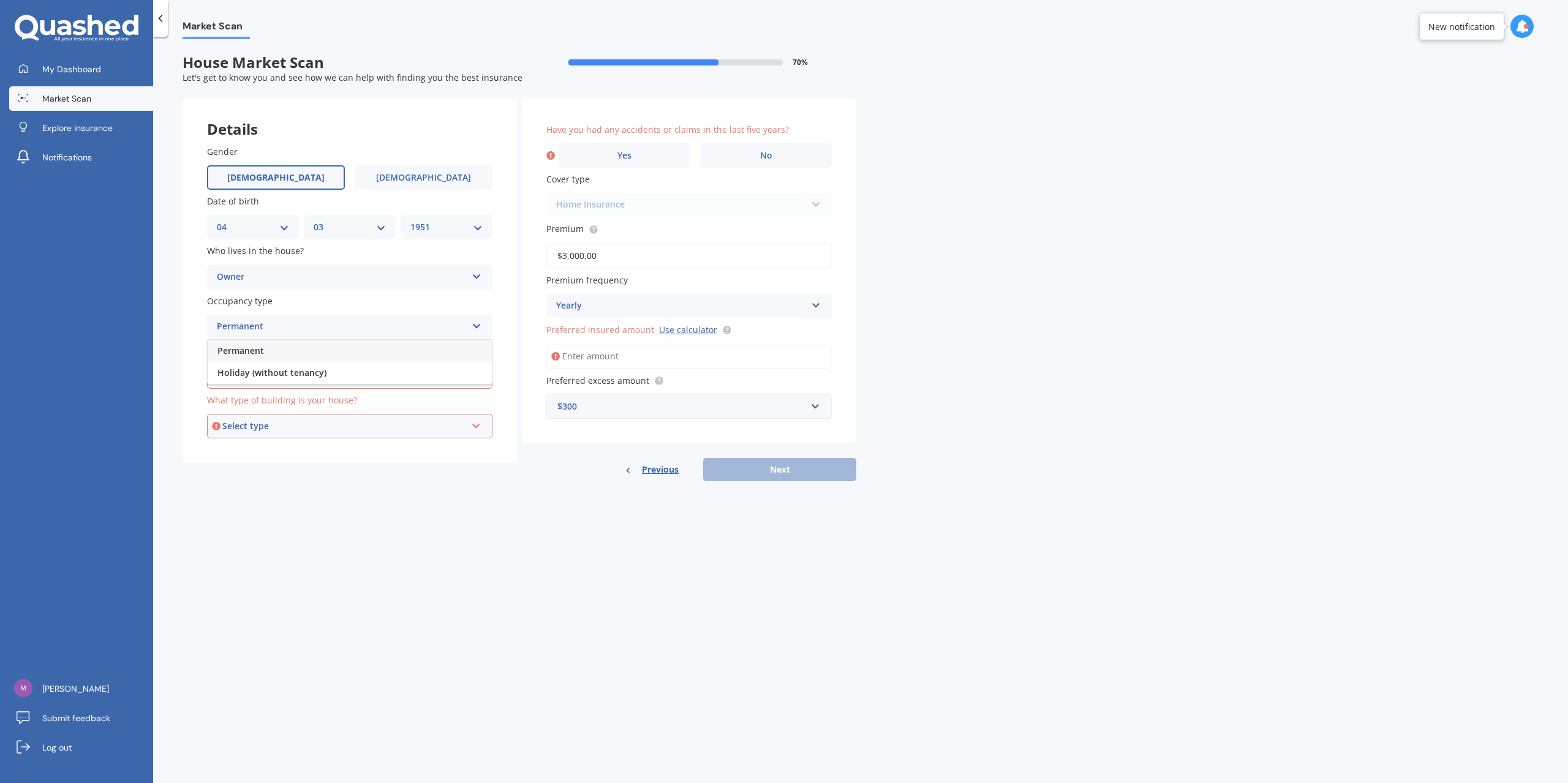
drag, startPoint x: 308, startPoint y: 276, endPoint x: 308, endPoint y: 296, distance: 20.0
click at [310, 276] on div "Owner" at bounding box center [342, 277] width 250 height 15
click at [290, 329] on div "Owner + Boarder" at bounding box center [350, 323] width 284 height 22
click at [290, 328] on div "Permanent" at bounding box center [342, 327] width 250 height 15
click at [302, 287] on div "Owner + Boarder Owner Owner + Boarder" at bounding box center [350, 277] width 286 height 24
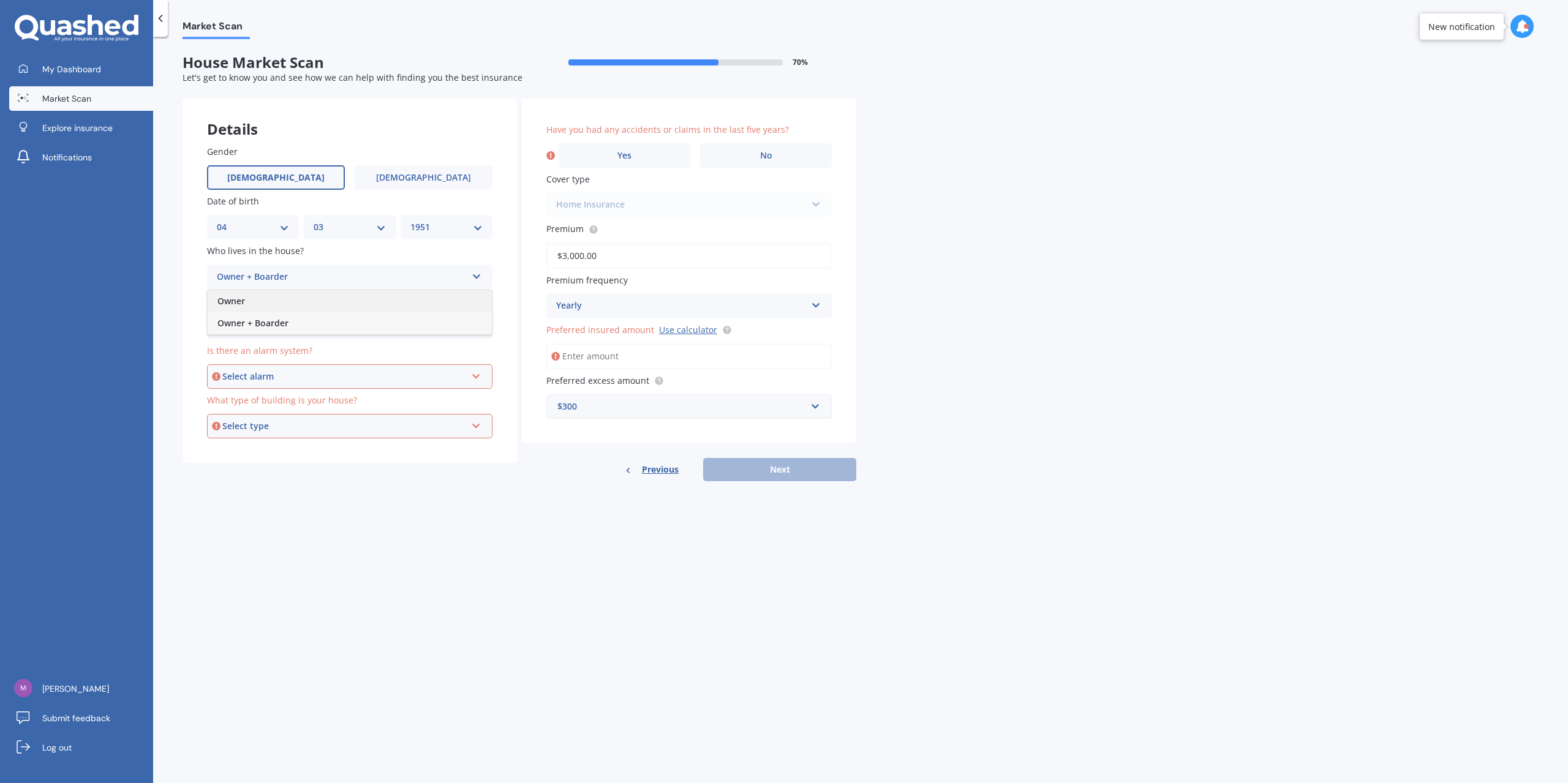
click at [299, 303] on div "Owner" at bounding box center [350, 301] width 284 height 22
click at [295, 316] on div "Permanent Permanent Holiday (without tenancy)" at bounding box center [350, 327] width 286 height 24
click at [271, 353] on div "Permanent" at bounding box center [350, 351] width 284 height 22
click at [274, 357] on div "Is there an alarm system? Select alarm Yes, monitored Yes, not monitored No" at bounding box center [350, 366] width 286 height 45
click at [266, 381] on div "Select alarm" at bounding box center [344, 376] width 243 height 14
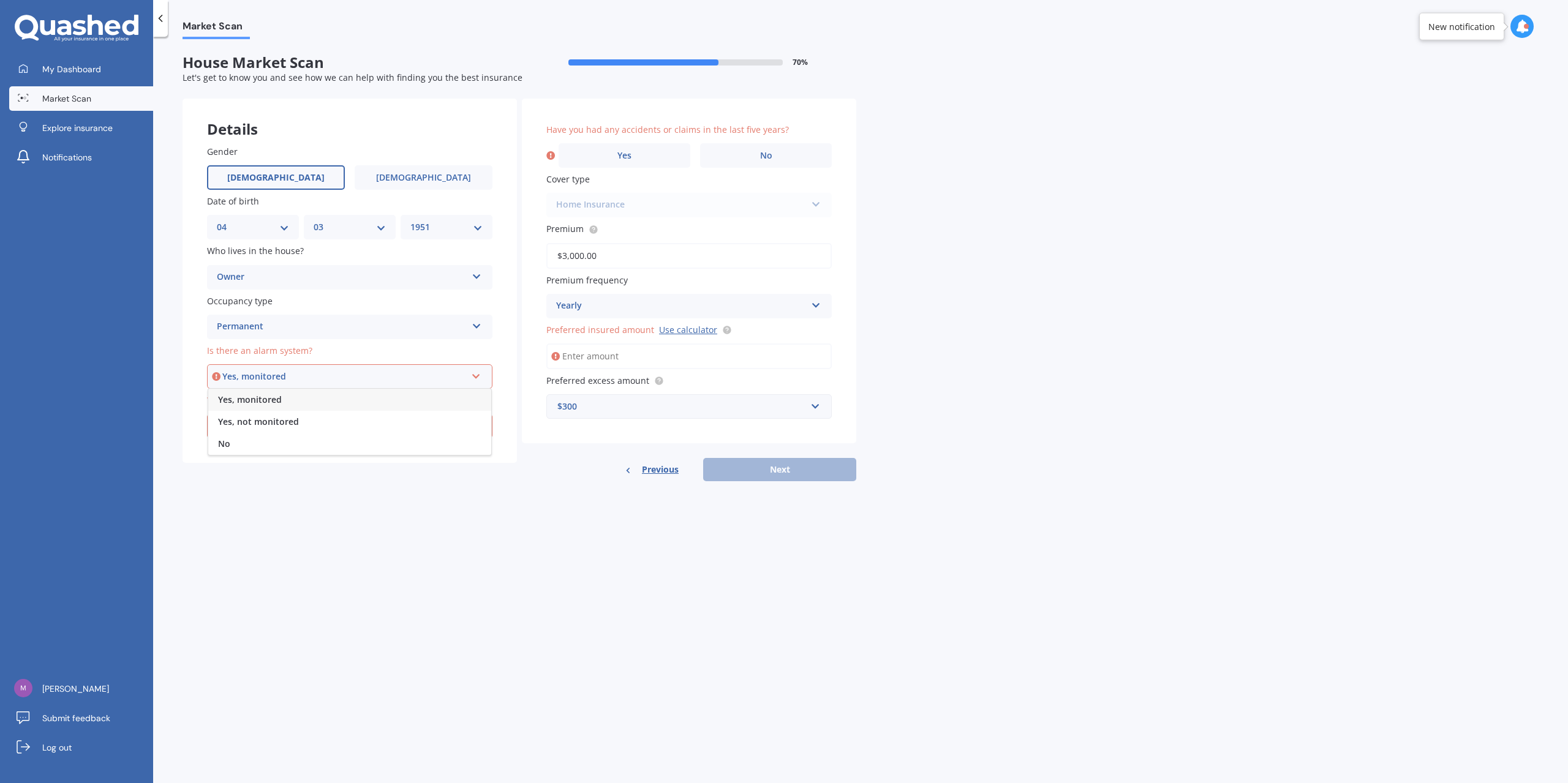
click at [273, 405] on div "Yes, monitored" at bounding box center [350, 399] width 283 height 22
click at [278, 420] on div "Select type" at bounding box center [344, 426] width 243 height 14
click at [288, 463] on div "Multi-unit (in a block of 6 or less)" at bounding box center [350, 471] width 283 height 22
click at [291, 437] on div "Multi-unit (in a block of 6 or less) Freestanding Multi-unit (in a block of 6 o…" at bounding box center [350, 426] width 286 height 24
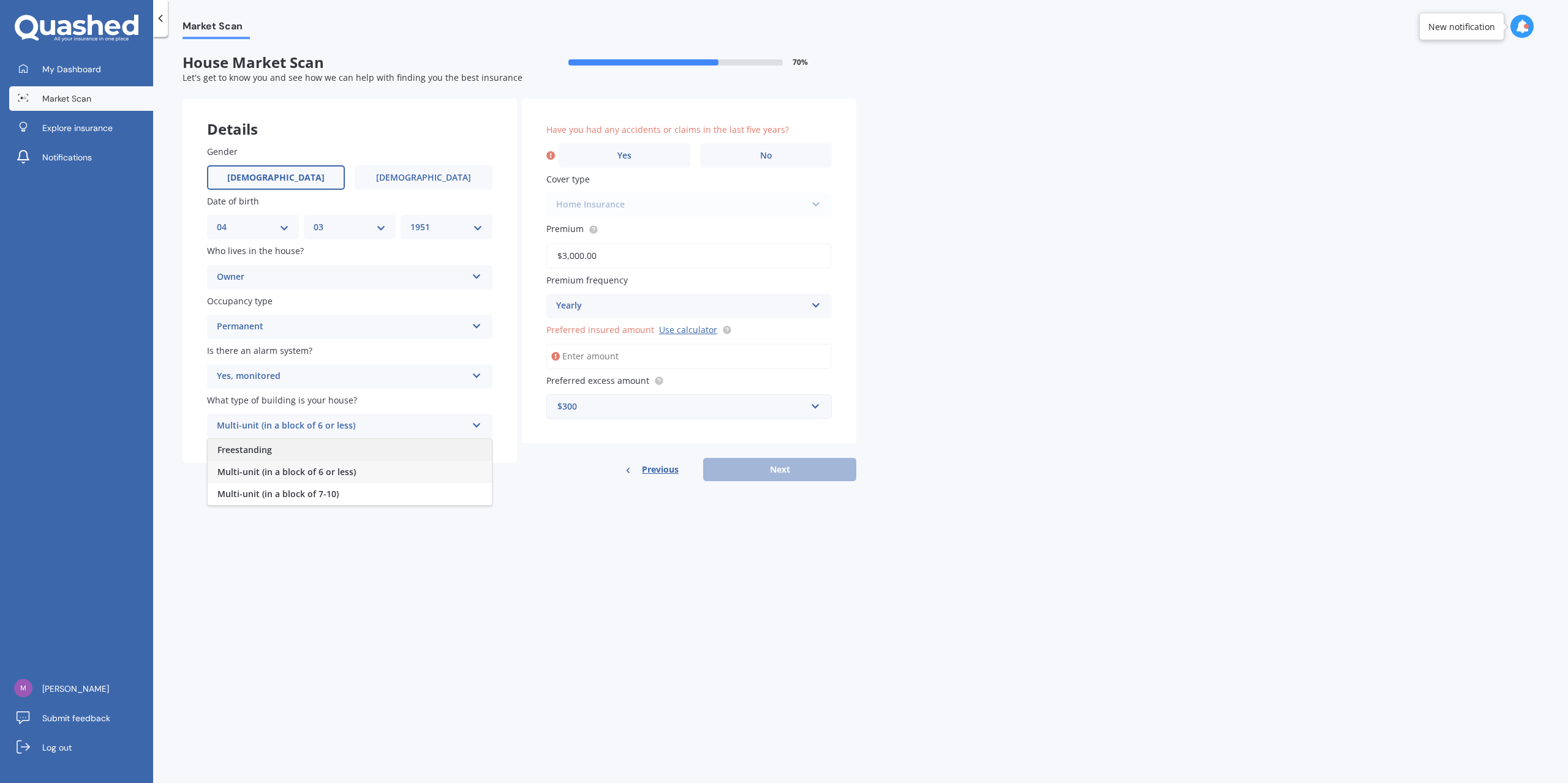
click at [293, 445] on div "Freestanding" at bounding box center [350, 450] width 284 height 22
click at [472, 506] on div "Market Scan House Market Scan 70 % Let's get to know you and see how we can hel…" at bounding box center [860, 412] width 1415 height 746
click at [663, 155] on label "Yes" at bounding box center [624, 156] width 131 height 24
click at [0, 0] on input "Yes" at bounding box center [0, 0] width 0 height 0
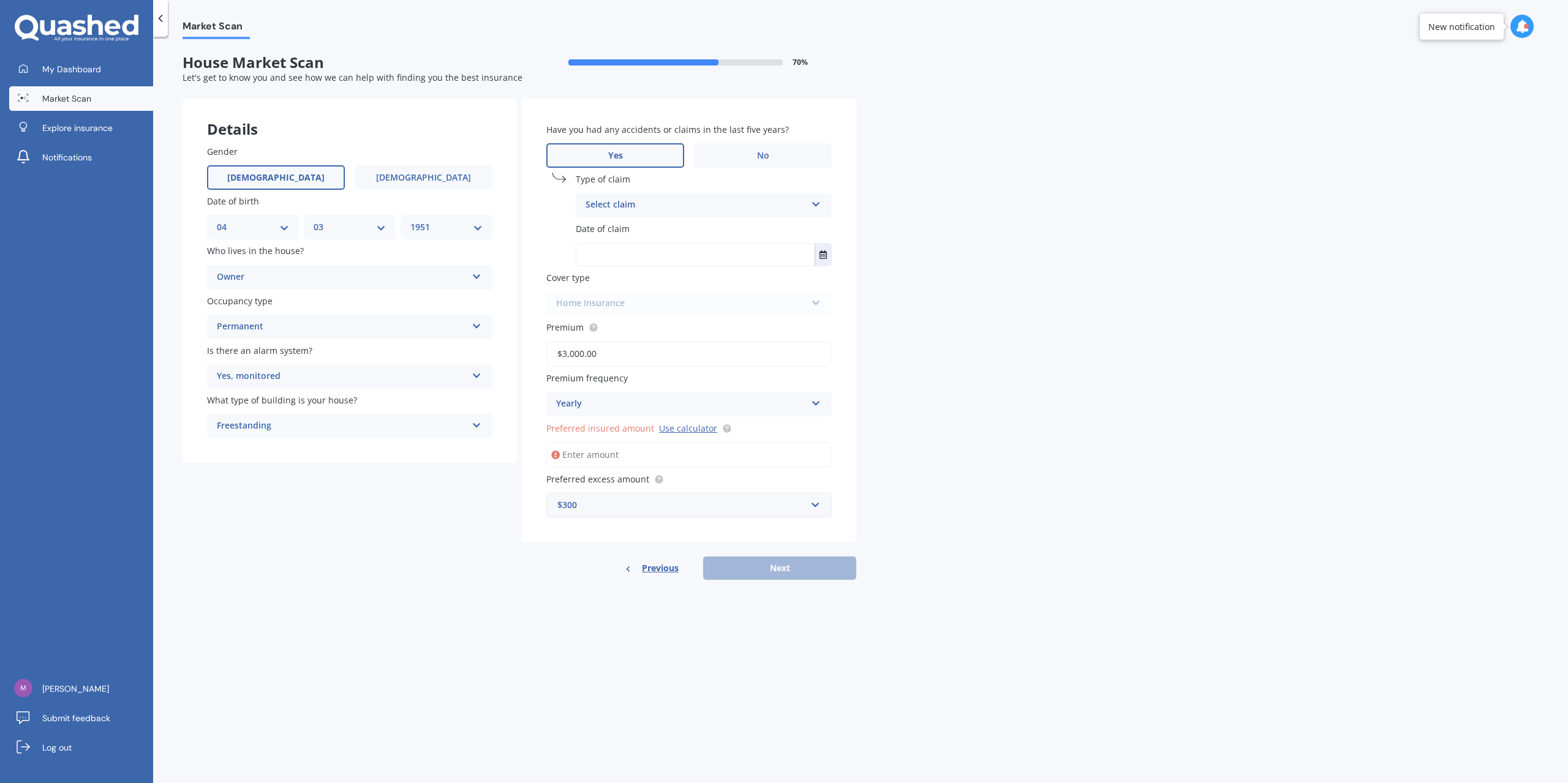
click at [726, 203] on div "Select claim" at bounding box center [696, 205] width 221 height 15
click at [656, 359] on div "Water damage" at bounding box center [704, 360] width 255 height 22
drag, startPoint x: 895, startPoint y: 297, endPoint x: 818, endPoint y: 282, distance: 78.4
click at [895, 297] on div "Market Scan House Market Scan 70 % Let's get to know you and see how we can hel…" at bounding box center [860, 412] width 1415 height 746
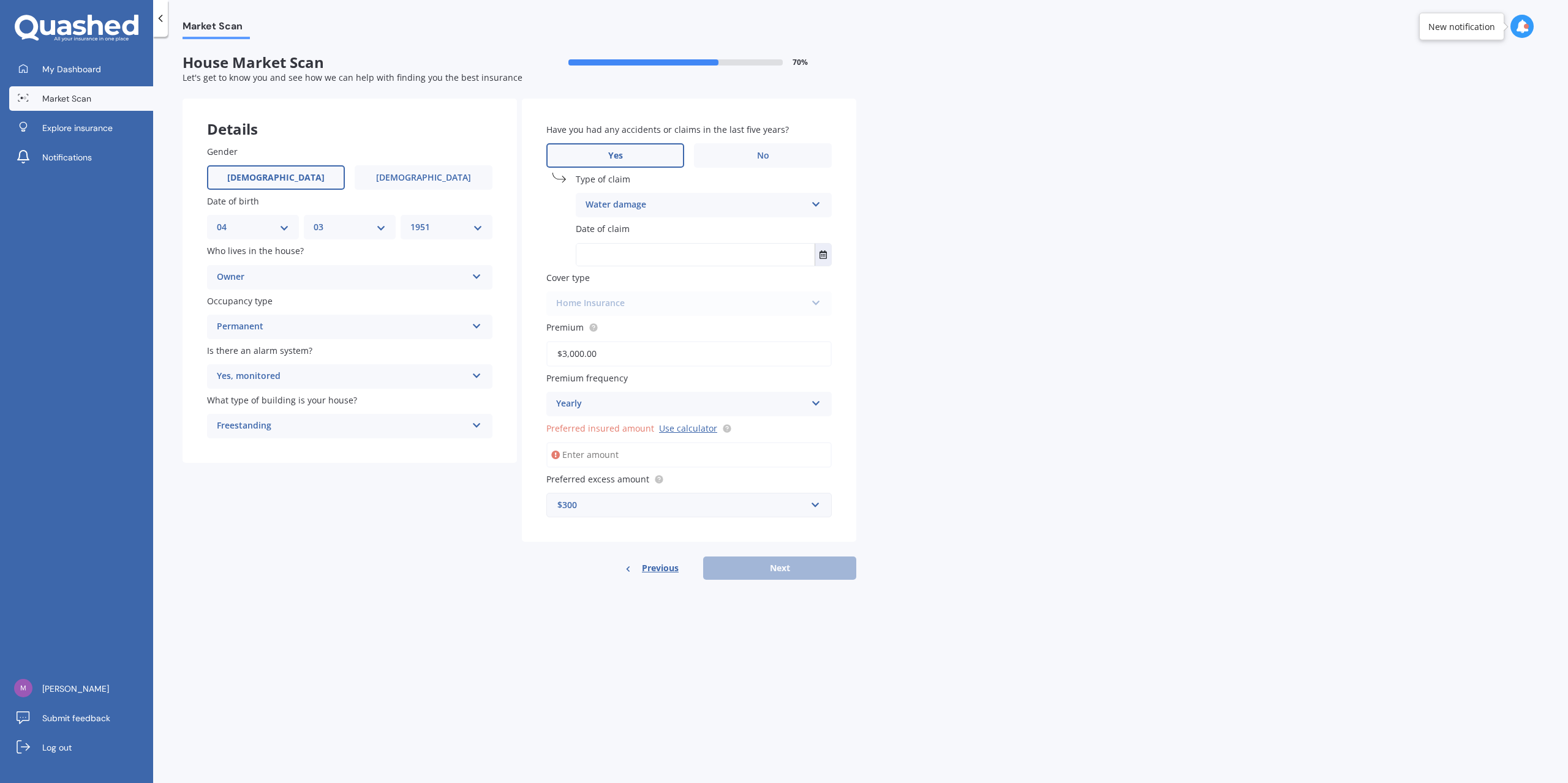
click at [730, 263] on input "text" at bounding box center [696, 254] width 239 height 22
click at [837, 251] on div "Have you had any accidents or claims in the last five years? Yes No Type of cla…" at bounding box center [689, 321] width 334 height 443
click at [821, 258] on button "Select date" at bounding box center [823, 254] width 16 height 22
click at [615, 287] on button "Sep 2025" at bounding box center [610, 285] width 53 height 22
click at [621, 282] on button "2025" at bounding box center [605, 285] width 44 height 22
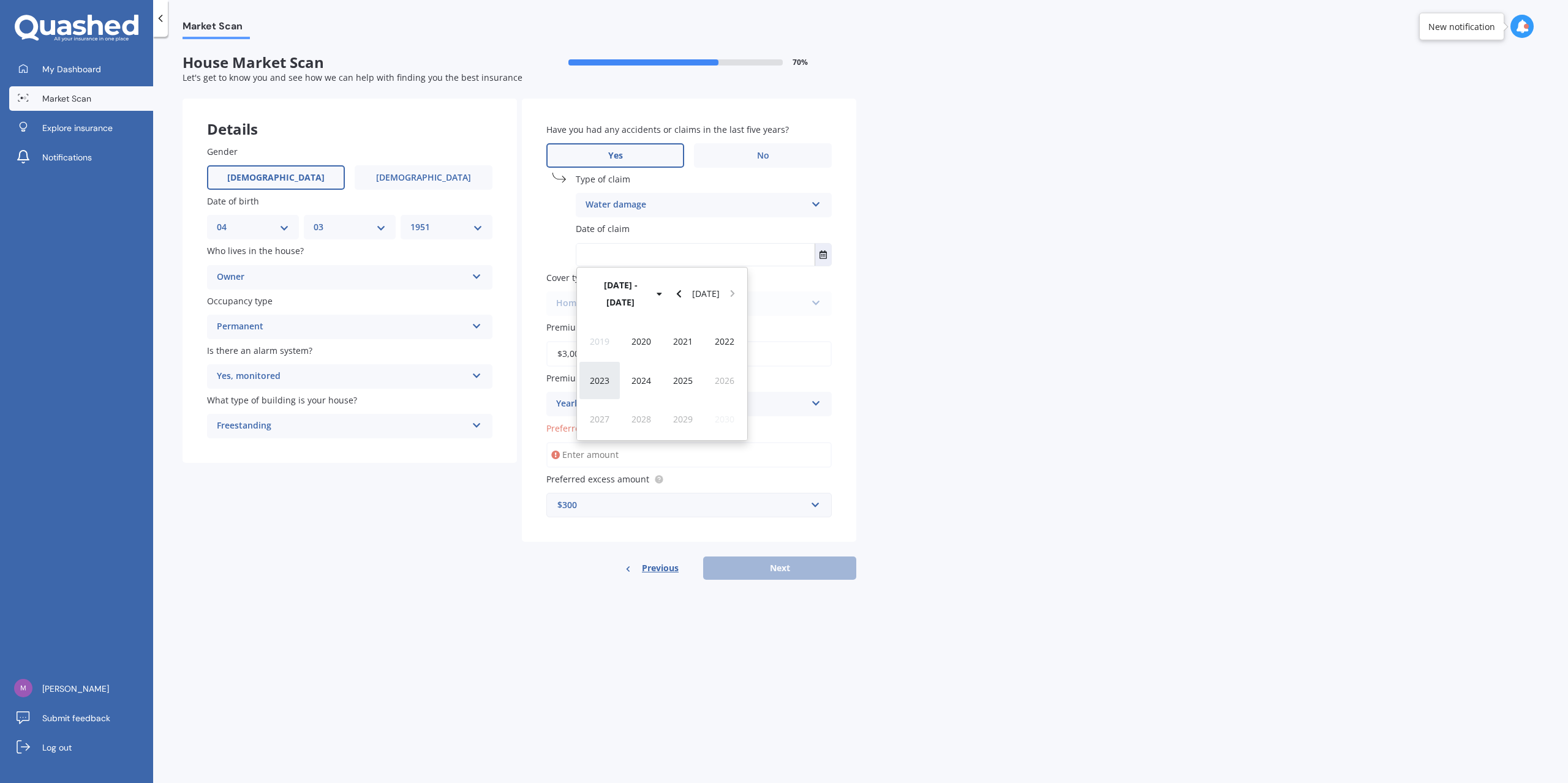
click at [593, 375] on span "2023" at bounding box center [600, 381] width 19 height 11
click at [603, 404] on span "Sep" at bounding box center [600, 402] width 15 height 11
click at [693, 335] on div "01" at bounding box center [685, 332] width 24 height 19
type input "01/09/2023"
click at [856, 312] on div "Market Scan House Market Scan 70 % Let's get to know you and see how we can hel…" at bounding box center [860, 412] width 1415 height 746
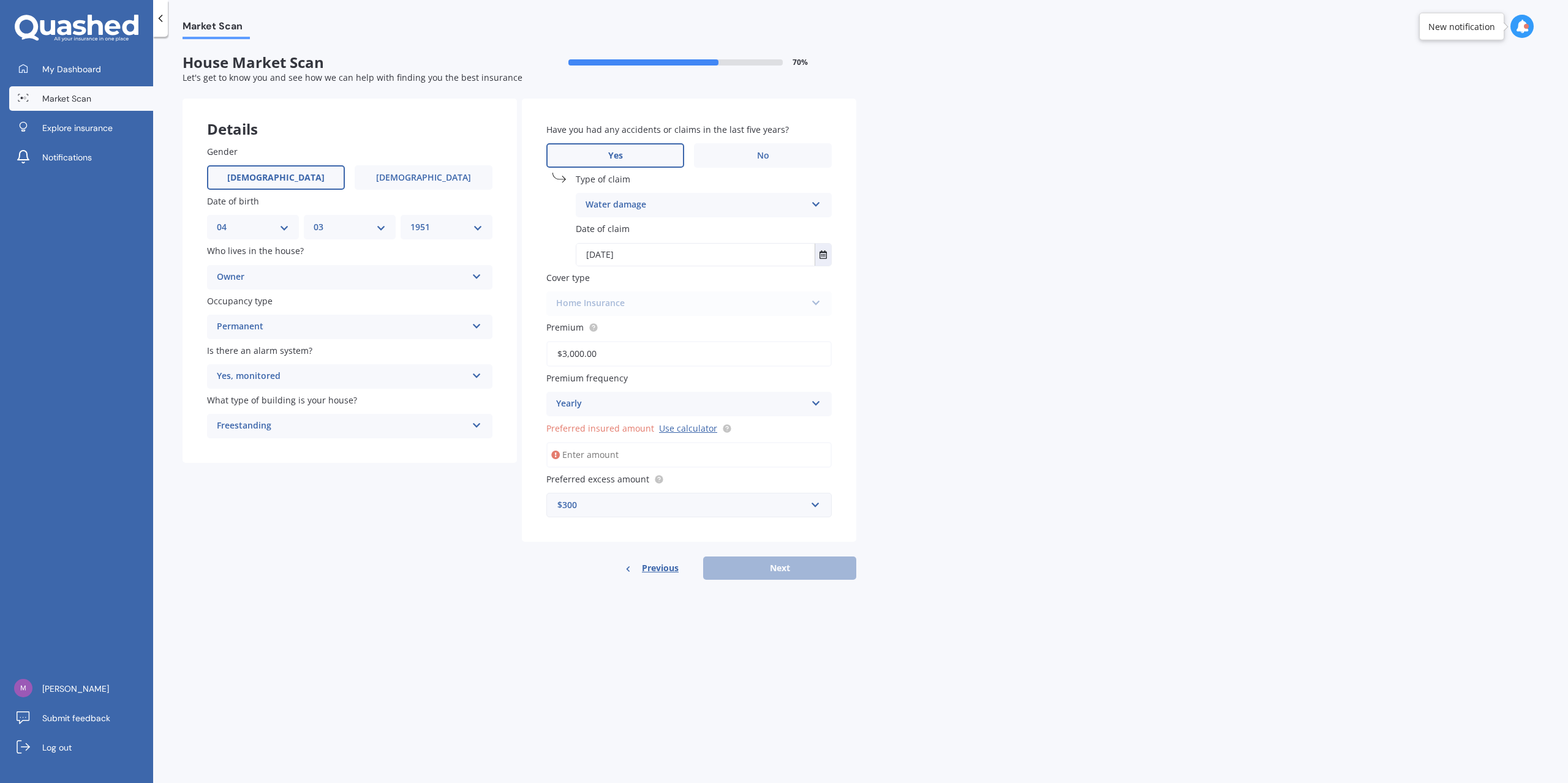
click at [633, 405] on div "Yearly" at bounding box center [681, 404] width 250 height 15
click at [601, 431] on div "Yearly" at bounding box center [689, 428] width 284 height 22
click at [969, 408] on div "Market Scan House Market Scan 70 % Let's get to know you and see how we can hel…" at bounding box center [860, 412] width 1415 height 746
click at [709, 493] on input "text" at bounding box center [685, 505] width 274 height 24
click at [709, 494] on input "text" at bounding box center [685, 505] width 274 height 24
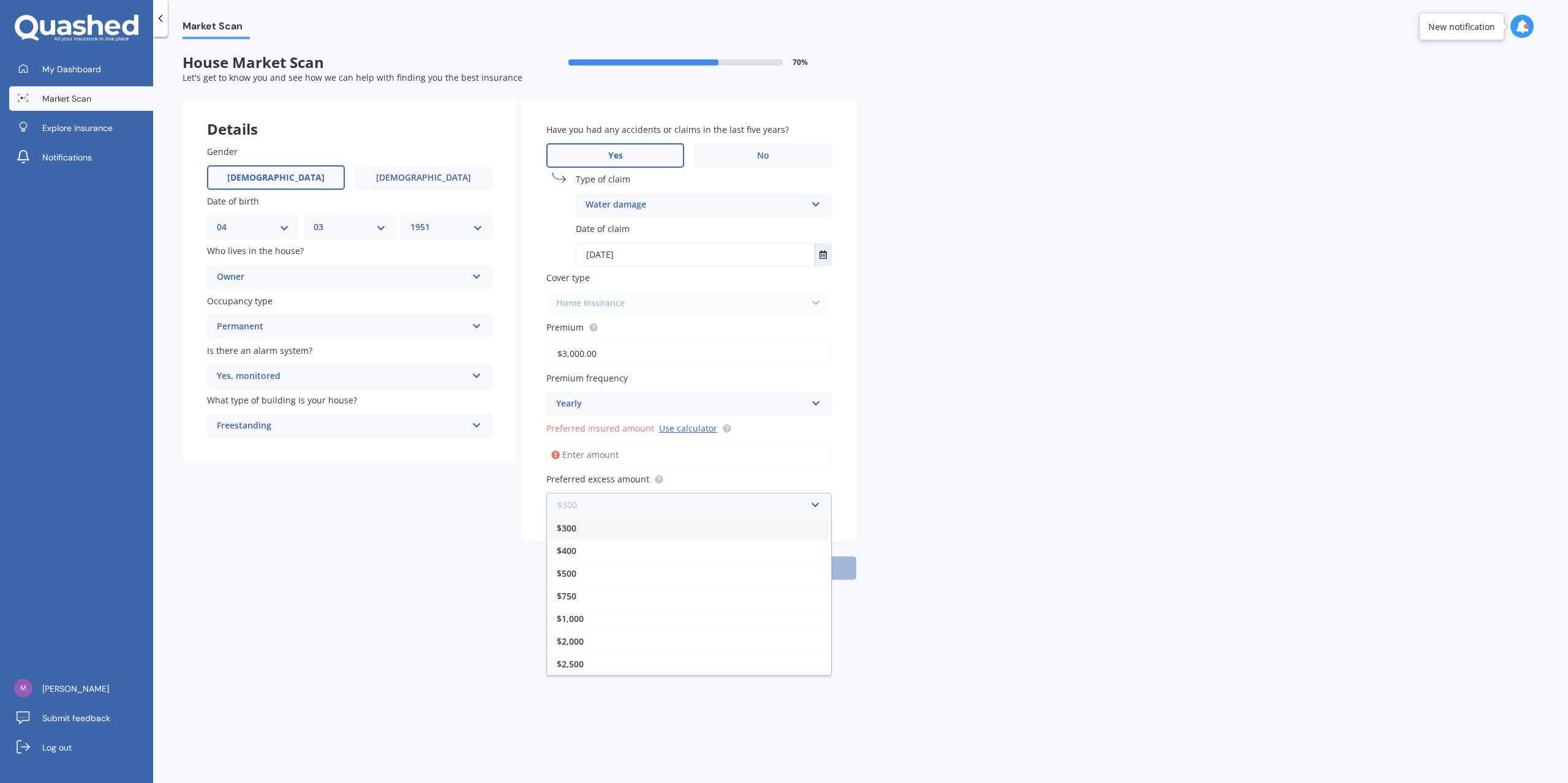
click at [709, 493] on input "text" at bounding box center [685, 505] width 274 height 24
click at [949, 464] on div "Market Scan House Market Scan 70 % Let's get to know you and see how we can hel…" at bounding box center [860, 412] width 1415 height 746
click at [818, 554] on div "Have you had any accidents or claims in the last five years? Yes No Type of cla…" at bounding box center [689, 339] width 334 height 481
click at [696, 408] on div "Yearly" at bounding box center [681, 404] width 250 height 15
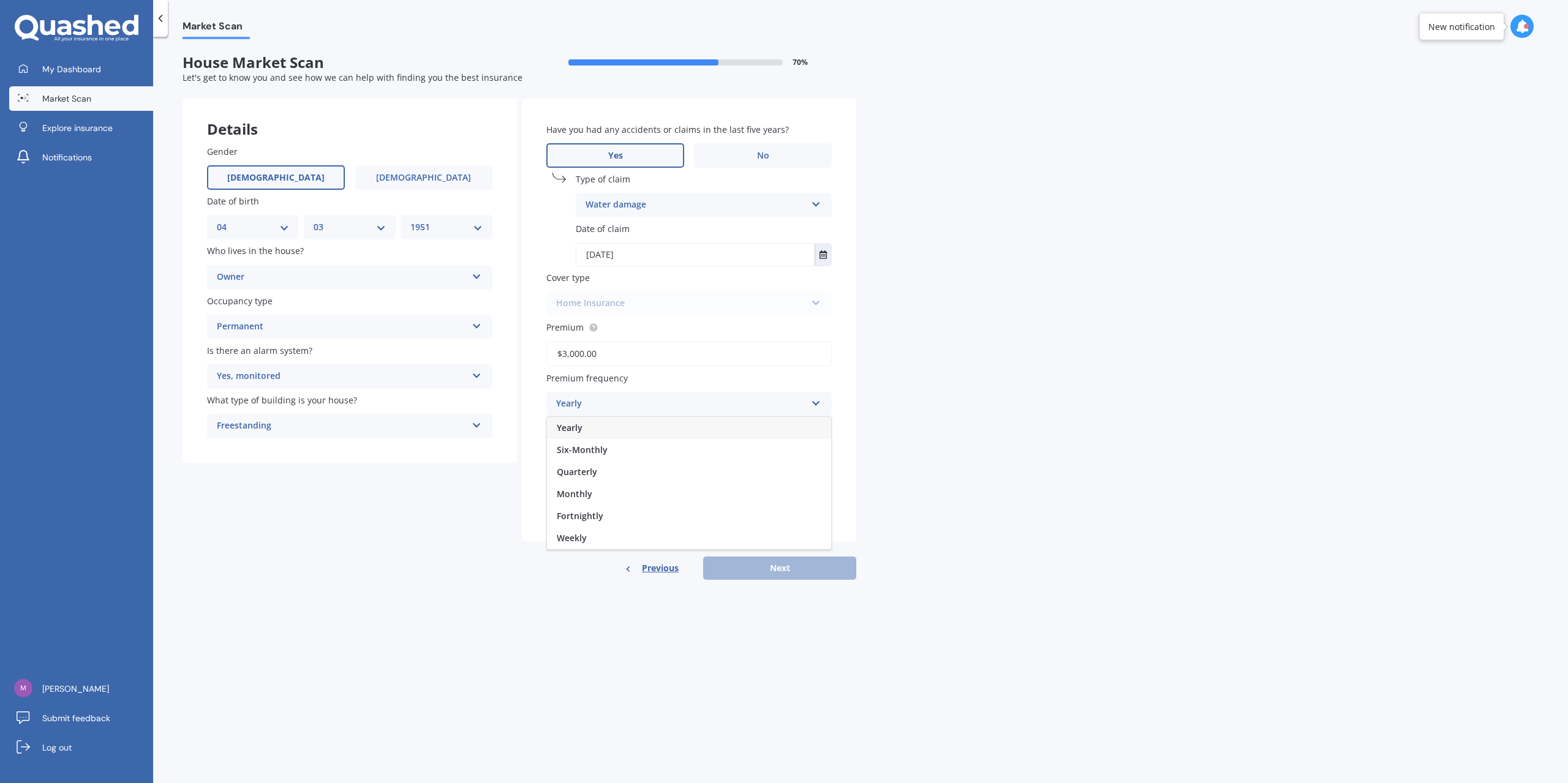
click at [696, 408] on div "Yearly" at bounding box center [681, 404] width 250 height 15
click at [693, 428] on link "Use calculator" at bounding box center [688, 428] width 58 height 11
click at [612, 508] on div "$300" at bounding box center [682, 505] width 248 height 14
click at [643, 405] on div "Yearly" at bounding box center [681, 404] width 250 height 15
click at [1027, 388] on div "Market Scan House Market Scan 70 % Let's get to know you and see how we can hel…" at bounding box center [860, 412] width 1415 height 746
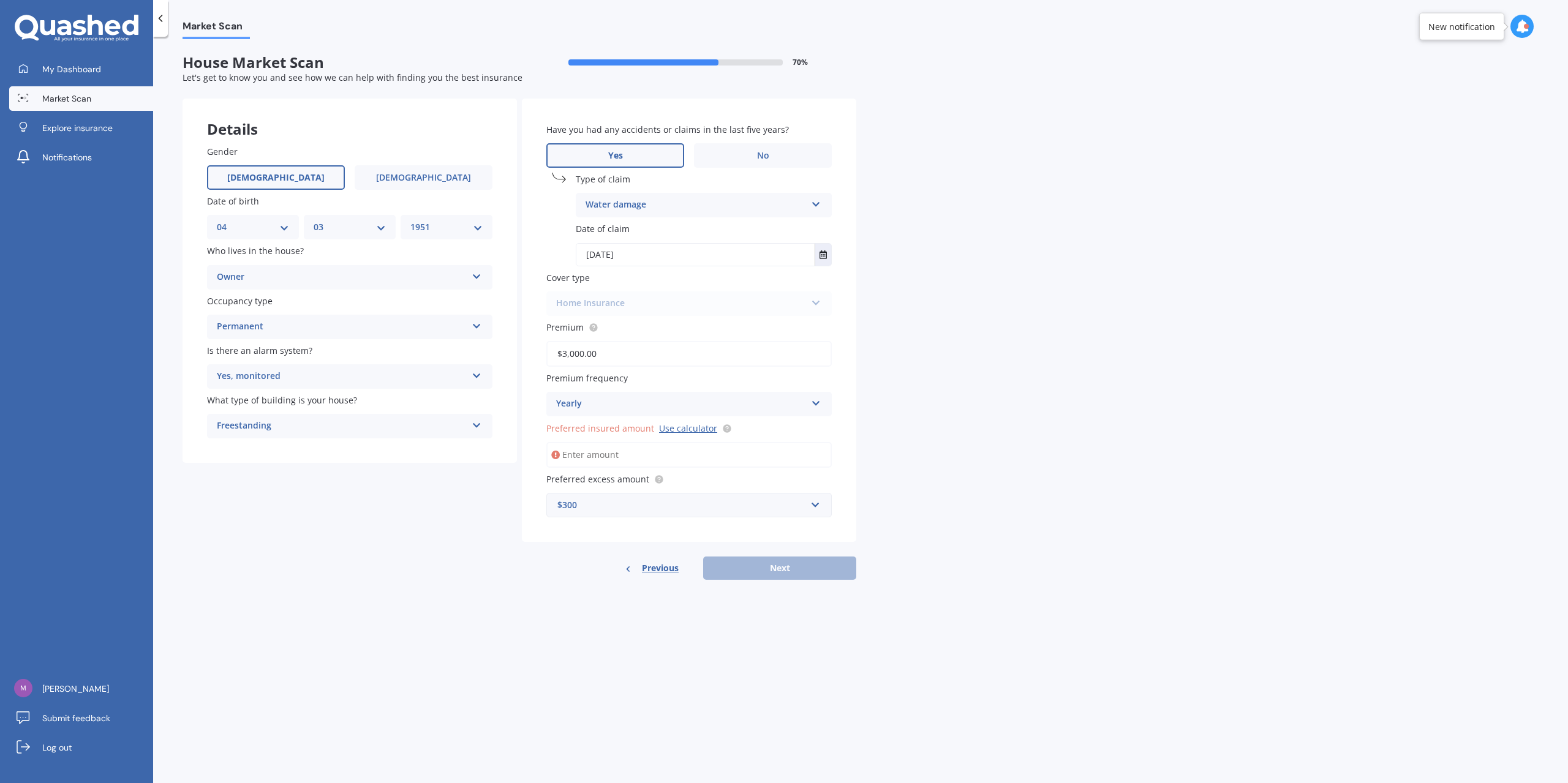
click at [611, 454] on input "Preferred insured amount Use calculator" at bounding box center [689, 455] width 286 height 26
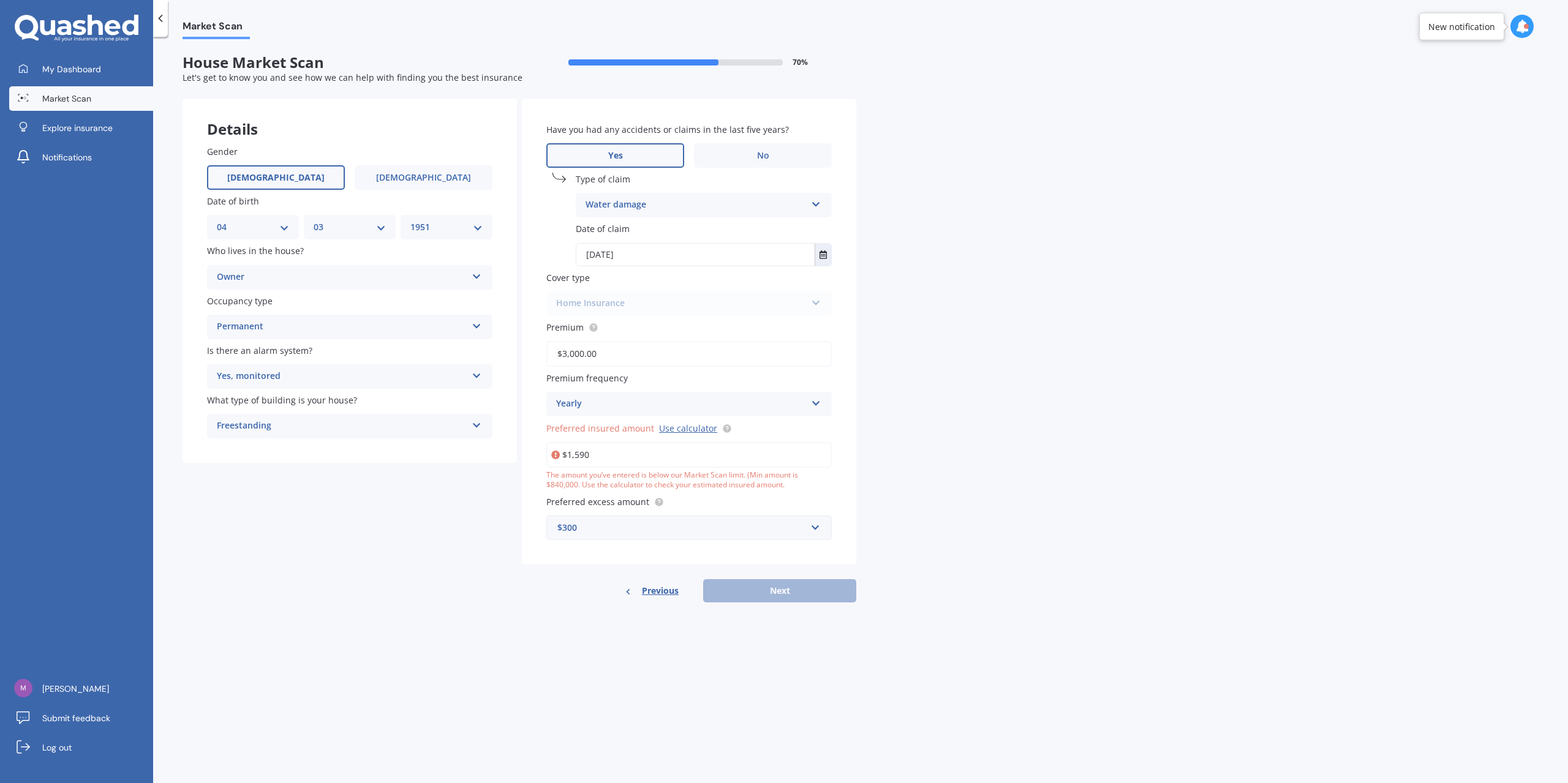
click at [676, 524] on div "$300" at bounding box center [682, 527] width 248 height 14
click at [676, 524] on input "text" at bounding box center [685, 527] width 274 height 24
drag, startPoint x: 923, startPoint y: 574, endPoint x: 868, endPoint y: 586, distance: 56.3
click at [922, 574] on div "Market Scan House Market Scan 70 % Let's get to know you and see how we can hel…" at bounding box center [860, 412] width 1415 height 746
click at [838, 587] on div "Previous Next" at bounding box center [689, 591] width 334 height 24
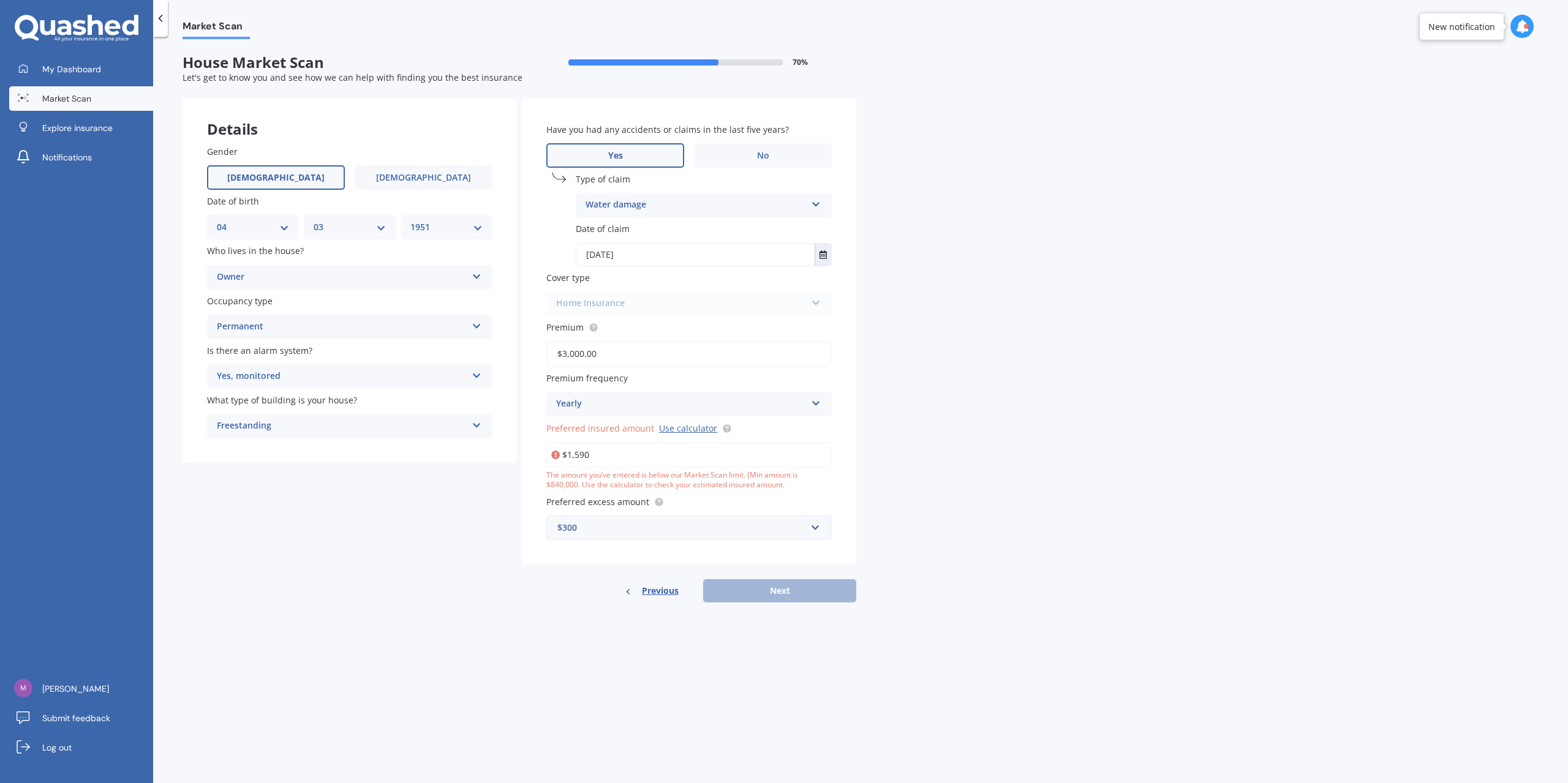
click at [921, 497] on div "Market Scan House Market Scan 70 % Let's get to know you and see how we can hel…" at bounding box center [860, 412] width 1415 height 746
click at [631, 462] on input "$1,590" at bounding box center [689, 455] width 286 height 26
drag, startPoint x: 628, startPoint y: 462, endPoint x: 368, endPoint y: 455, distance: 260.1
click at [361, 458] on div "Details Gender Male Female Date of birth DD 01 02 03 04 05 06 07 08 09 10 11 12…" at bounding box center [519, 351] width 674 height 505
type input "$1,217,254"
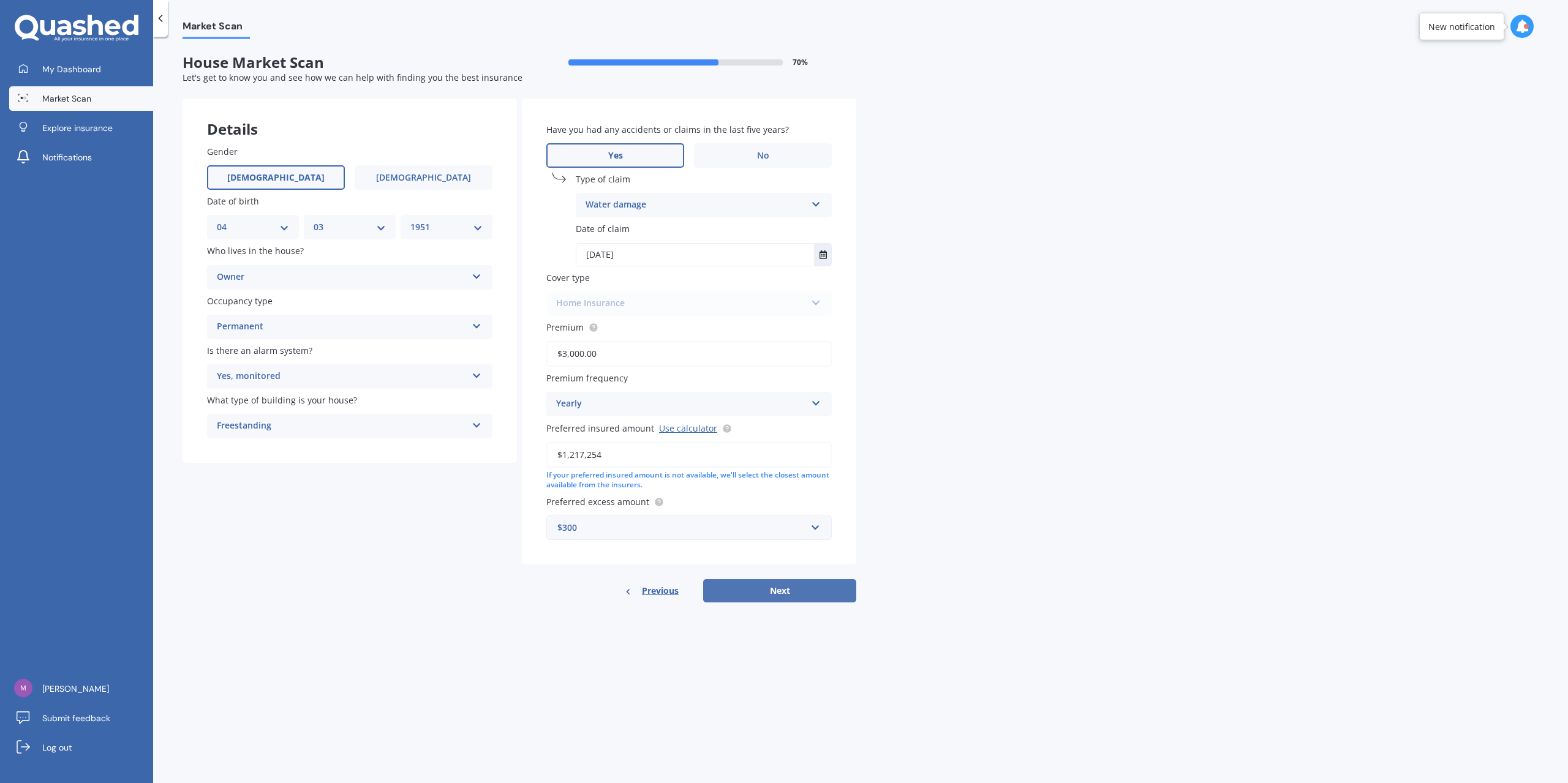
click at [842, 582] on button "Next" at bounding box center [779, 591] width 153 height 24
select select "04"
select select "03"
select select "1951"
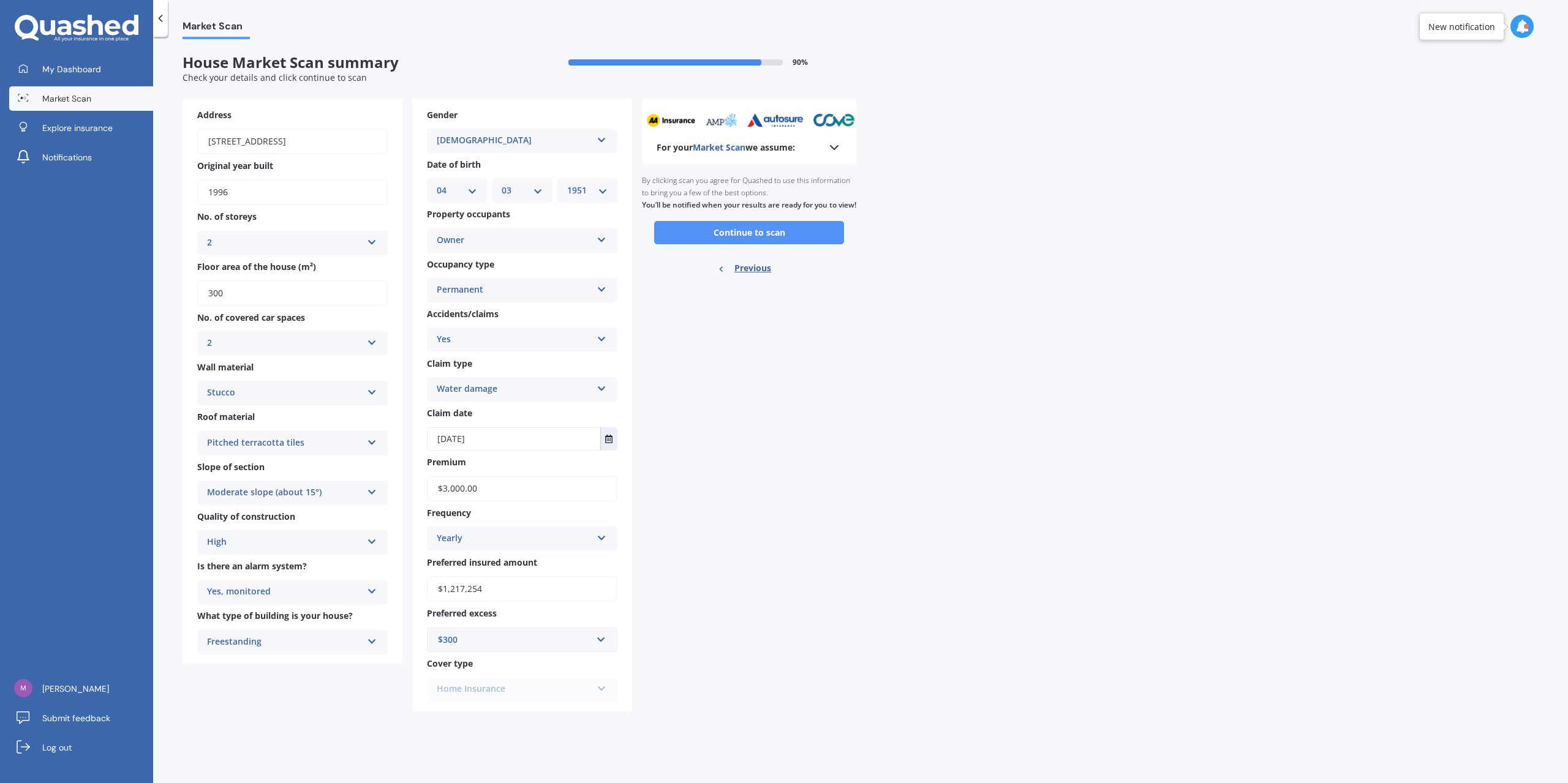
click at [777, 243] on button "Continue to scan" at bounding box center [749, 232] width 190 height 24
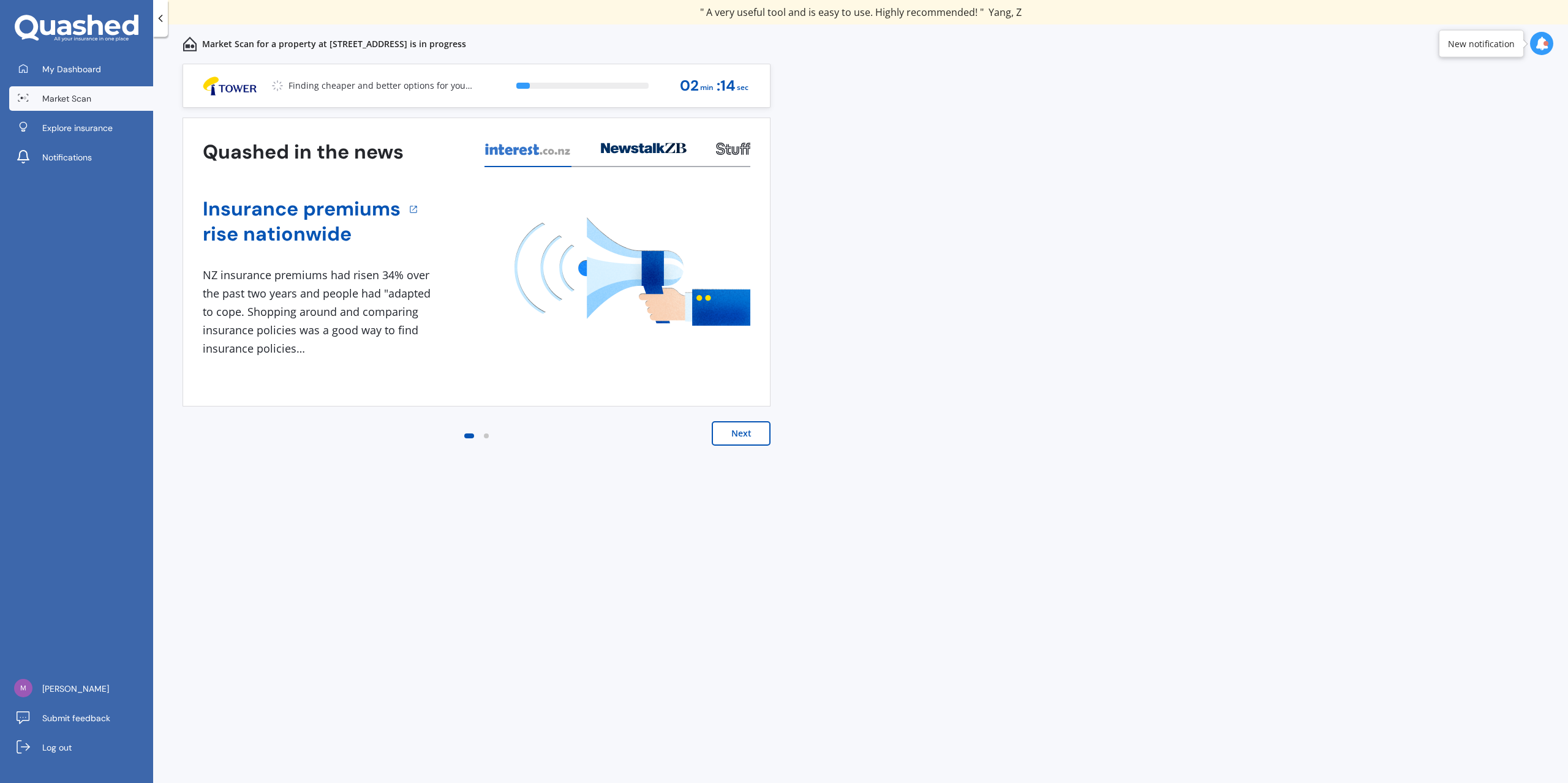
click at [745, 437] on button "Next" at bounding box center [741, 433] width 58 height 24
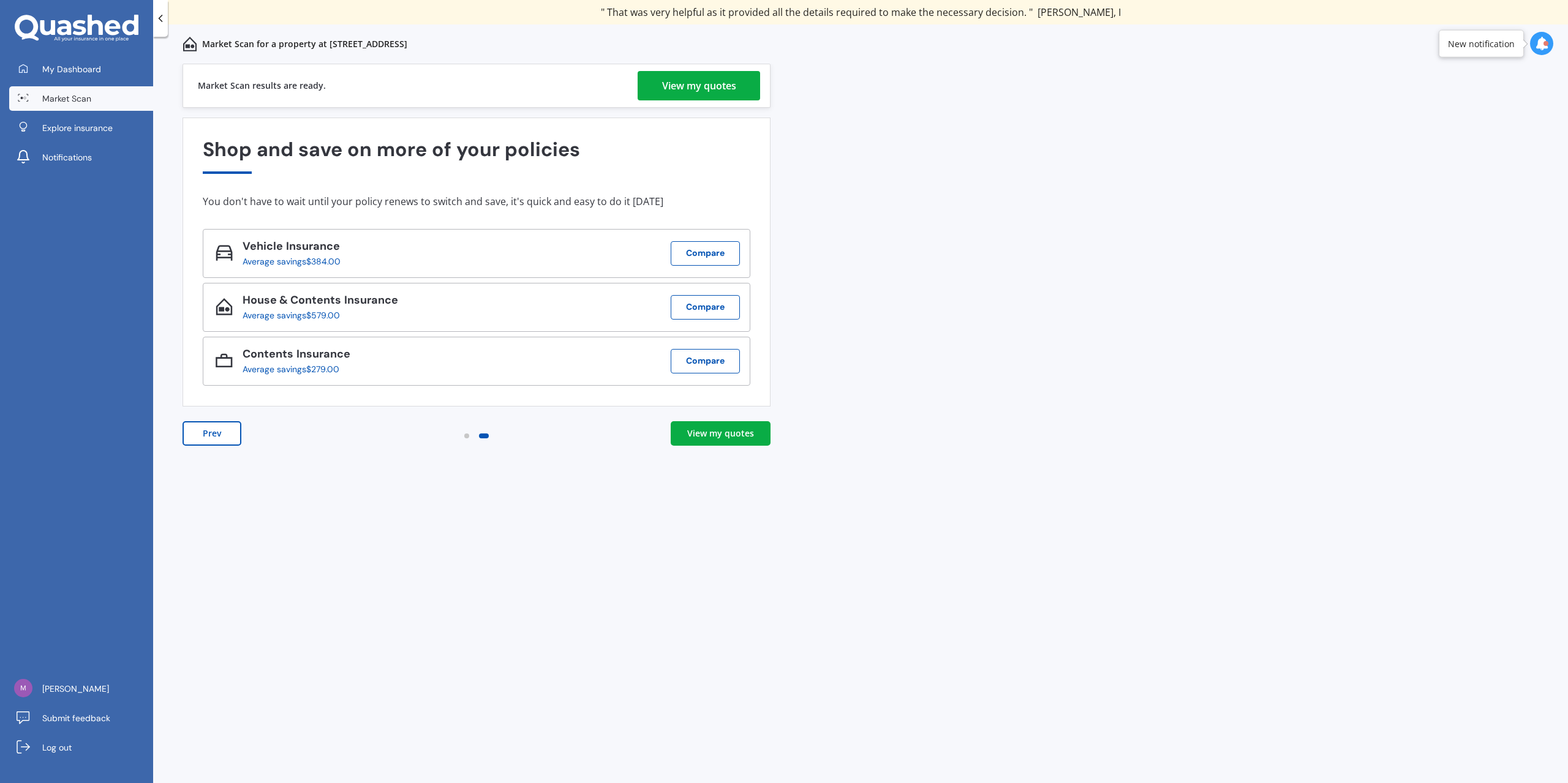
click at [666, 85] on div "View my quotes" at bounding box center [699, 86] width 74 height 29
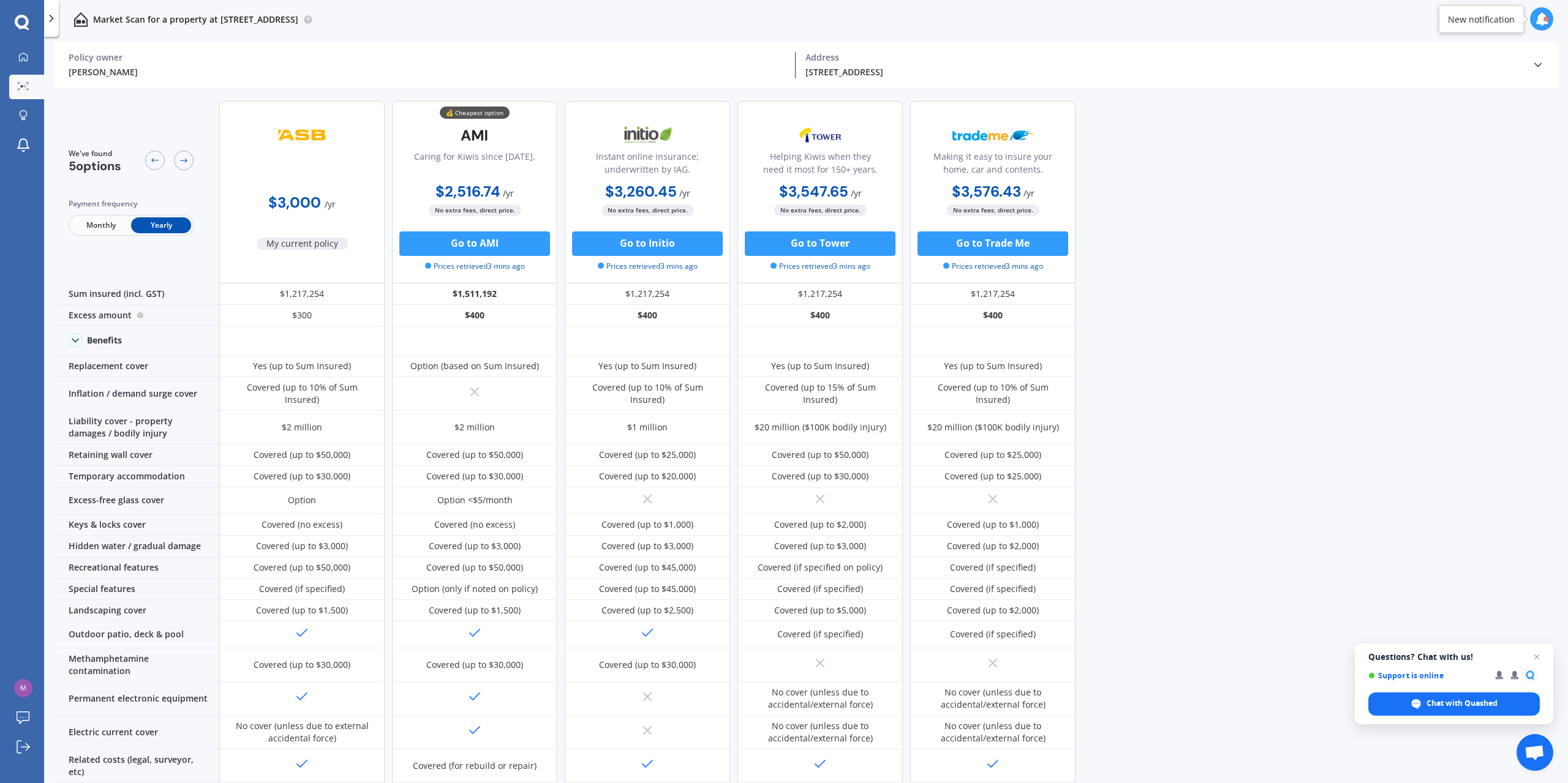
click at [1170, 215] on div "We've found 5 options Payment frequency Monthly Yearly $3,000 / yr My current p…" at bounding box center [811, 438] width 1514 height 695
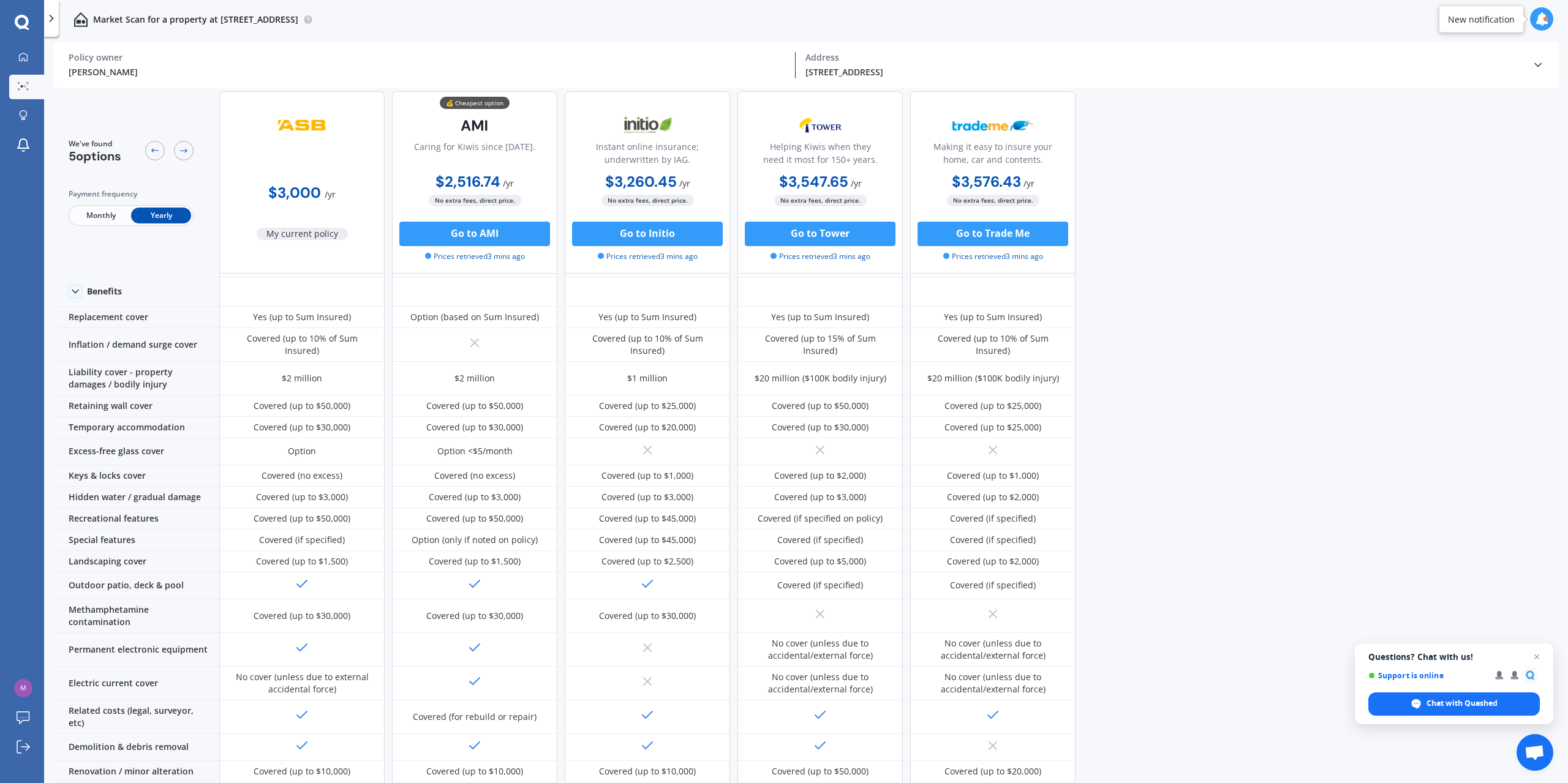
scroll to position [61, 0]
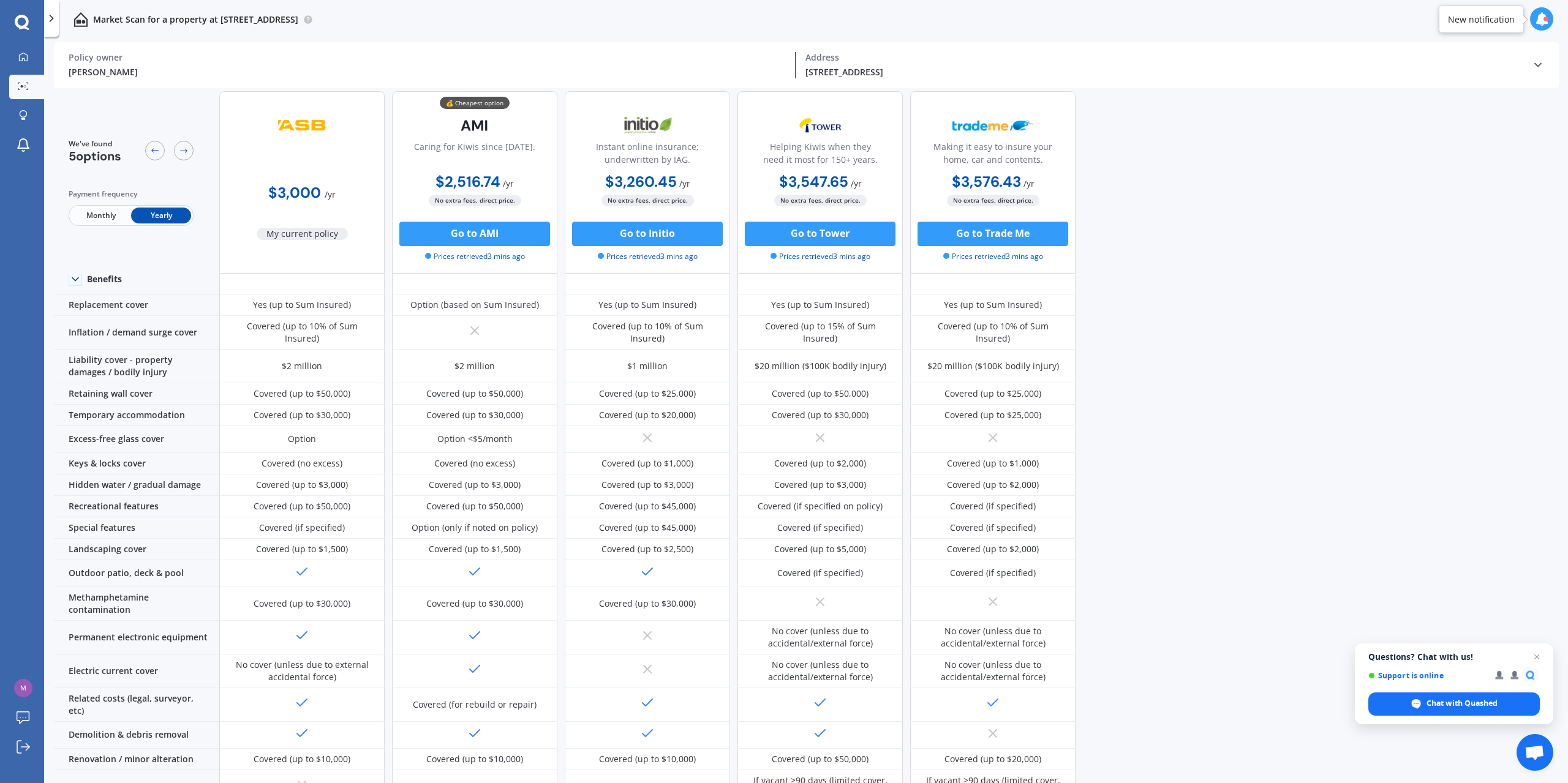
click at [1249, 536] on div "We've found 5 options Payment frequency Monthly Yearly $3,000 / yr My current p…" at bounding box center [811, 377] width 1514 height 695
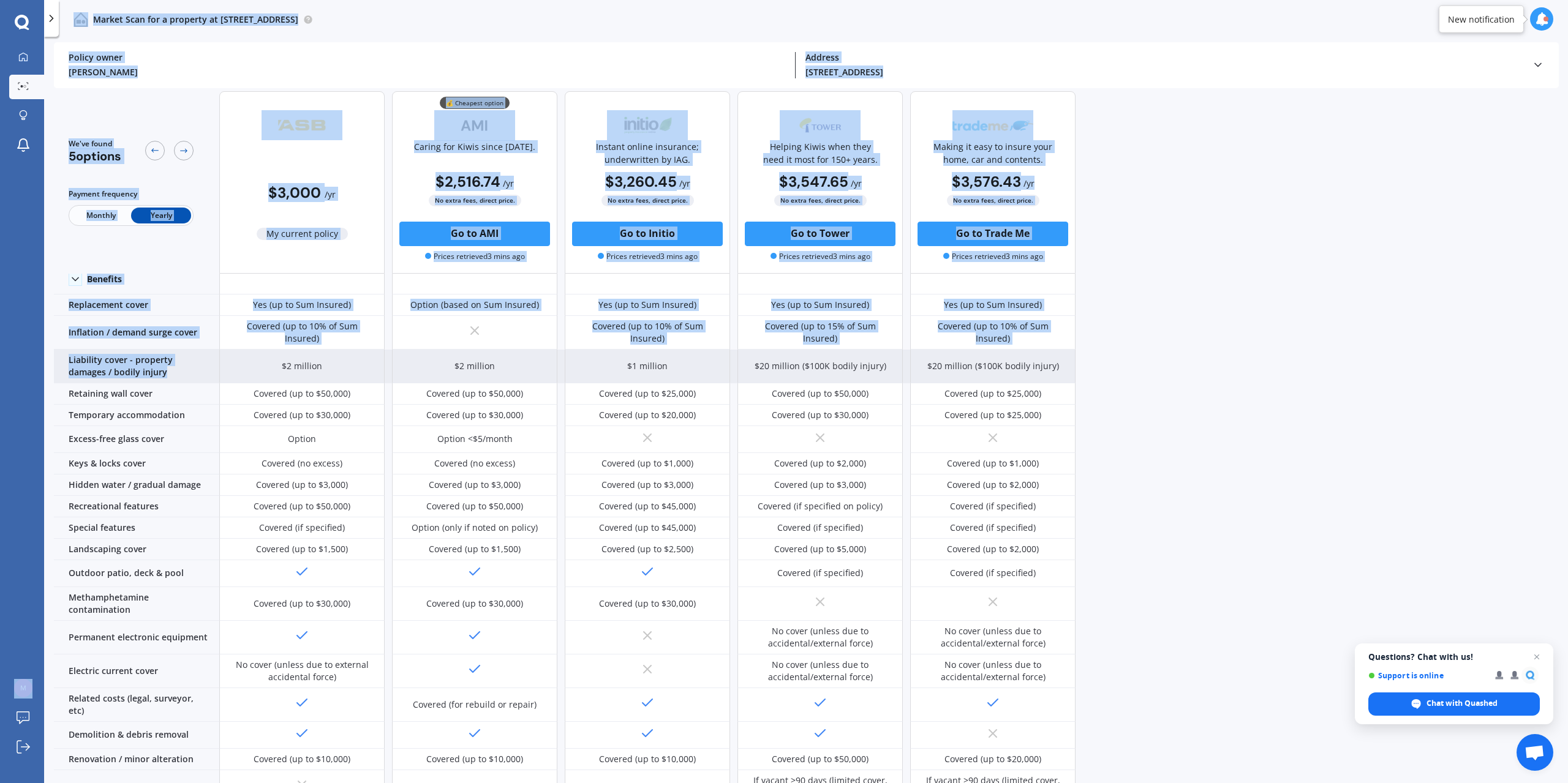
drag, startPoint x: 30, startPoint y: 346, endPoint x: 196, endPoint y: 364, distance: 167.0
click at [196, 364] on div "My Dashboard Market Scan Explore insurance Notifications Martin Nam Submit feed…" at bounding box center [784, 391] width 1568 height 783
click at [196, 364] on div "Liability cover - property damages / bodily injury" at bounding box center [136, 367] width 166 height 34
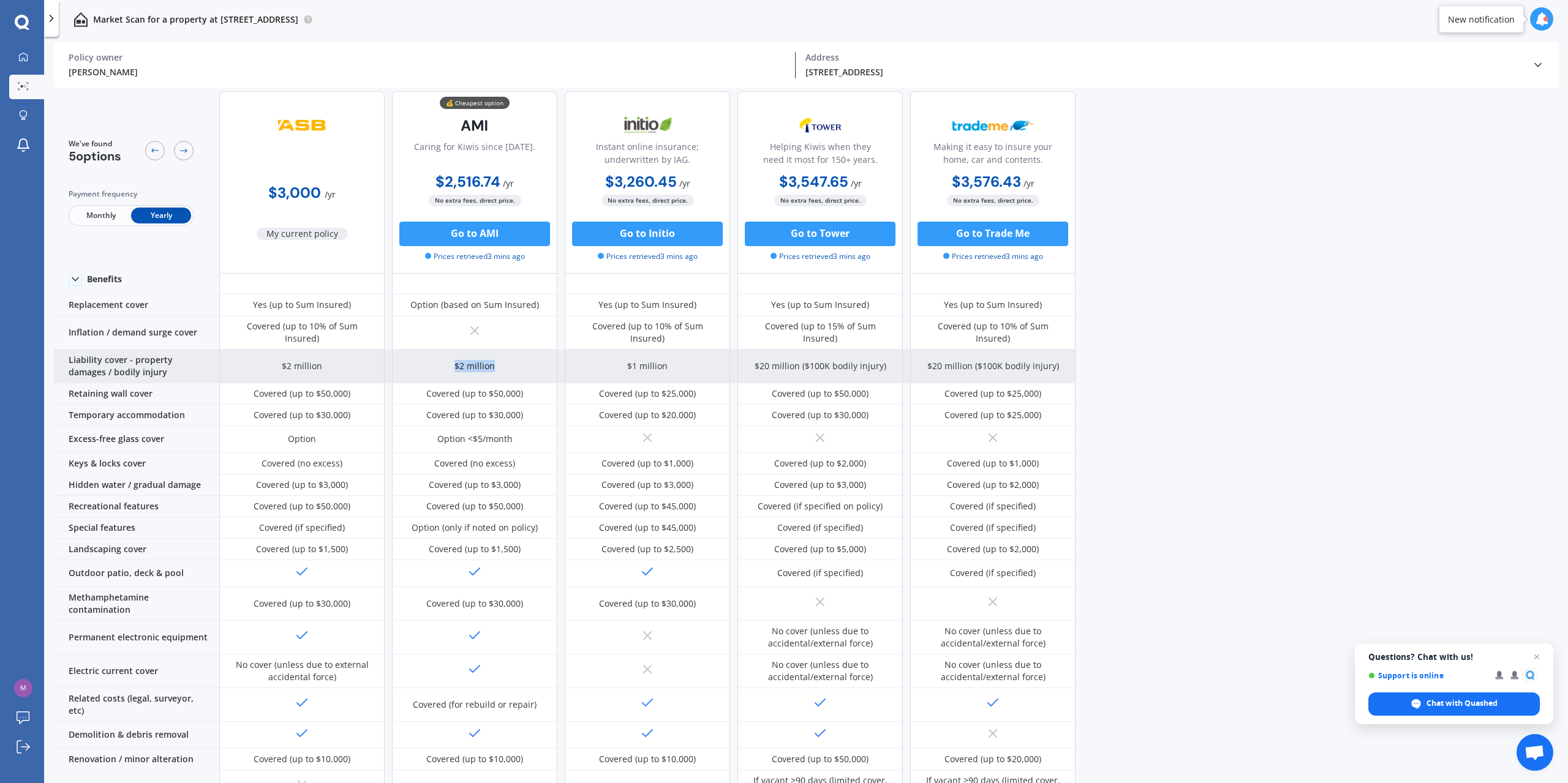
drag, startPoint x: 428, startPoint y: 361, endPoint x: 532, endPoint y: 361, distance: 104.0
click at [532, 361] on div "$2 million" at bounding box center [475, 367] width 166 height 34
drag, startPoint x: 568, startPoint y: 346, endPoint x: 780, endPoint y: 355, distance: 212.2
click at [780, 355] on div "$2 million $2 million $1 million $20 million ($100K bodily injury) $20 million …" at bounding box center [647, 367] width 856 height 34
click at [780, 360] on div "$20 million ($100K bodily injury)" at bounding box center [821, 366] width 131 height 12
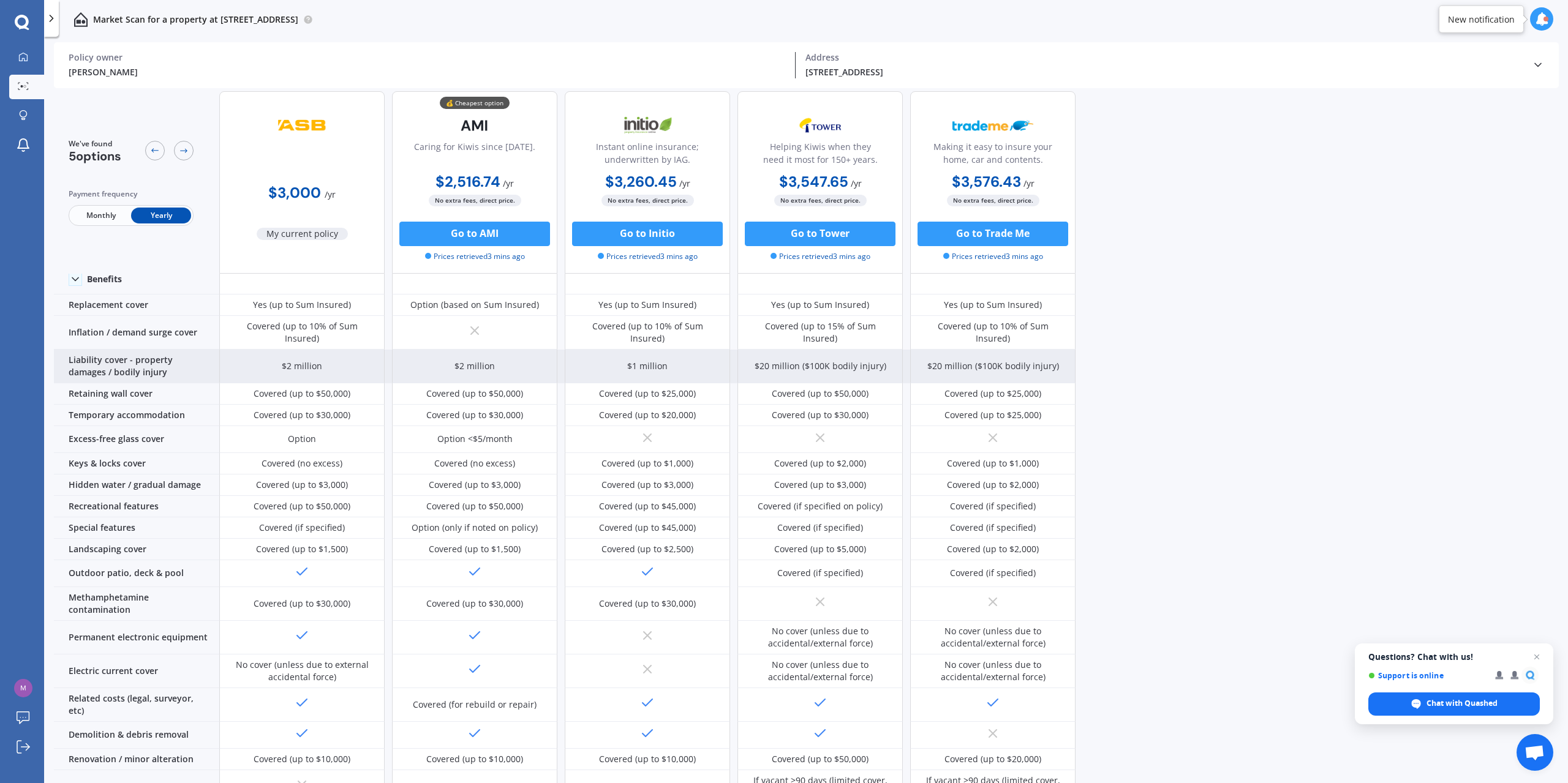
click at [766, 369] on div "$20 million ($100K bodily injury)" at bounding box center [821, 367] width 166 height 34
drag, startPoint x: 758, startPoint y: 357, endPoint x: 904, endPoint y: 356, distance: 146.0
click at [902, 355] on div "$20 million ($100K bodily injury)" at bounding box center [821, 367] width 166 height 34
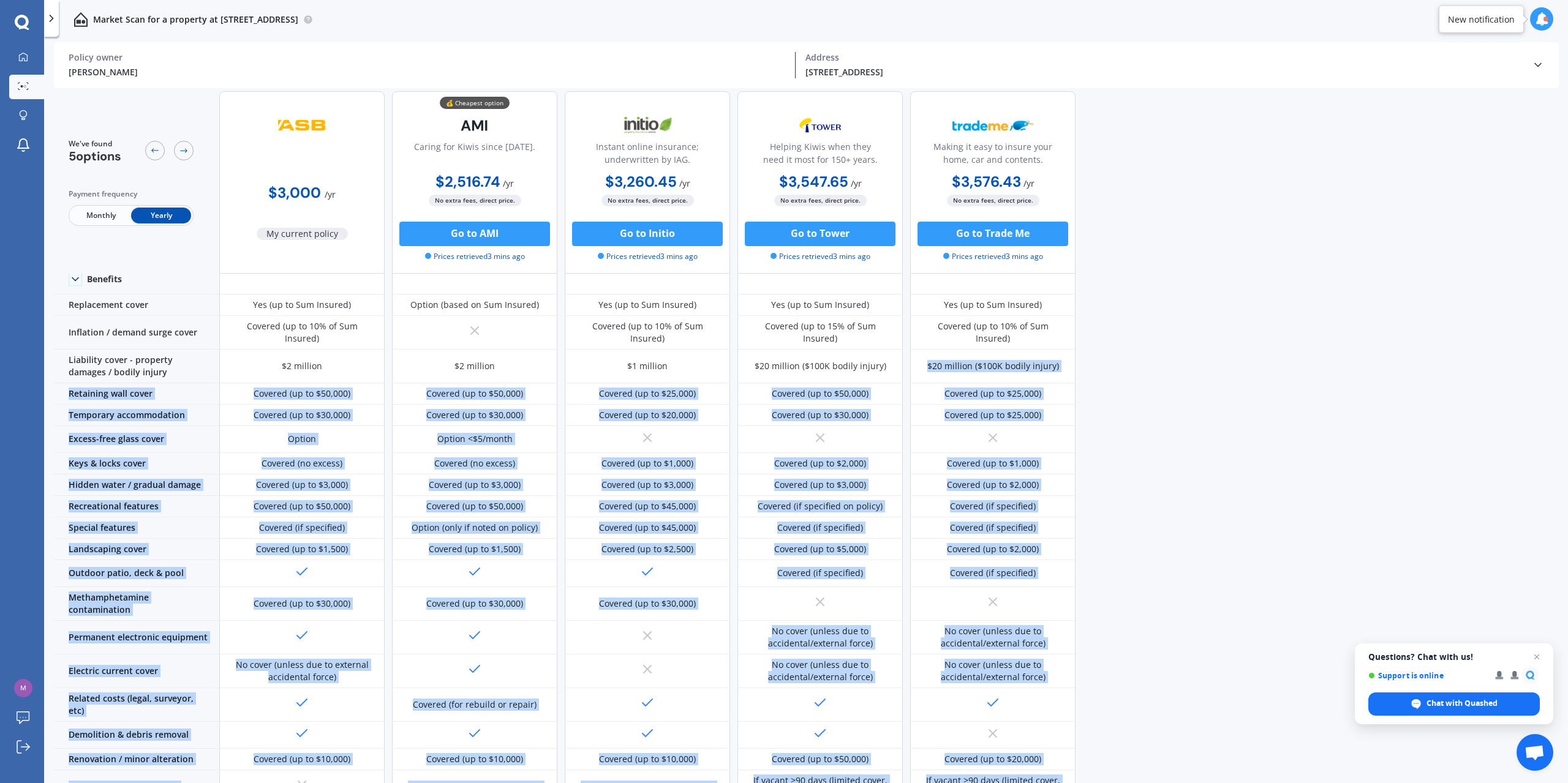
drag, startPoint x: 919, startPoint y: 353, endPoint x: 1120, endPoint y: 357, distance: 201.0
click at [1120, 357] on div "We've found 5 options Payment frequency Monthly Yearly $3,000 / yr My current p…" at bounding box center [811, 377] width 1514 height 695
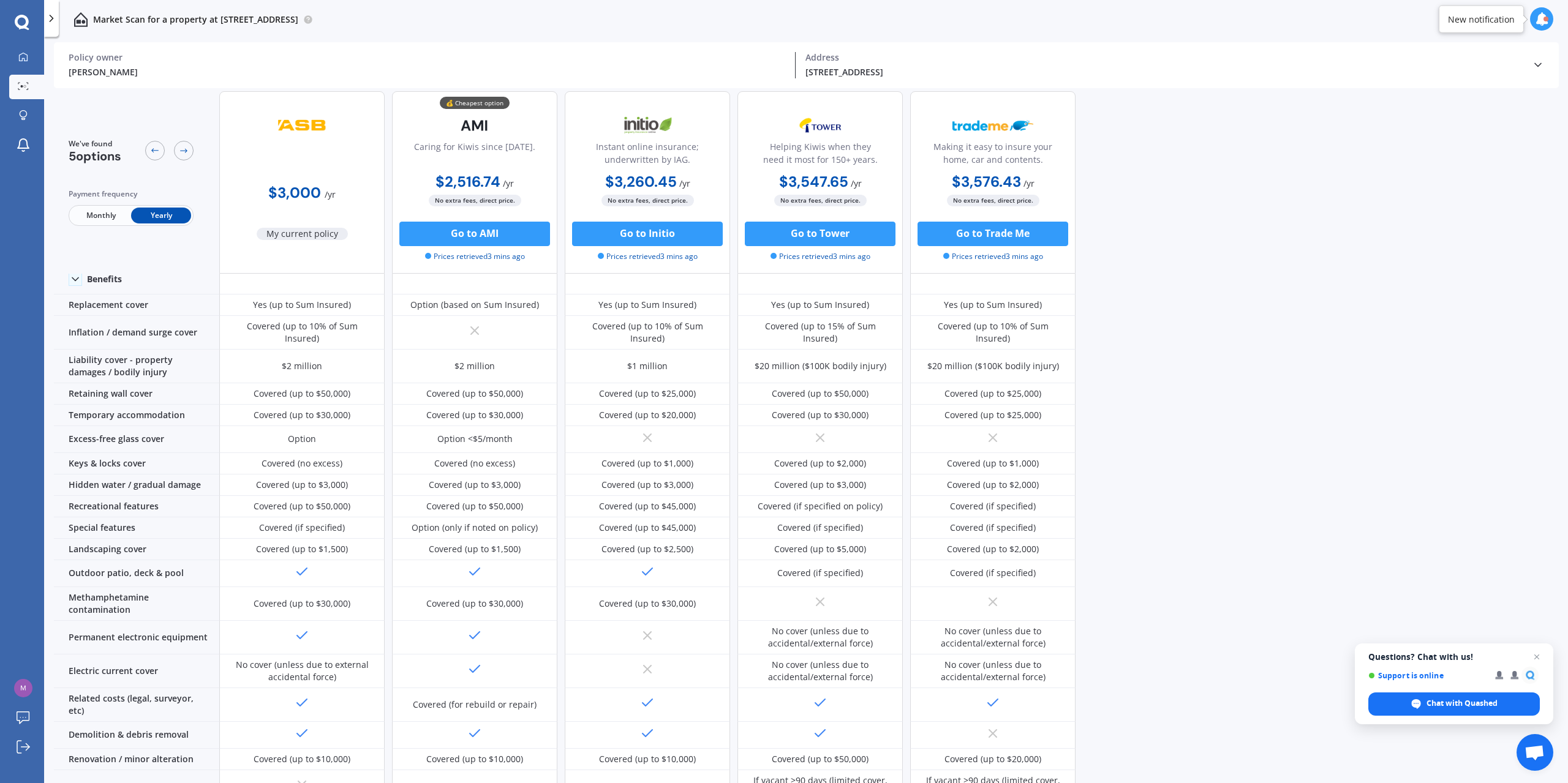
click at [1119, 357] on div "We've found 5 options Payment frequency Monthly Yearly $3,000 / yr My current p…" at bounding box center [811, 377] width 1514 height 695
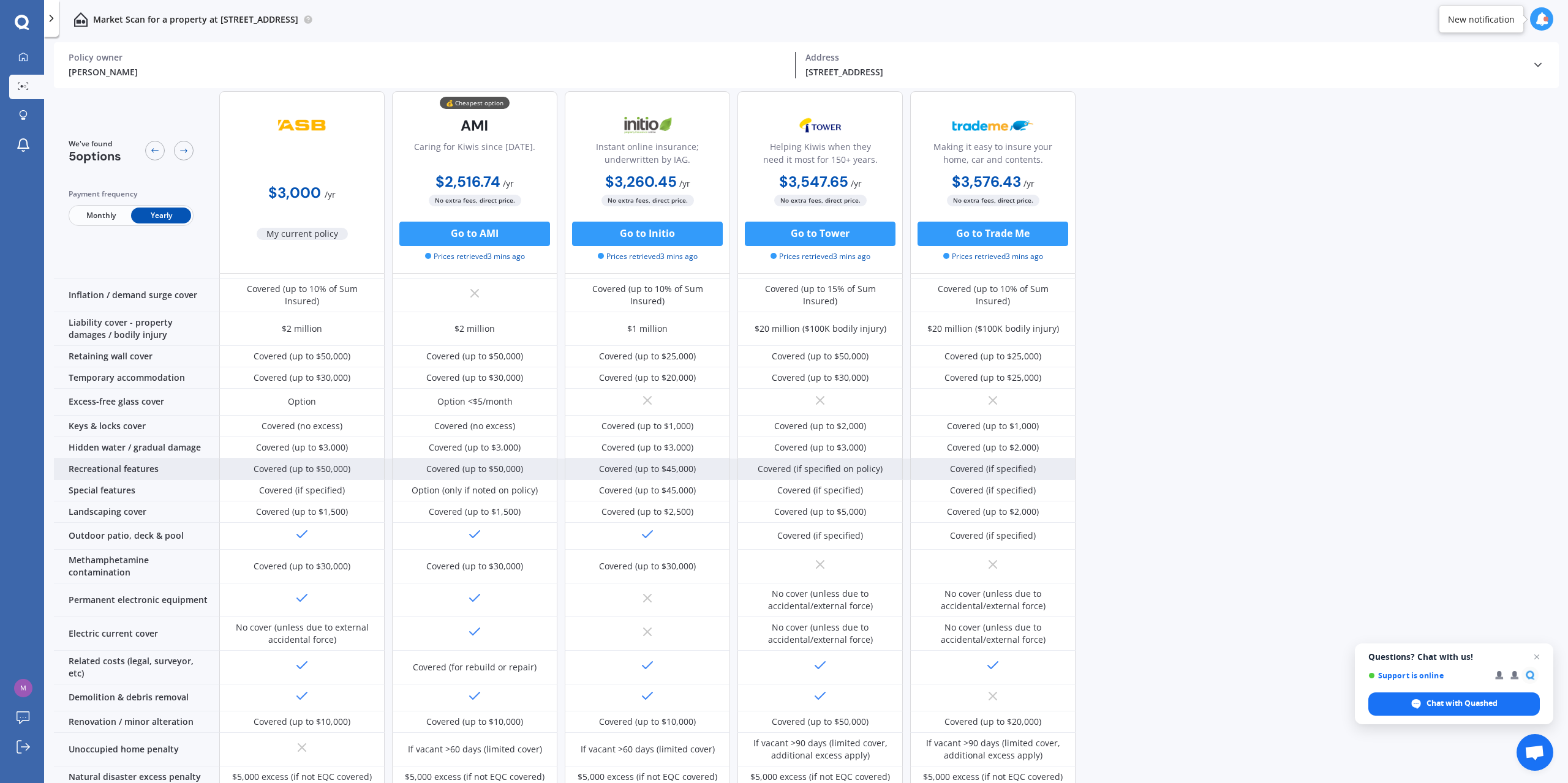
scroll to position [81, 0]
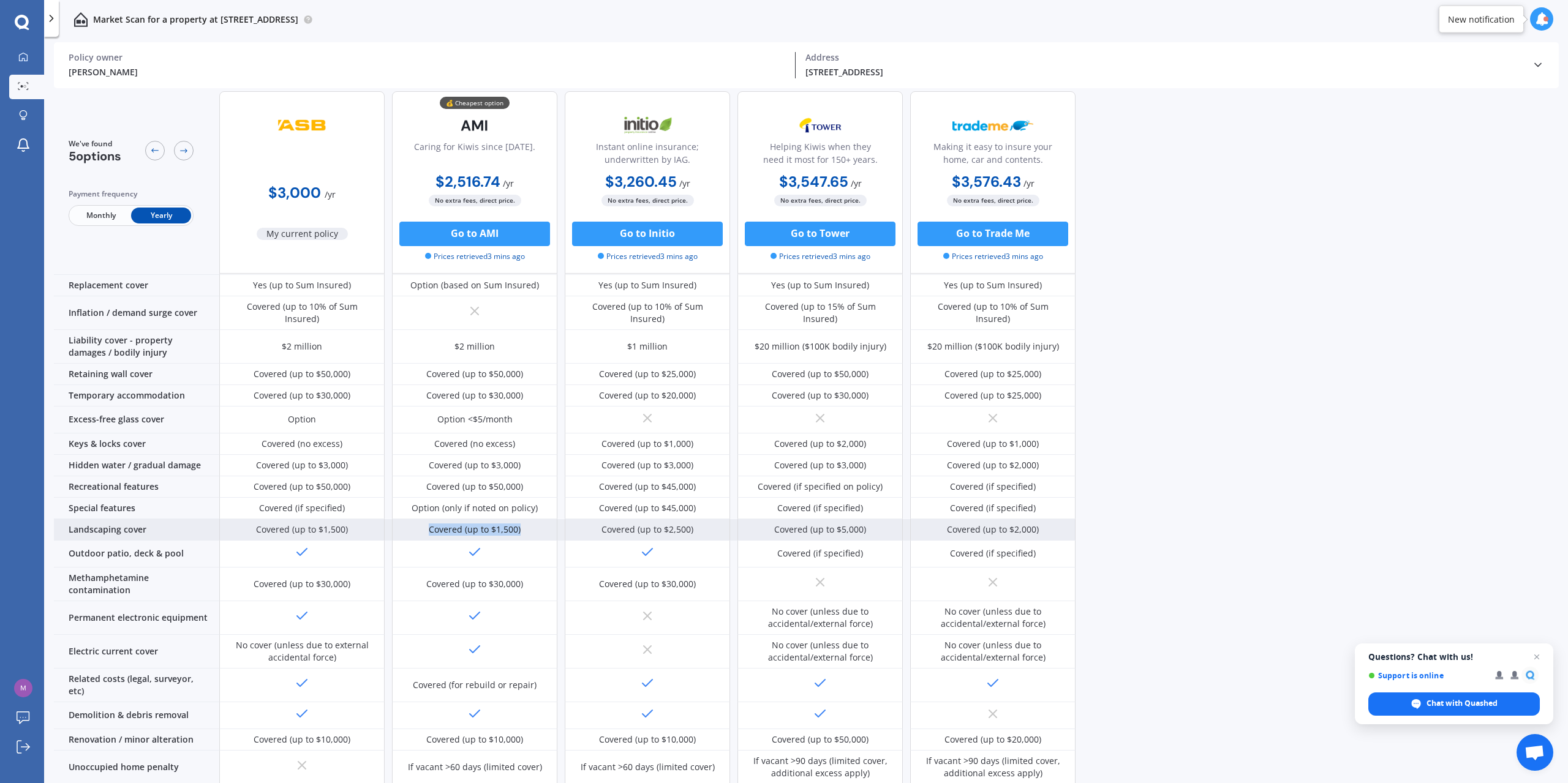
drag, startPoint x: 478, startPoint y: 527, endPoint x: 558, endPoint y: 523, distance: 80.1
click at [558, 523] on div "Covered (up to $1,500) Covered (up to $1,500) Covered (up to $2,500) Covered (u…" at bounding box center [647, 530] width 856 height 21
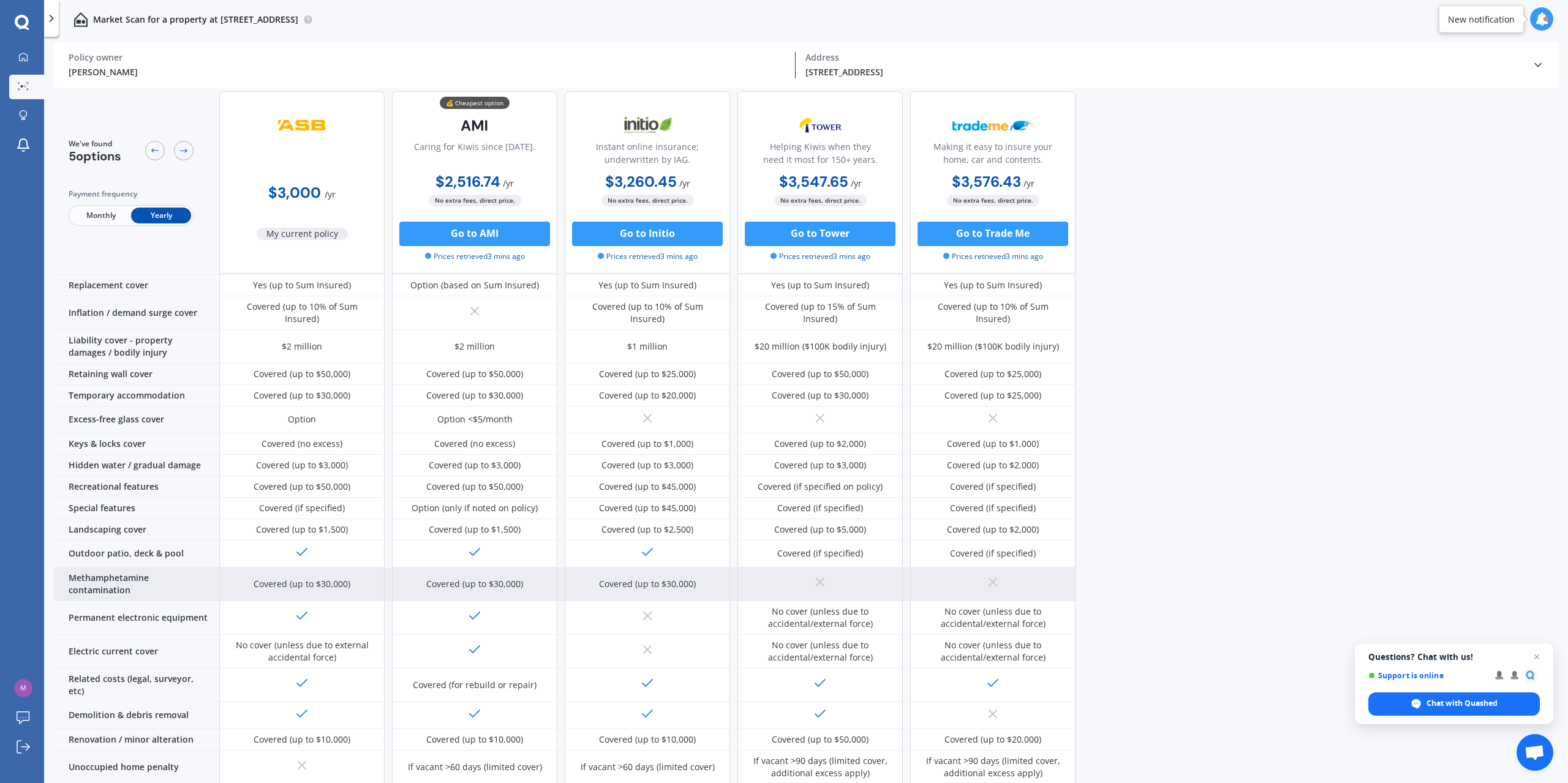
click at [512, 568] on div "Covered (up to $30,000)" at bounding box center [475, 585] width 166 height 34
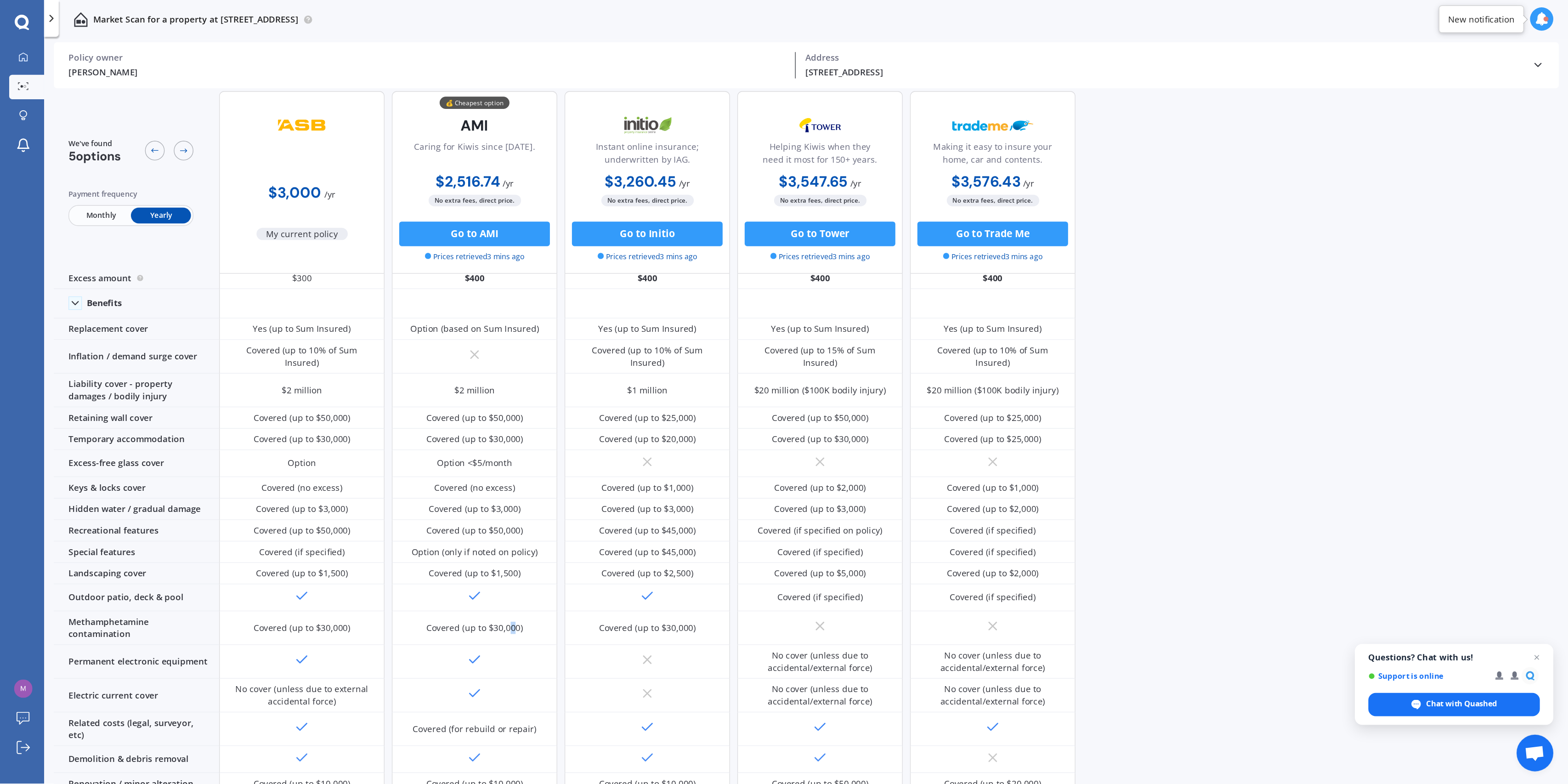
scroll to position [0, 0]
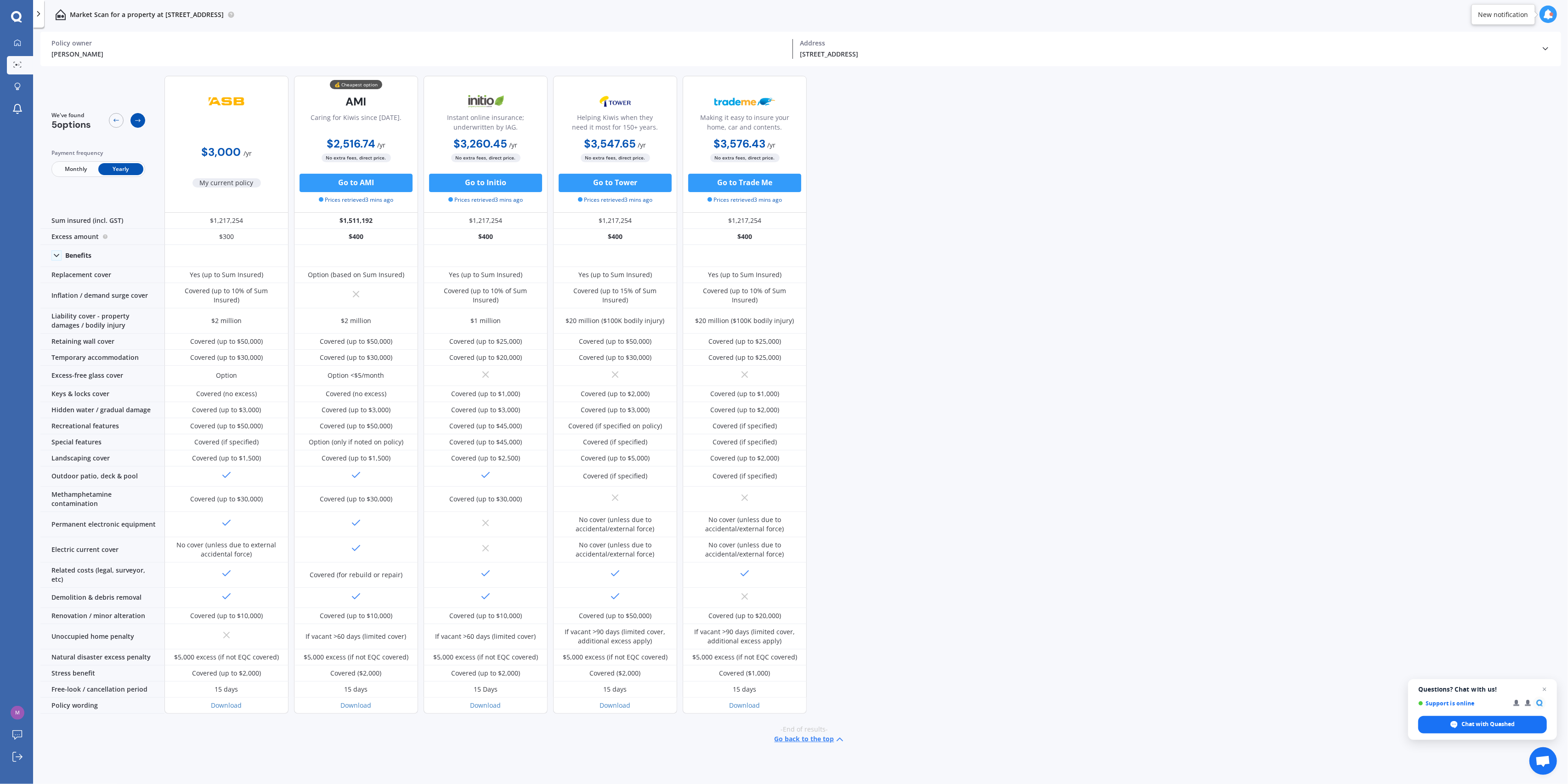
click at [141, 123] on icon at bounding box center [138, 121] width 7 height 7
click at [110, 119] on div at bounding box center [116, 121] width 15 height 15
click at [939, 318] on div "We've found 5 options Payment frequency Monthly Yearly $3,000 / yr My current p…" at bounding box center [804, 427] width 1528 height 718
